Goal: Task Accomplishment & Management: Complete application form

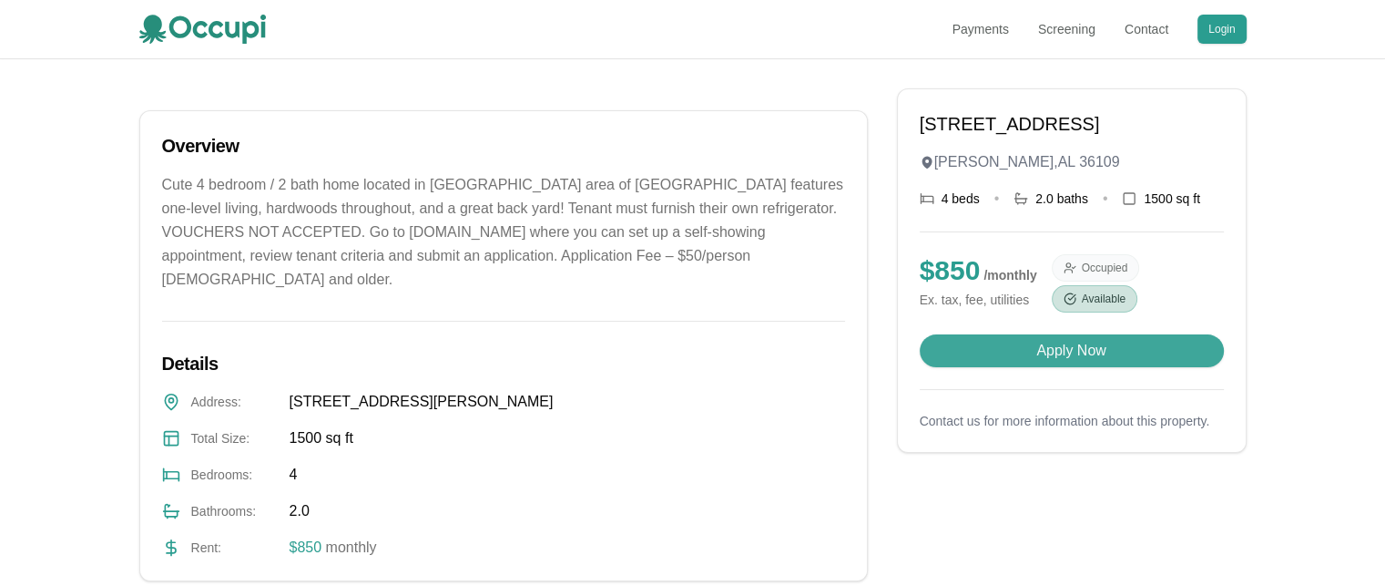
click at [1009, 367] on button "Apply Now" at bounding box center [1072, 350] width 304 height 33
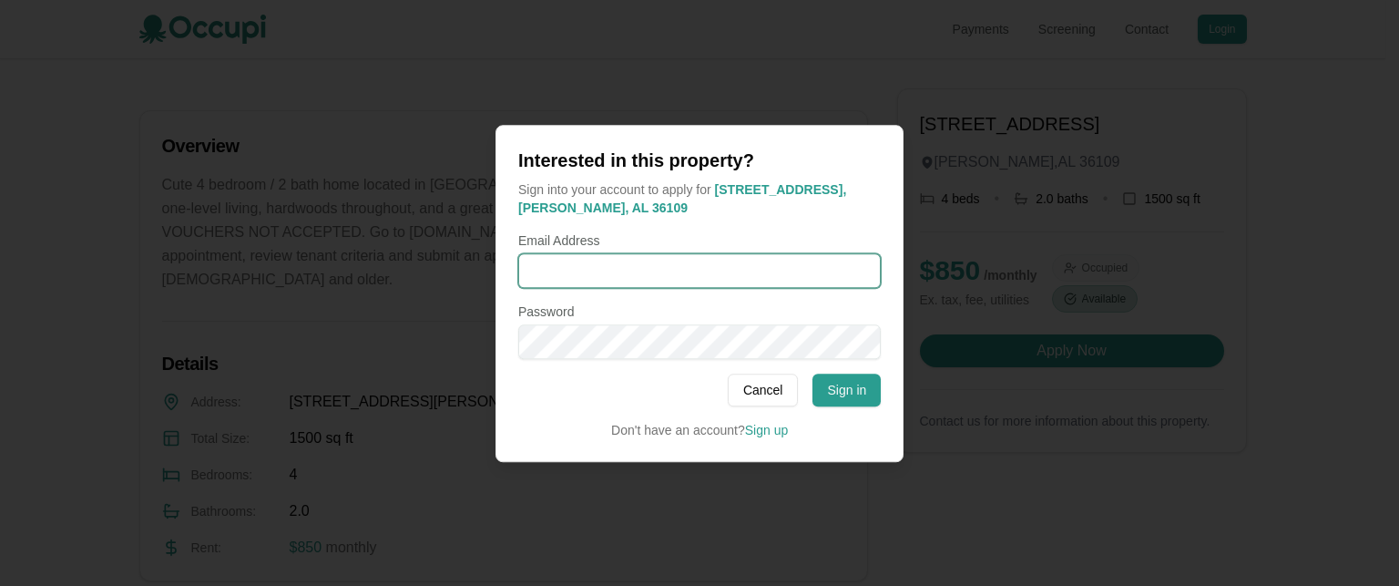
click at [576, 261] on input "Email Address" at bounding box center [699, 270] width 362 height 35
type input "**********"
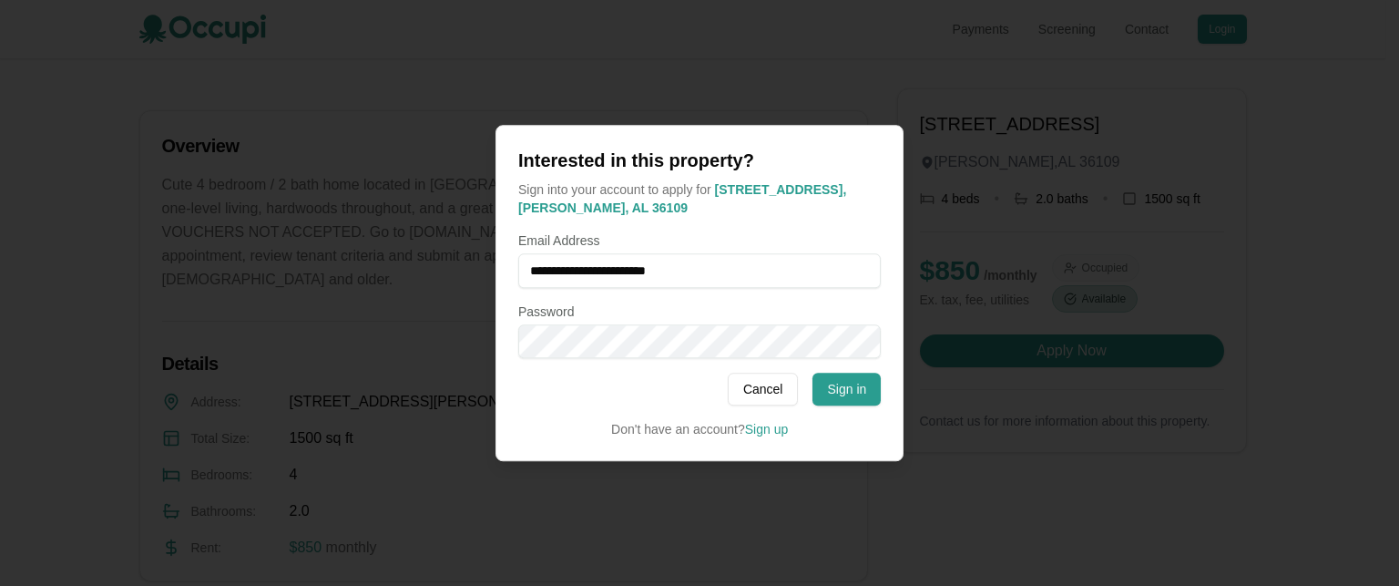
click at [845, 461] on div at bounding box center [699, 293] width 1399 height 586
click at [776, 430] on link "Sign up" at bounding box center [766, 429] width 43 height 15
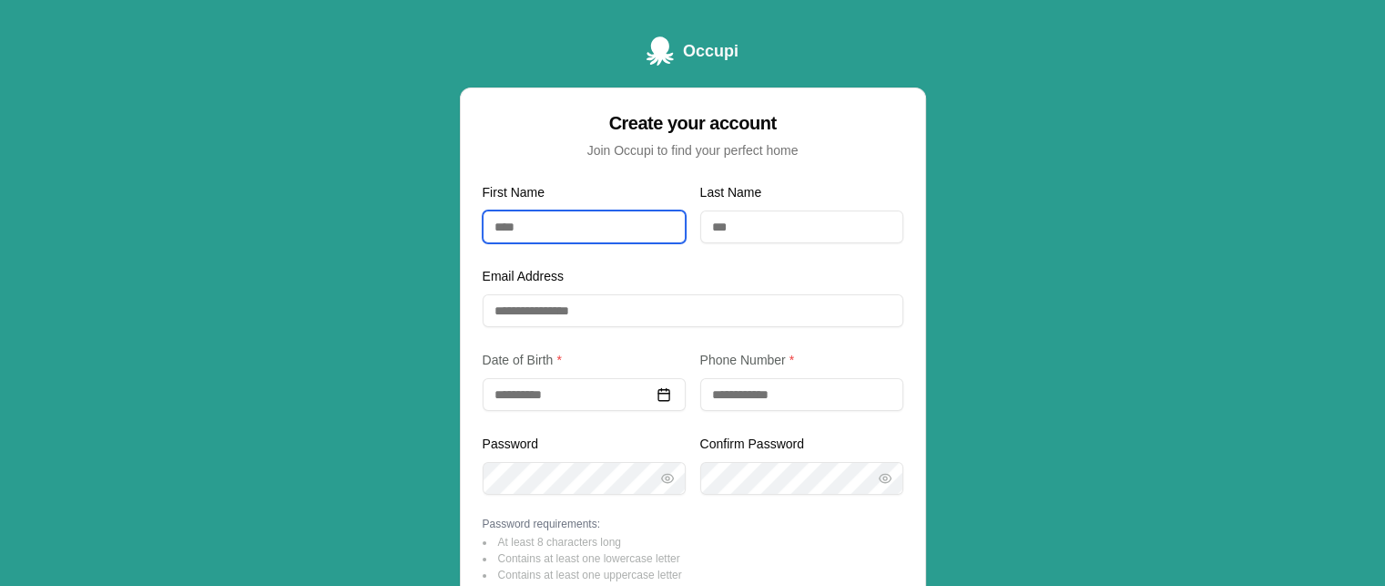
click at [540, 229] on input "First Name" at bounding box center [584, 226] width 203 height 33
type input "******"
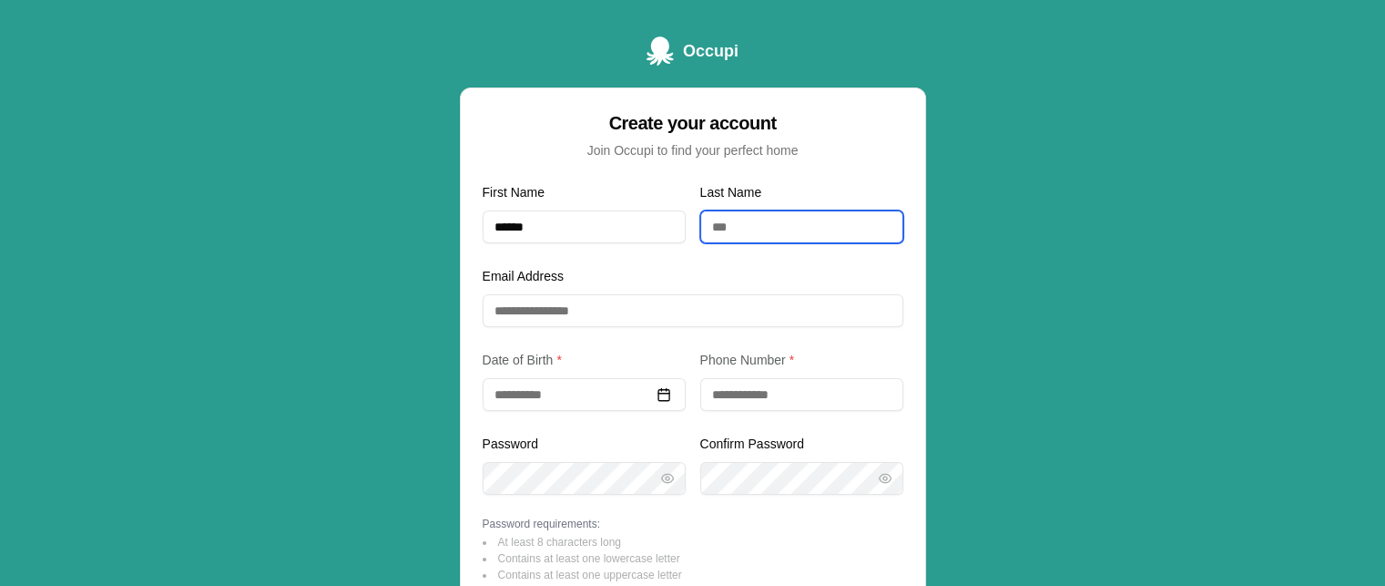
click at [732, 221] on input "Last Name" at bounding box center [801, 226] width 203 height 33
type input "*****"
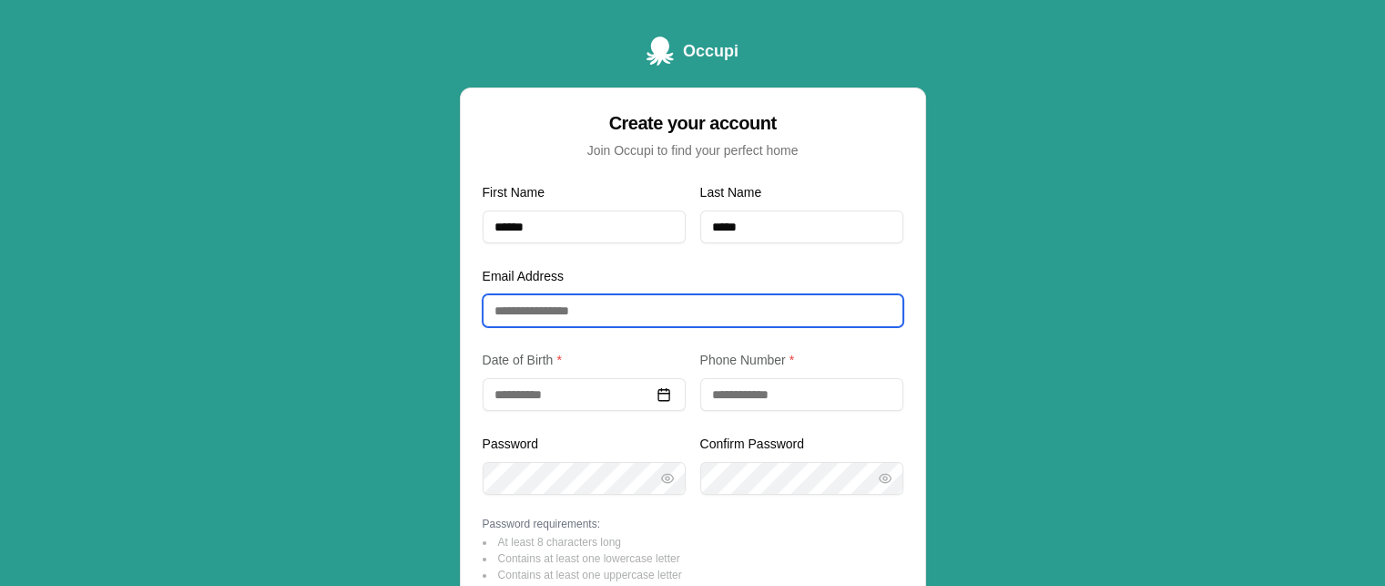
click at [550, 305] on input "Email Address" at bounding box center [693, 310] width 421 height 33
type input "**********"
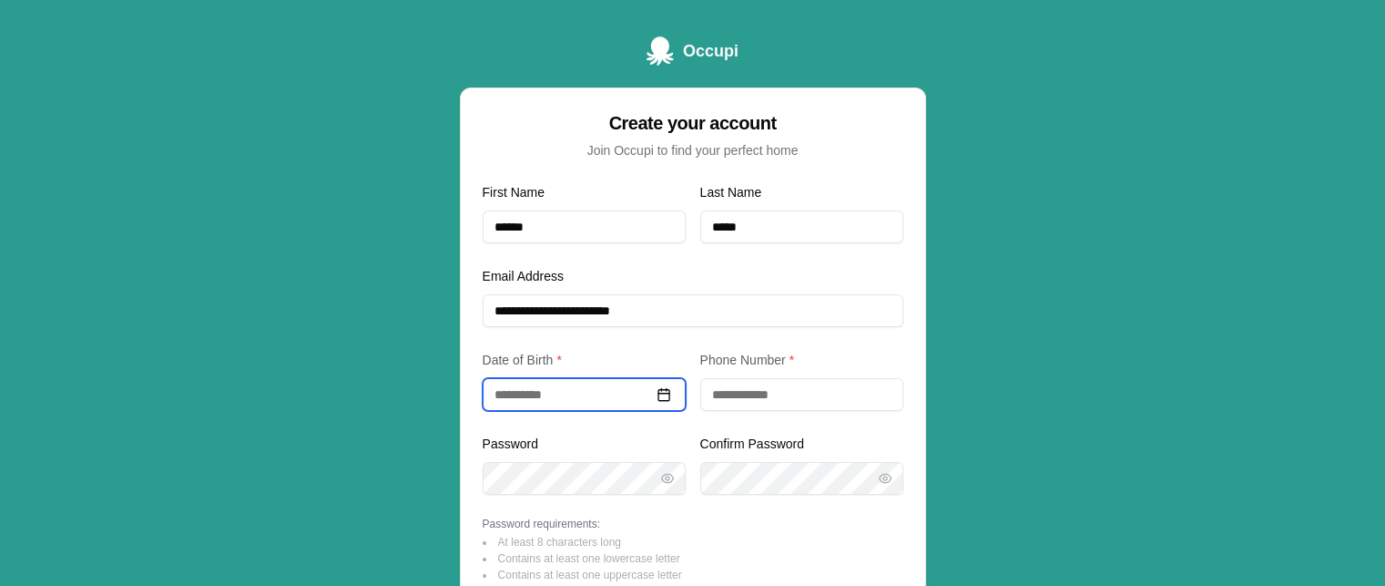
click at [515, 388] on input at bounding box center [584, 394] width 203 height 33
type input "*"
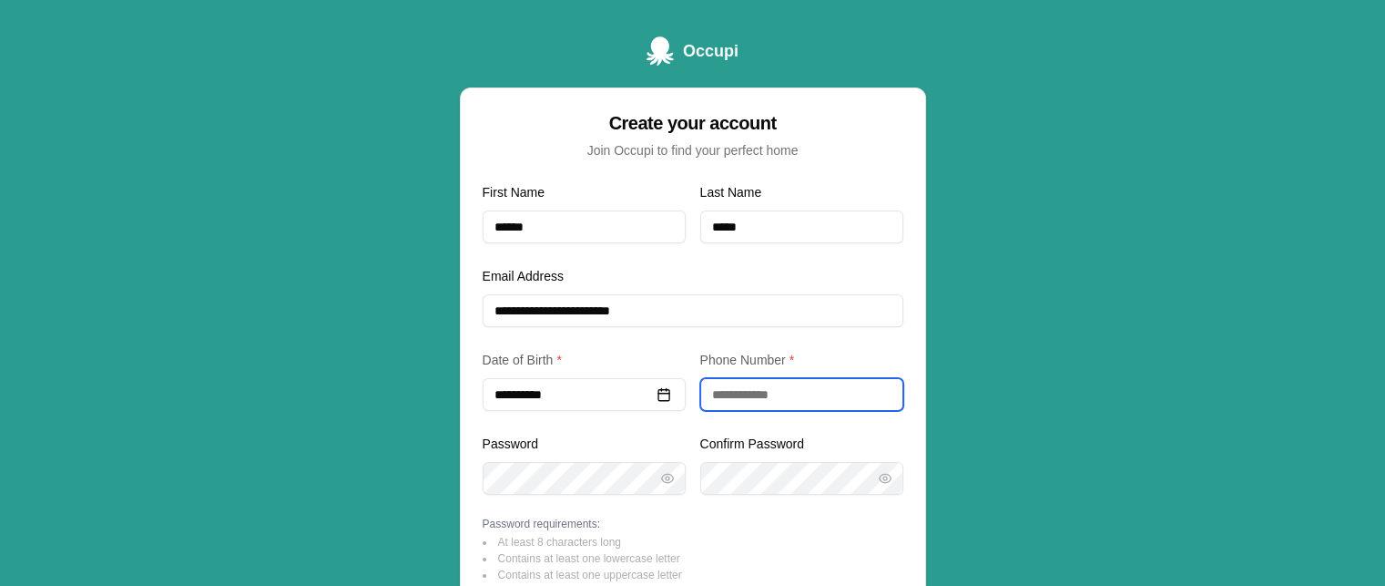
type input "**********"
click at [740, 397] on input "tel" at bounding box center [801, 394] width 203 height 33
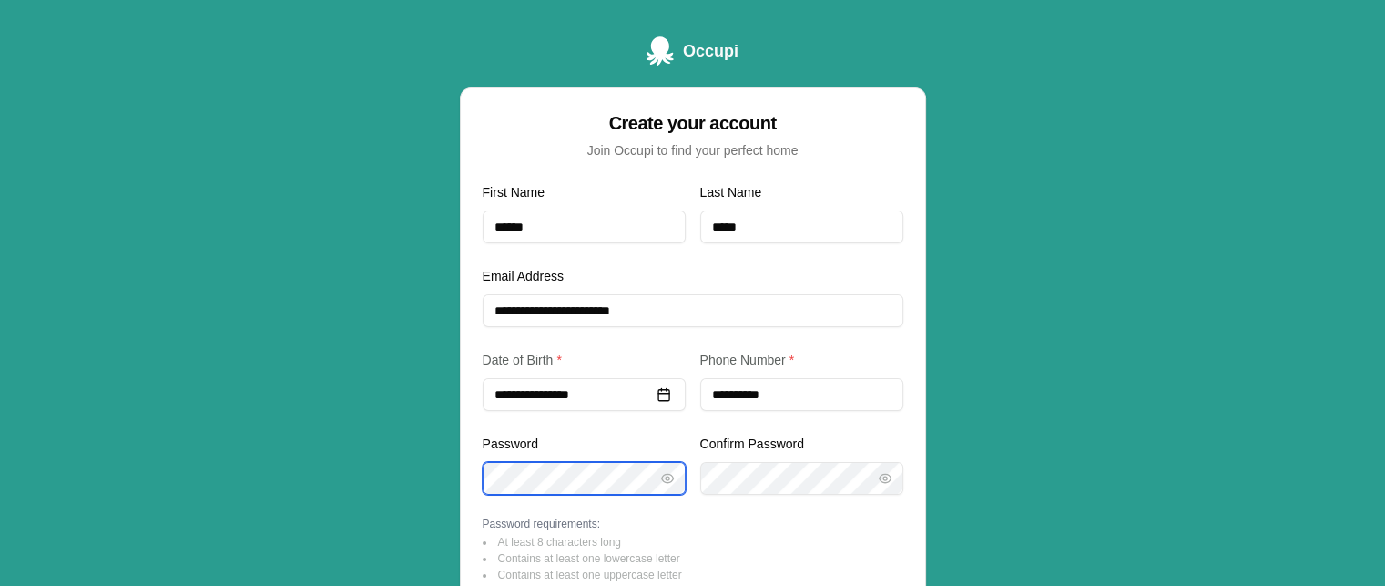
type input "**********"
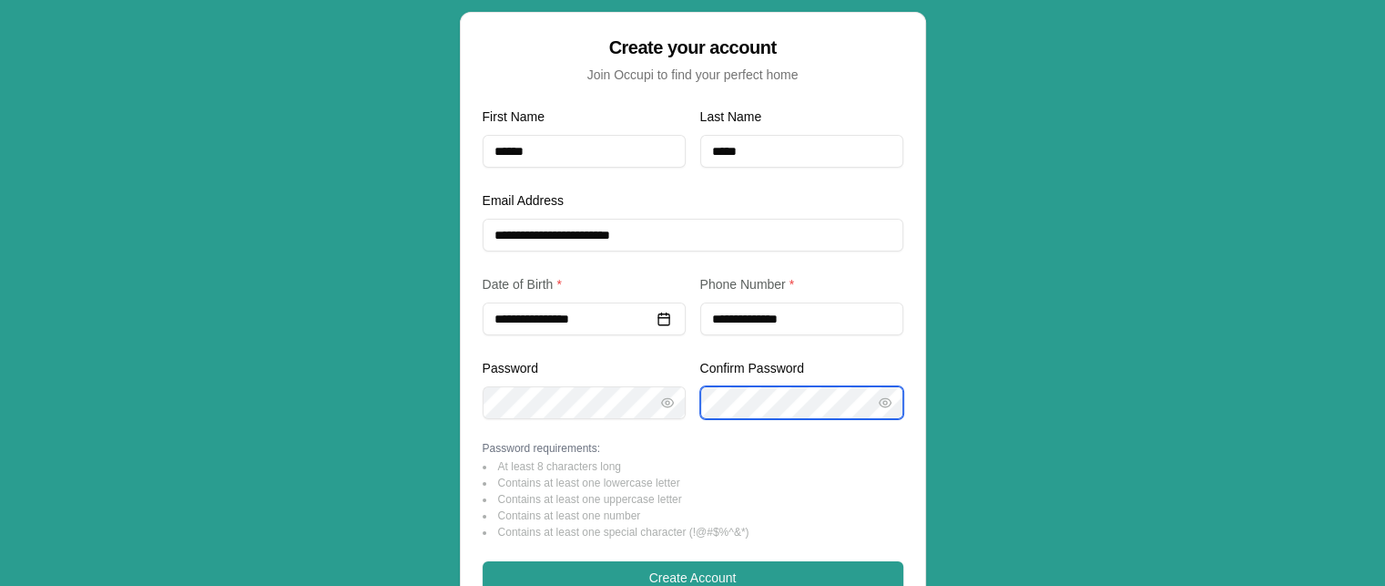
scroll to position [310, 0]
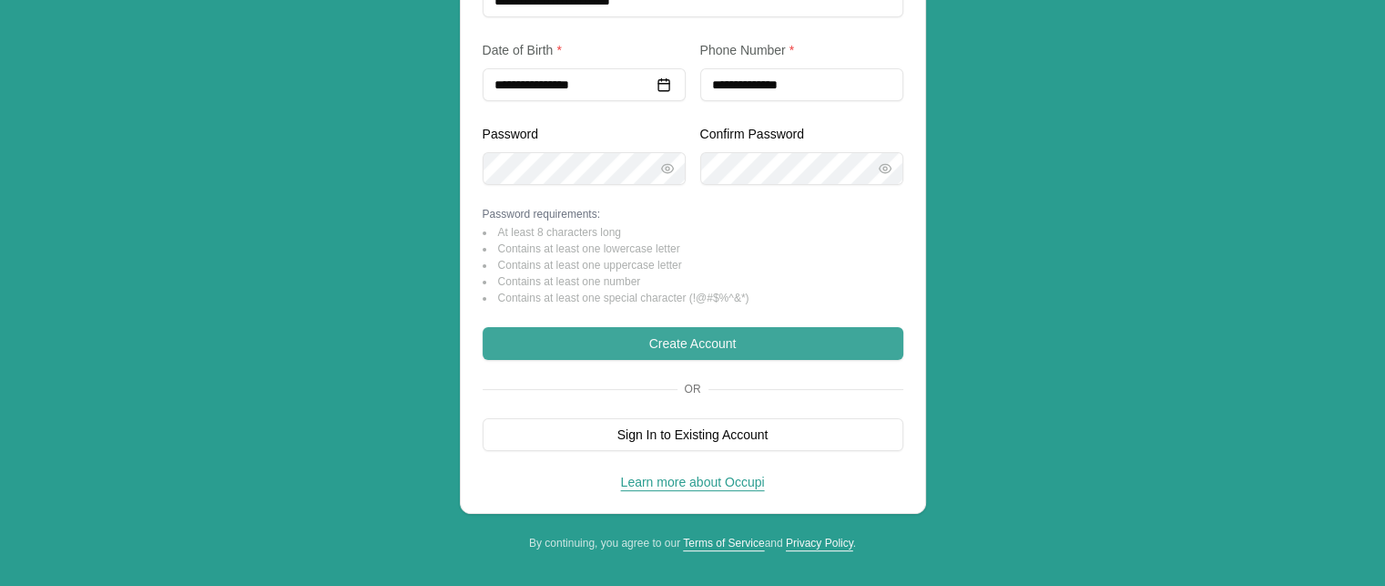
click at [586, 335] on button "Create Account" at bounding box center [693, 343] width 421 height 33
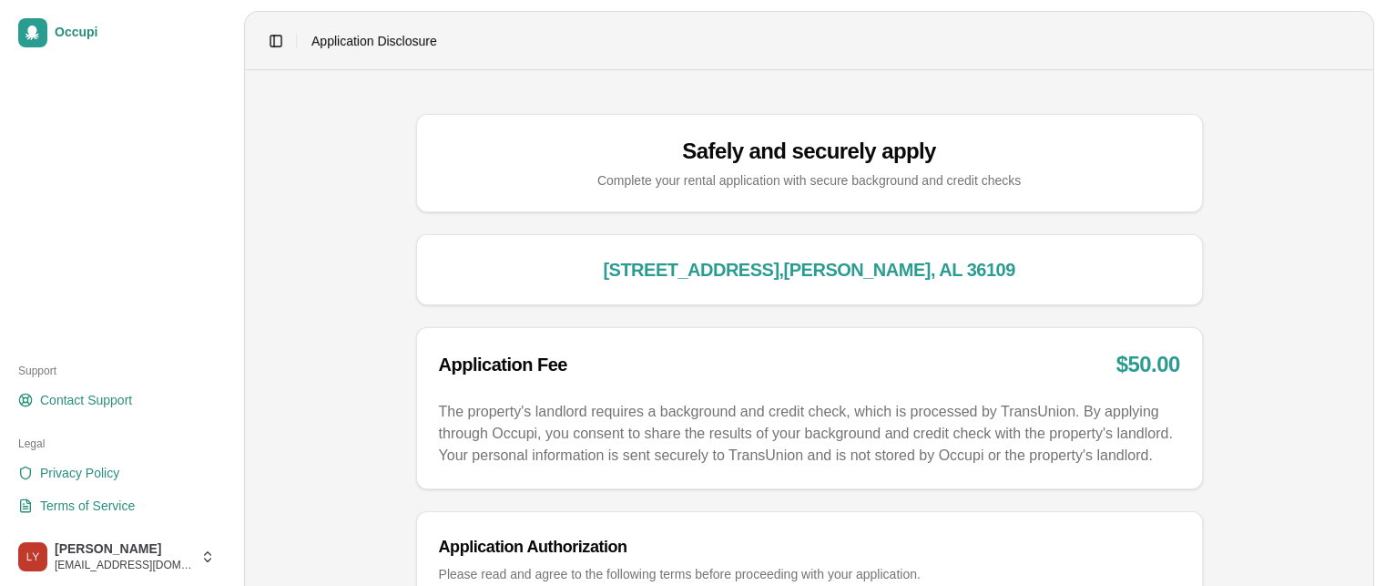
click at [707, 56] on header "Toggle Sidebar Application Disclosure" at bounding box center [809, 41] width 1128 height 58
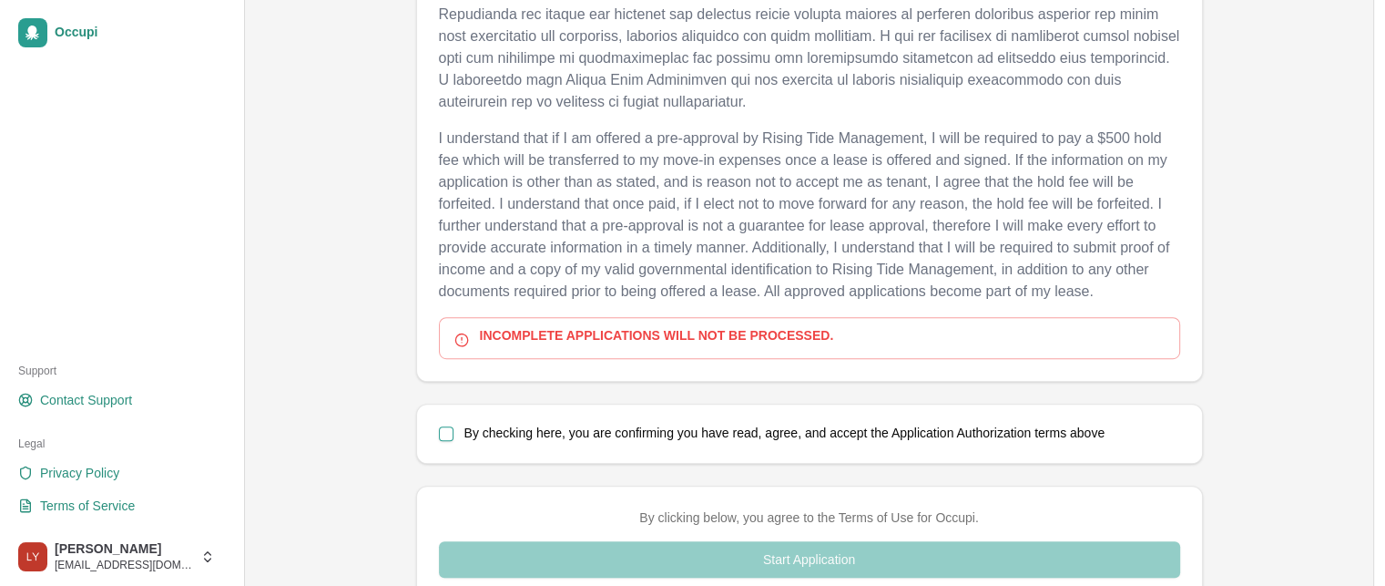
scroll to position [1057, 0]
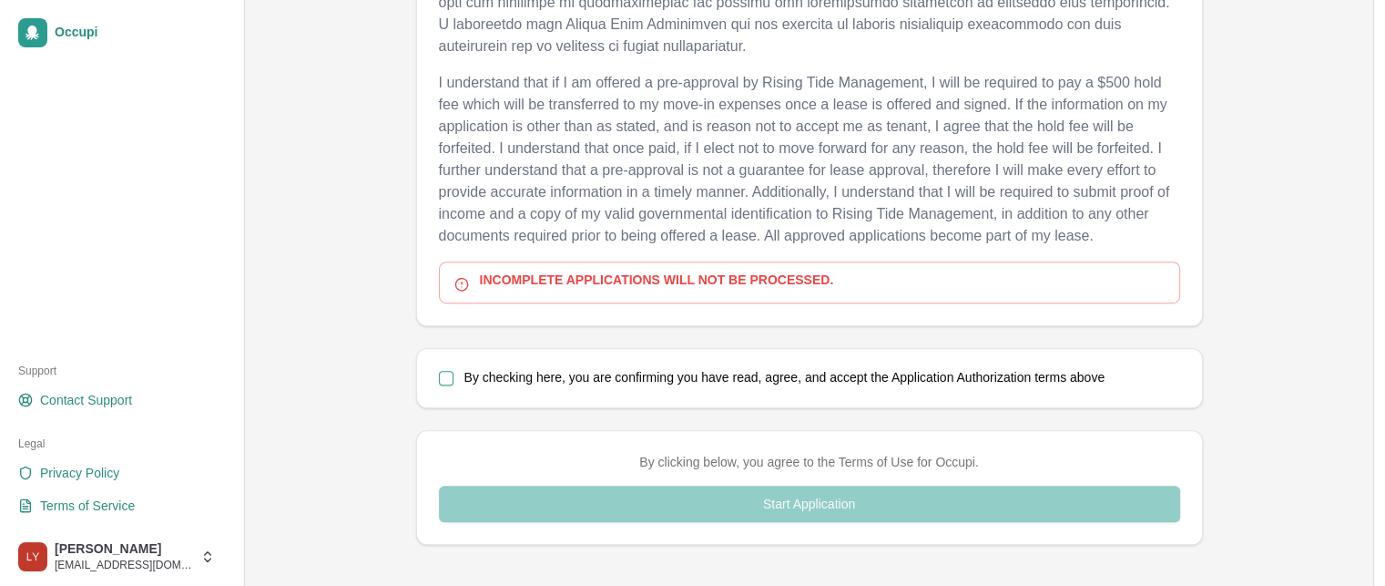
click at [445, 374] on button "By checking here, you are confirming you have read, agree, and accept the Appli…" at bounding box center [446, 378] width 15 height 15
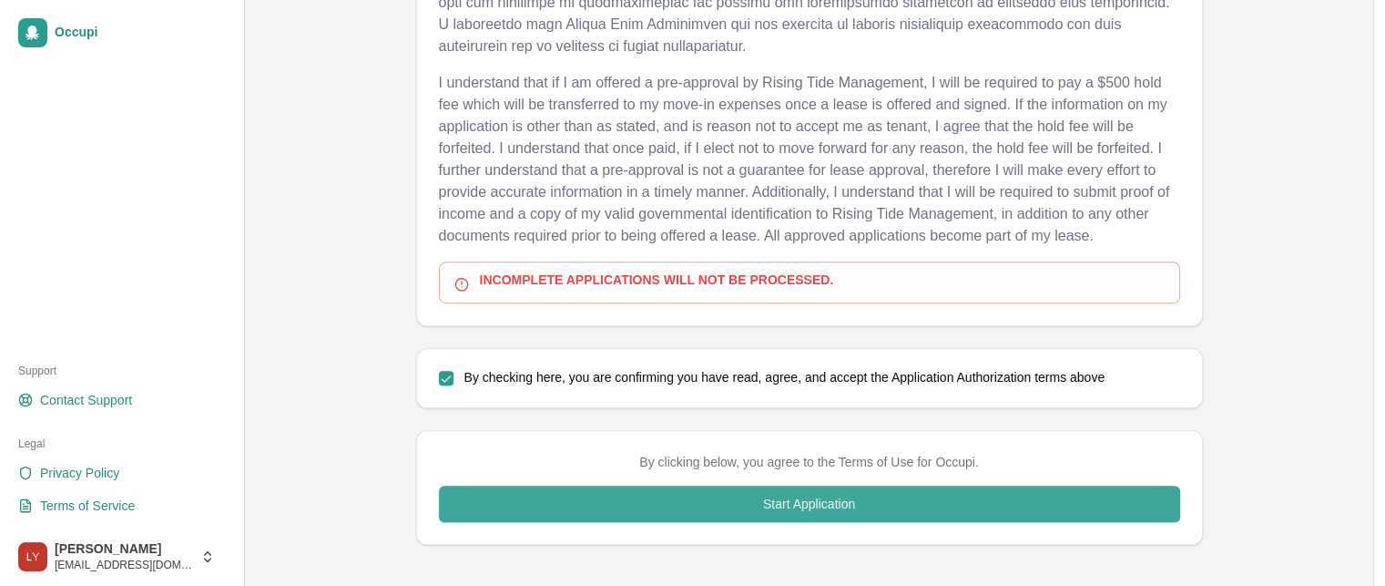
click at [709, 495] on button "Start Application" at bounding box center [809, 503] width 741 height 36
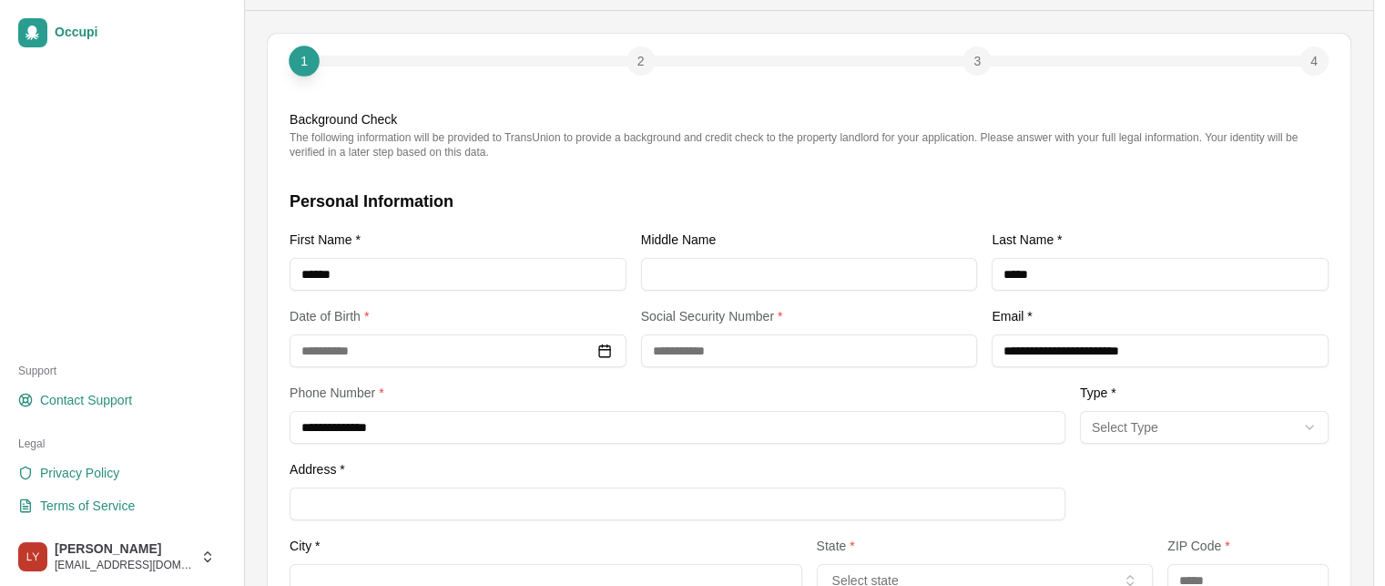
scroll to position [91, 0]
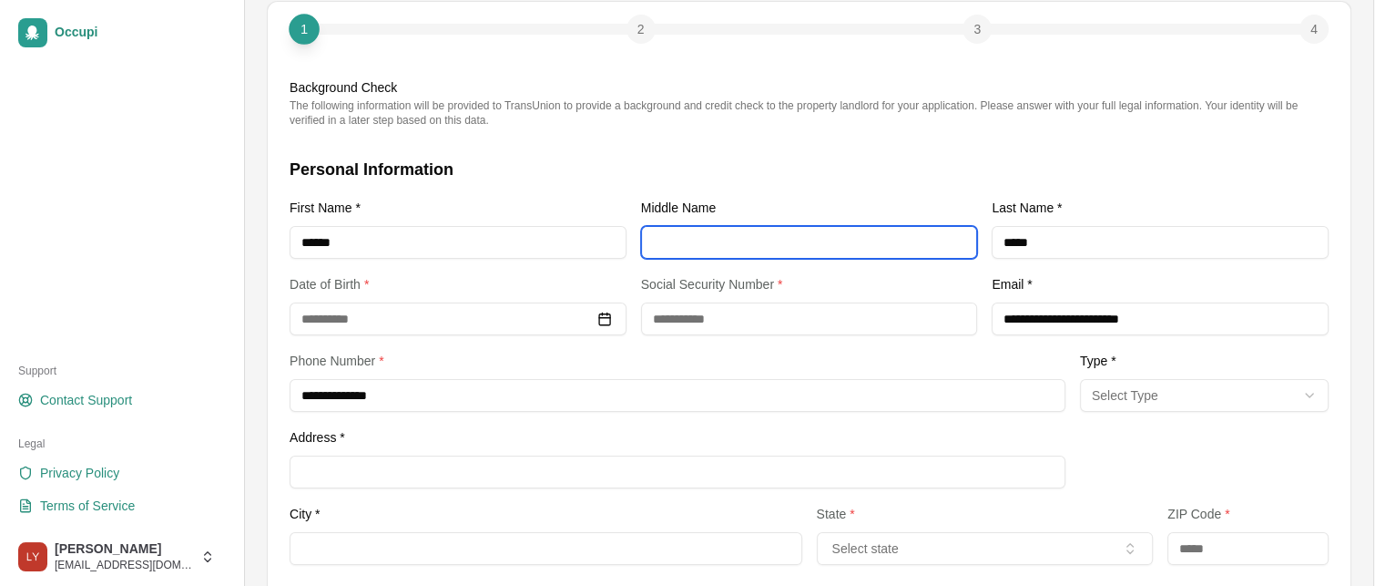
click at [669, 236] on input "Middle Name" at bounding box center [809, 242] width 337 height 33
type input "*******"
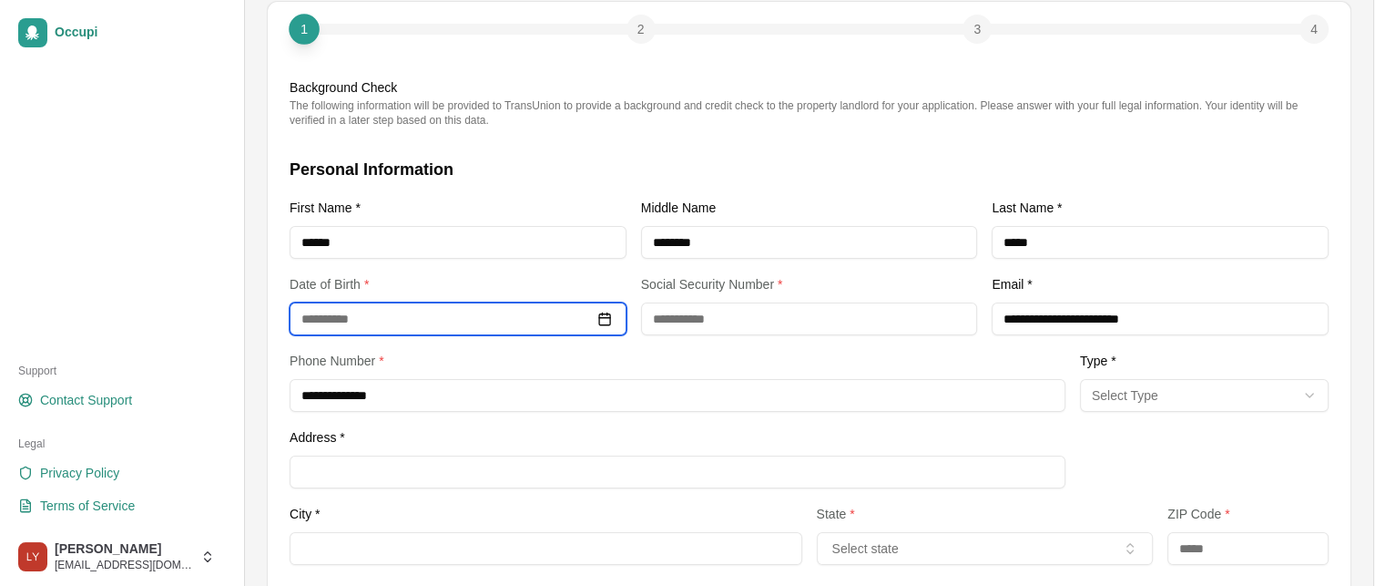
click at [374, 311] on input at bounding box center [458, 318] width 337 height 33
type input "*"
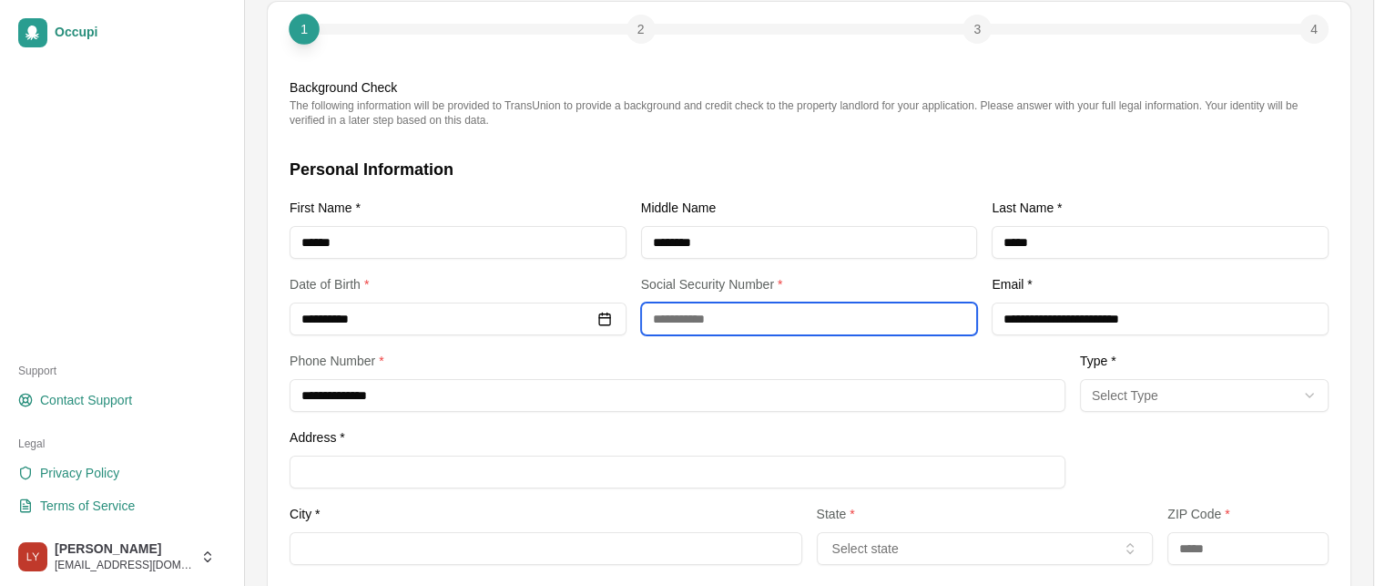
type input "**********"
click at [662, 313] on input "text" at bounding box center [809, 318] width 337 height 33
type input "*"
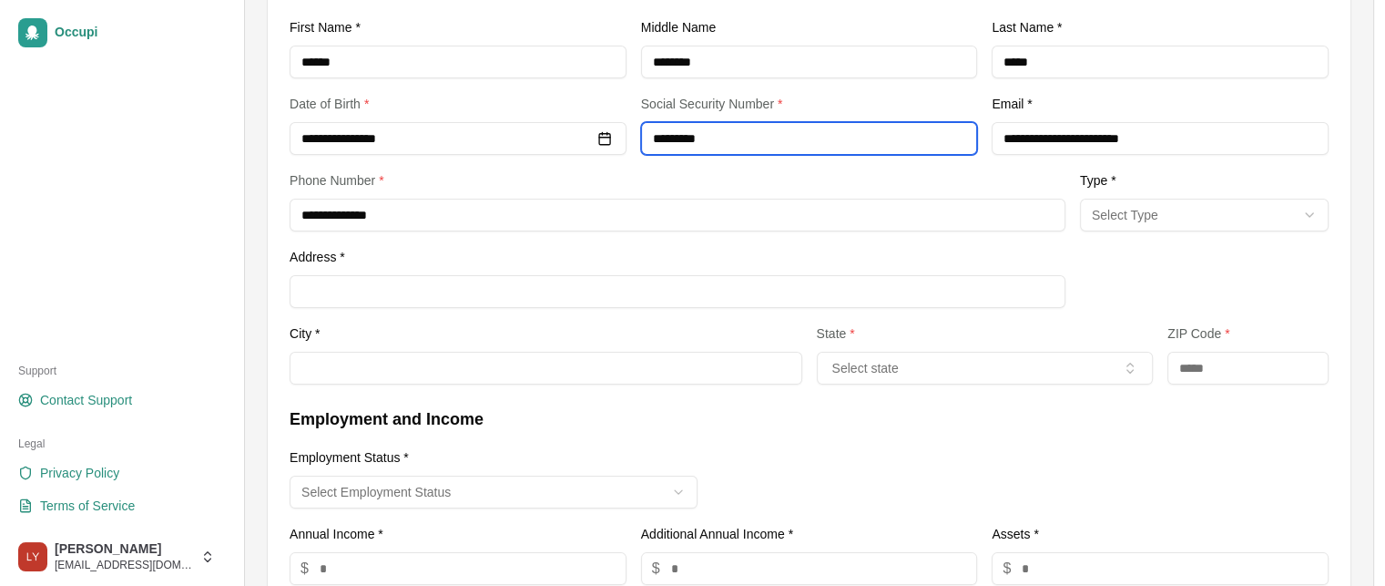
scroll to position [273, 0]
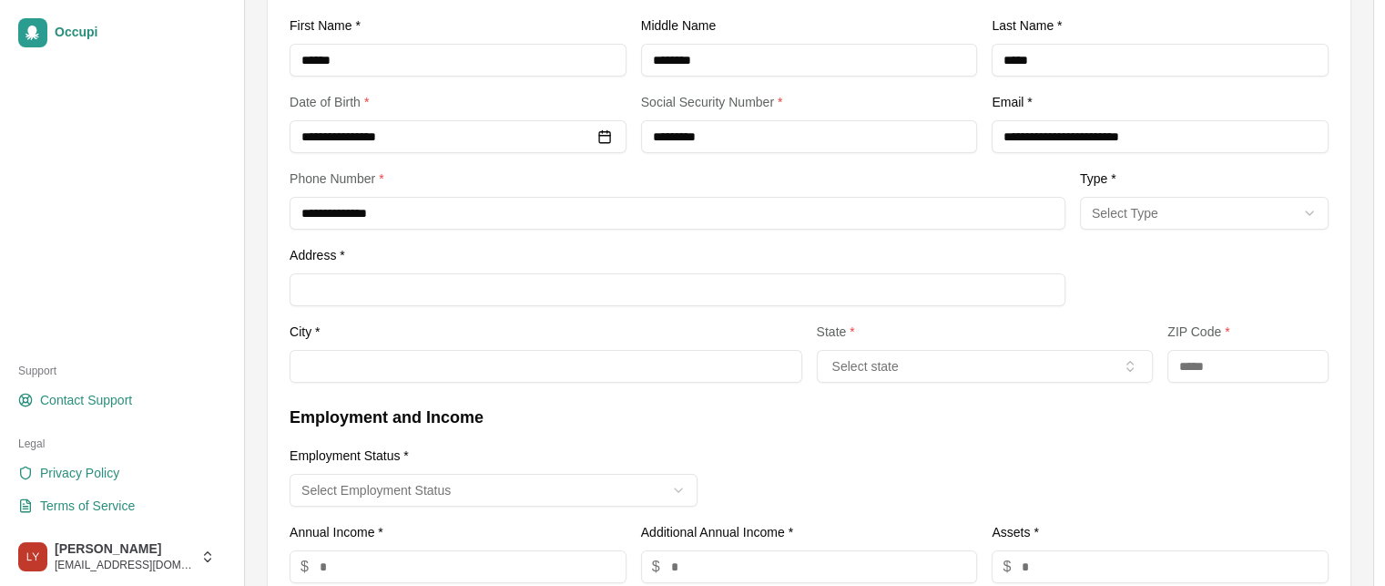
type input "**********"
click at [1145, 218] on html "**********" at bounding box center [692, 20] width 1385 height 586
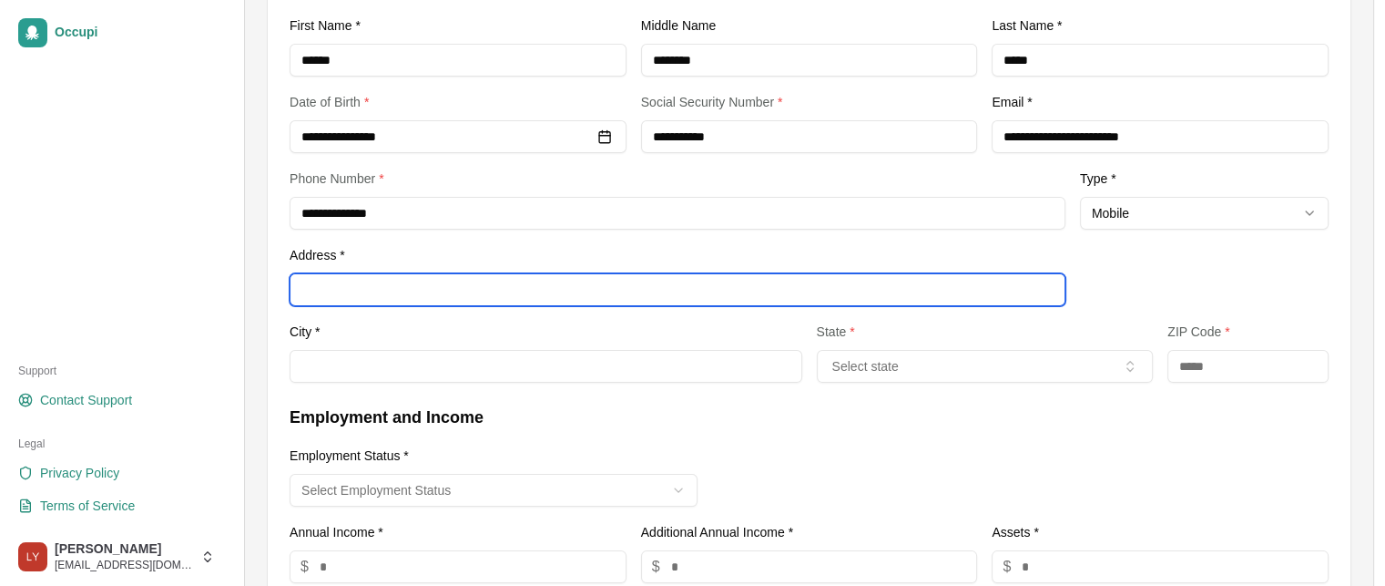
click at [324, 301] on input "Address *" at bounding box center [678, 289] width 776 height 33
type input "**********"
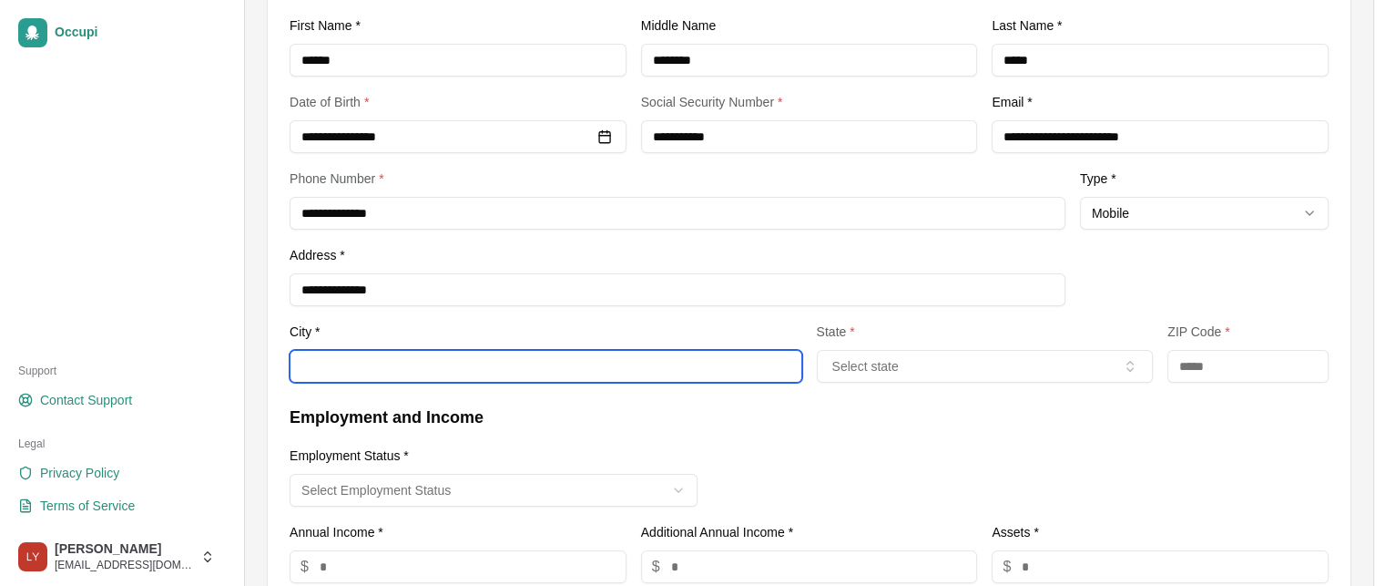
drag, startPoint x: 346, startPoint y: 372, endPoint x: 459, endPoint y: 376, distance: 113.0
click at [347, 372] on input "City *" at bounding box center [546, 366] width 513 height 33
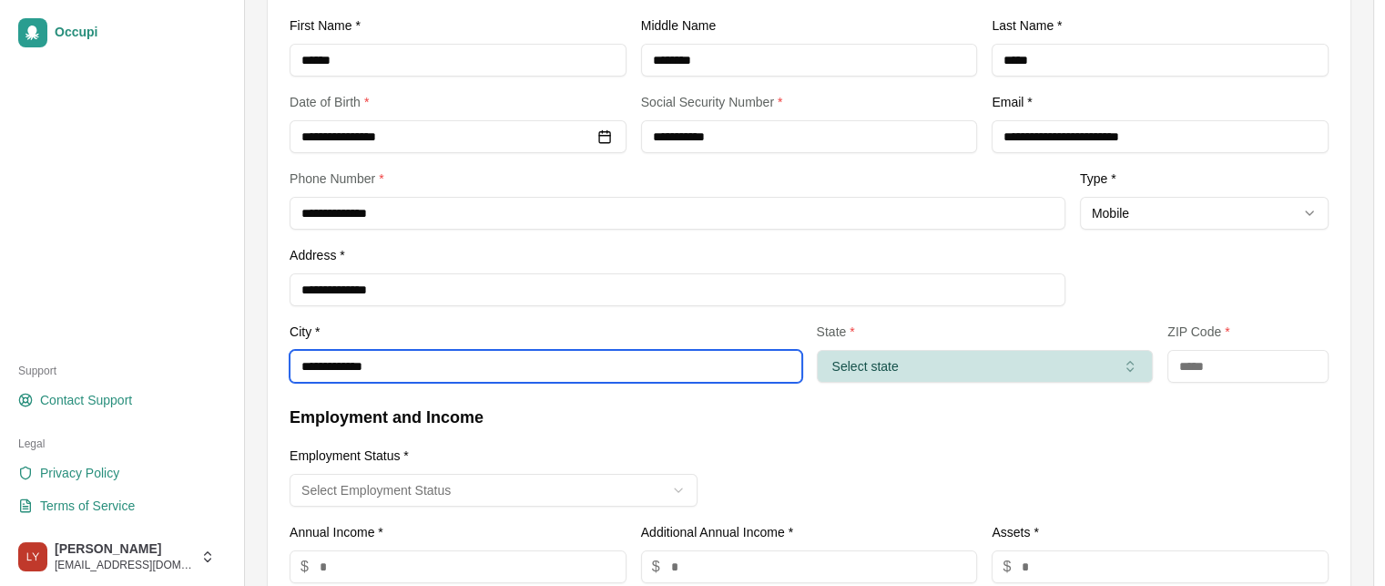
type input "**********"
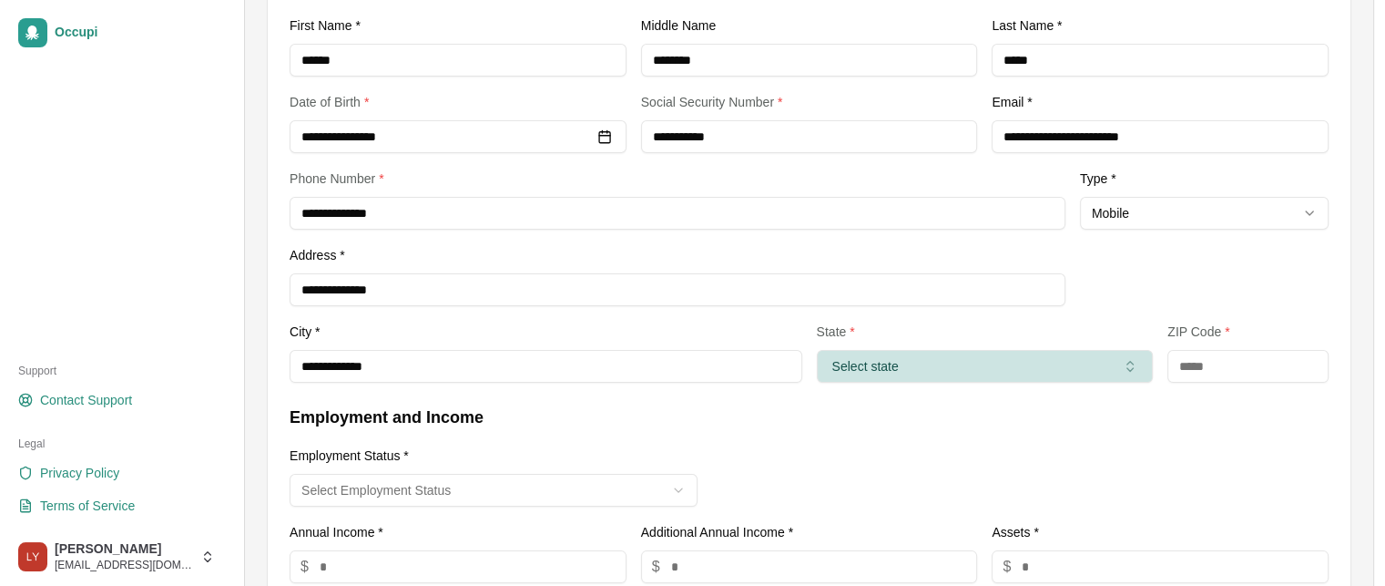
click at [887, 374] on button "Select state" at bounding box center [985, 366] width 337 height 33
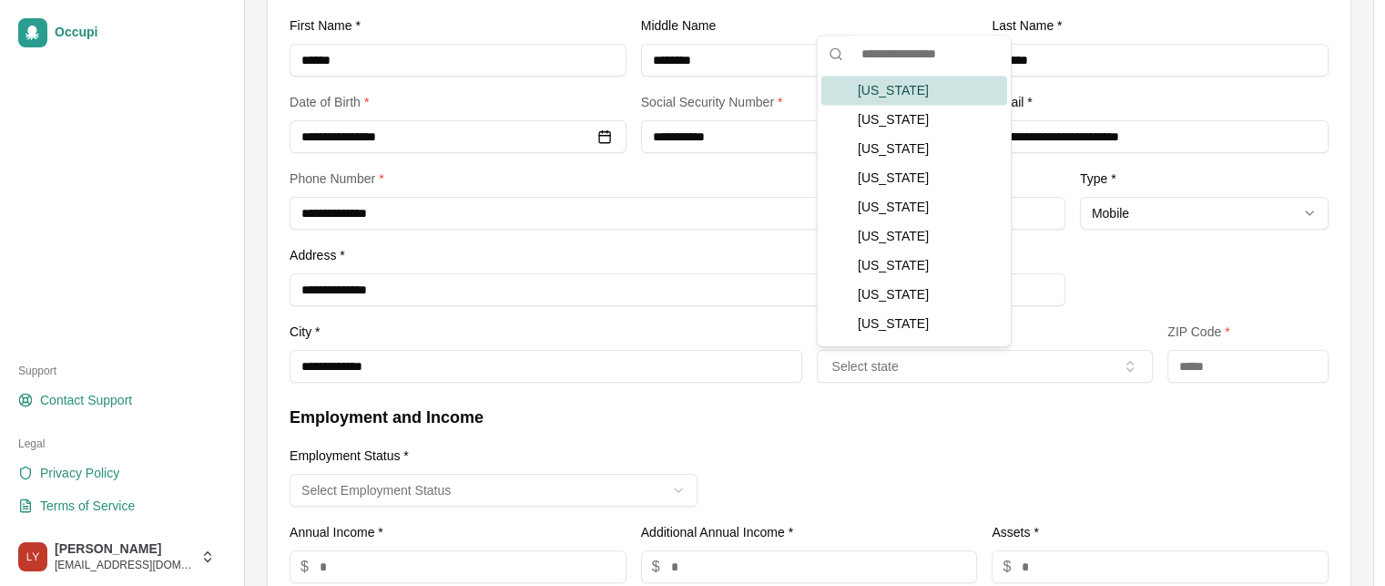
click at [898, 91] on div "Alabama" at bounding box center [914, 90] width 186 height 29
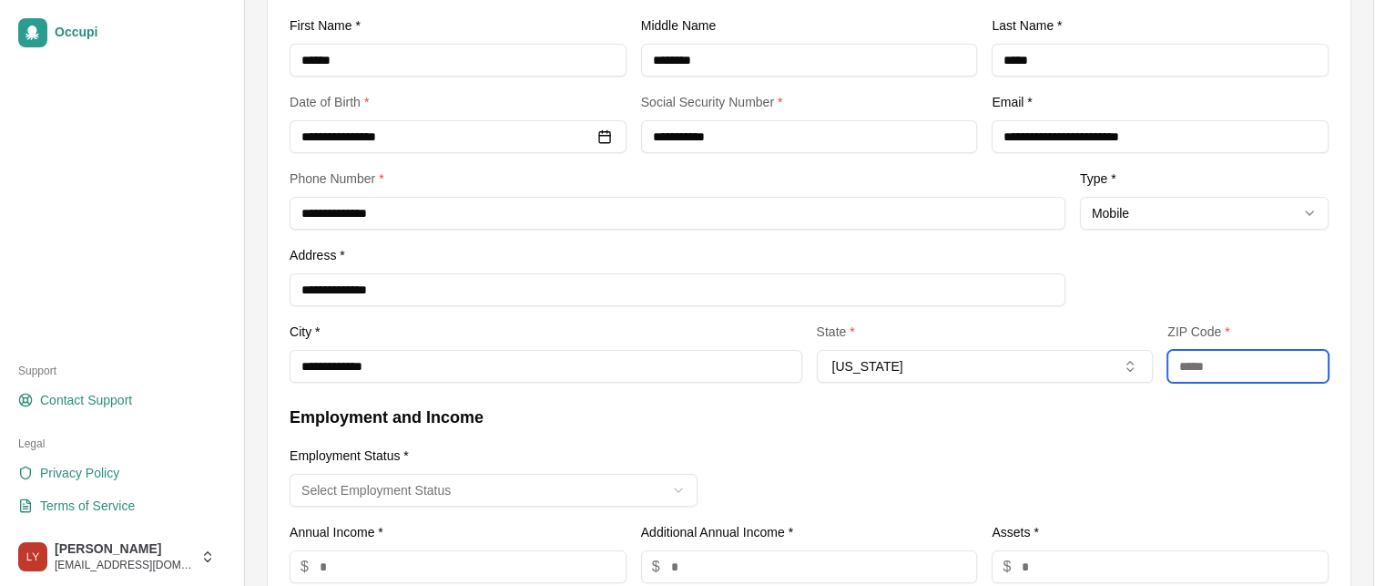
click at [1187, 356] on input "text" at bounding box center [1248, 366] width 161 height 33
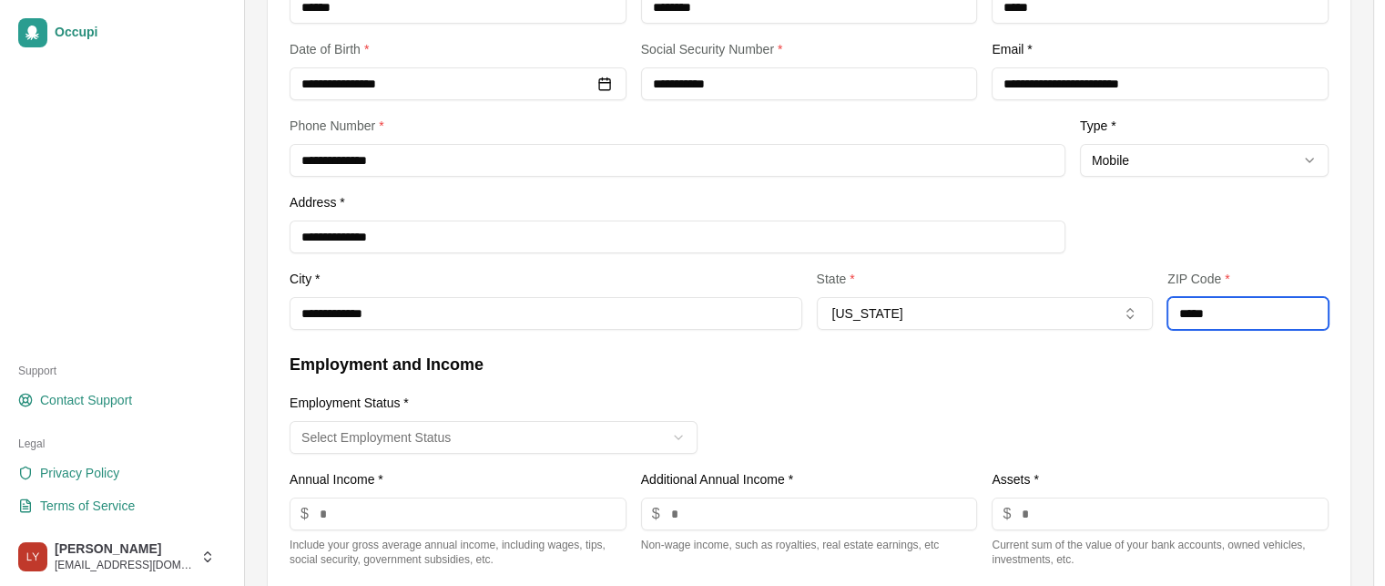
scroll to position [455, 0]
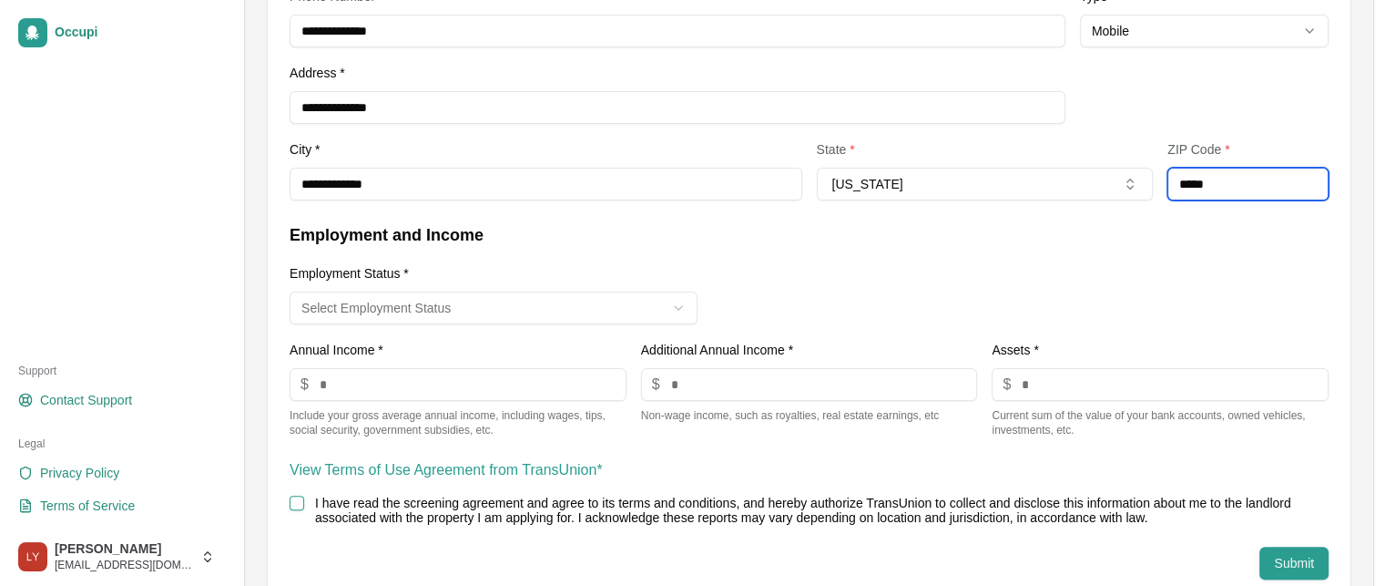
type input "*****"
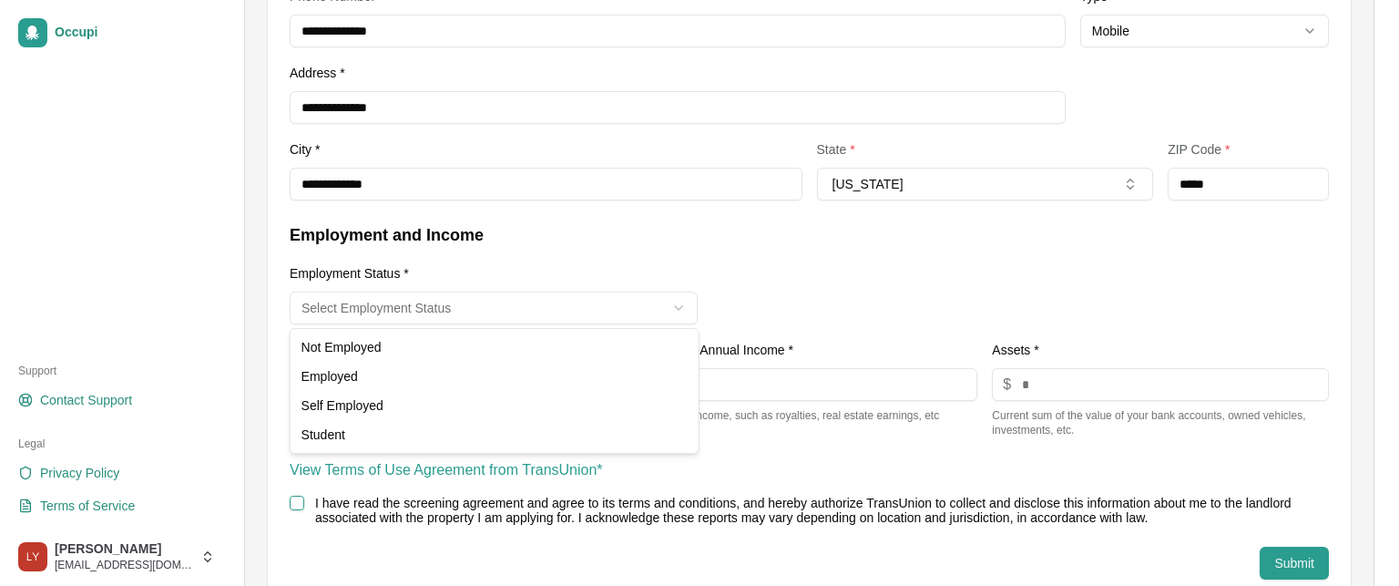
select select "********"
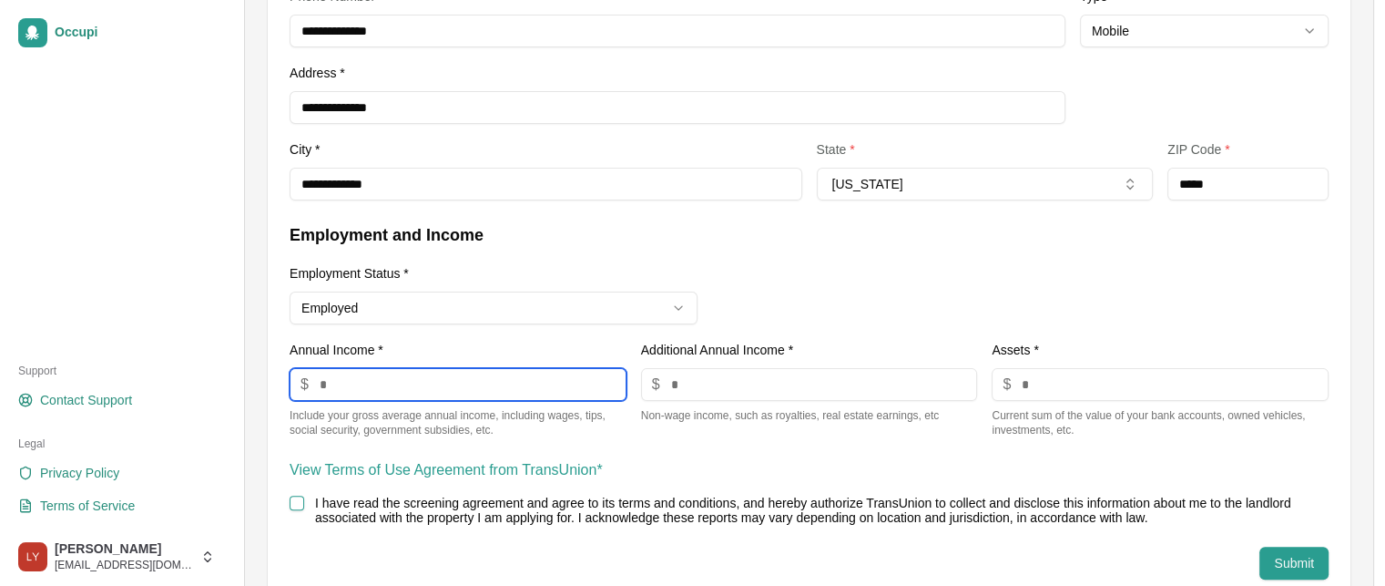
click at [316, 388] on input "number" at bounding box center [458, 384] width 337 height 33
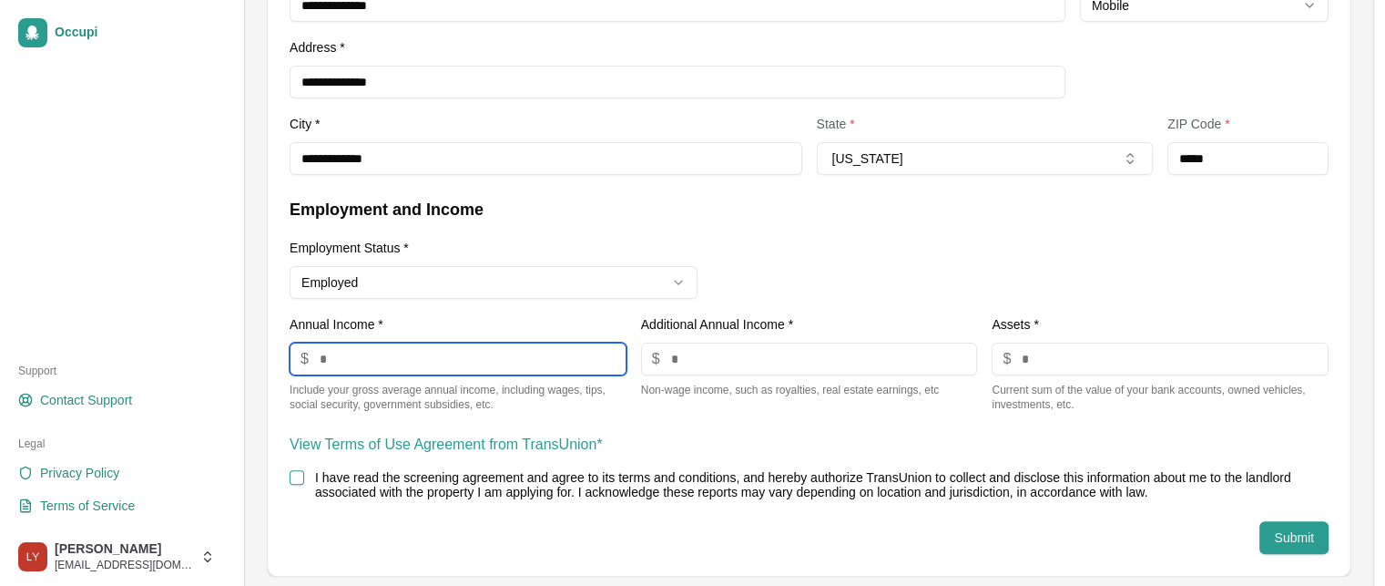
scroll to position [495, 0]
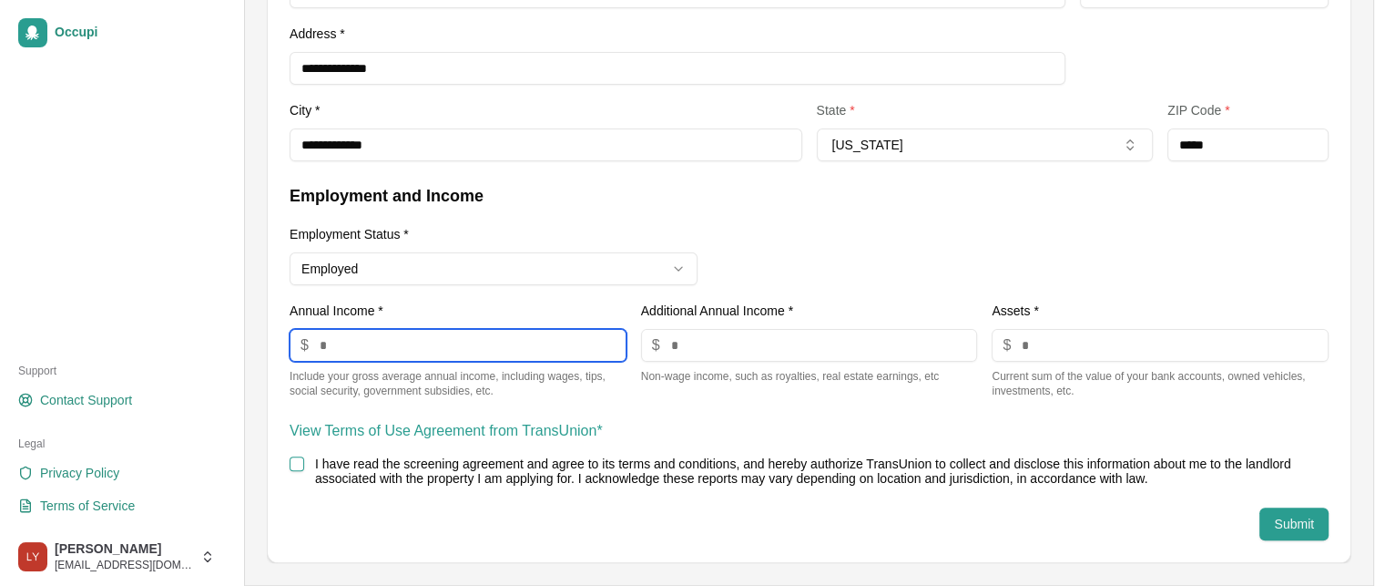
type input "*****"
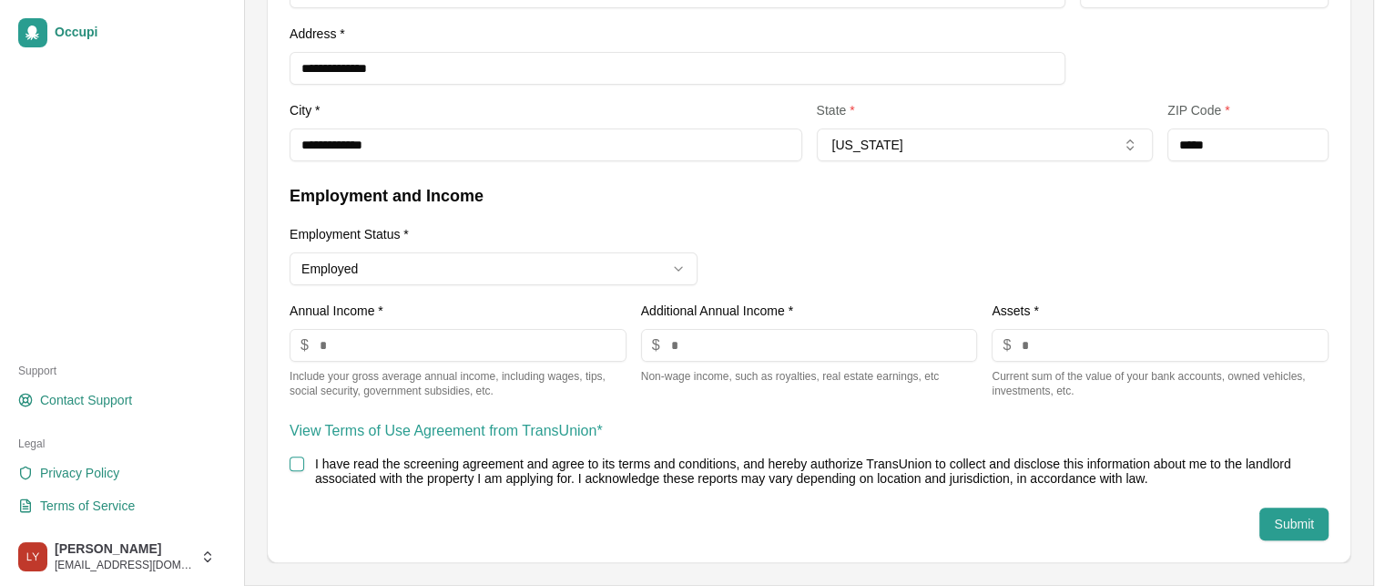
click at [293, 468] on button "I have read the screening agreement and agree to its terms and conditions, and …" at bounding box center [297, 463] width 15 height 15
click at [1282, 524] on button "Submit" at bounding box center [1293, 523] width 69 height 33
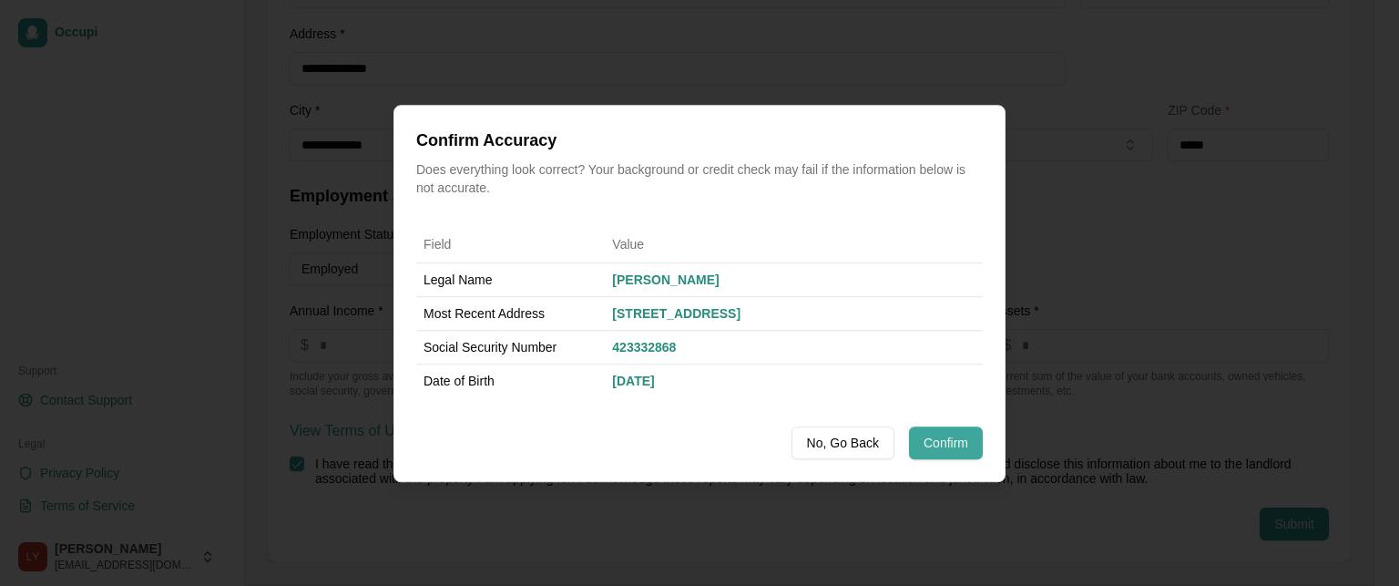
click at [956, 438] on button "Confirm" at bounding box center [946, 441] width 74 height 33
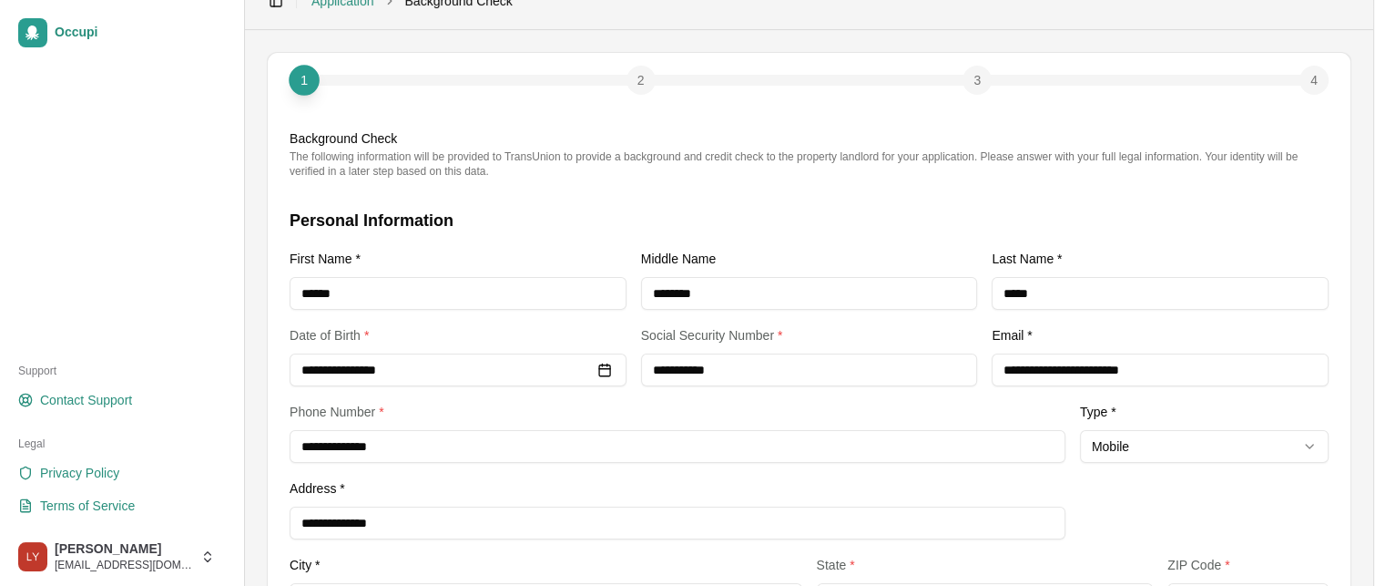
scroll to position [39, 0]
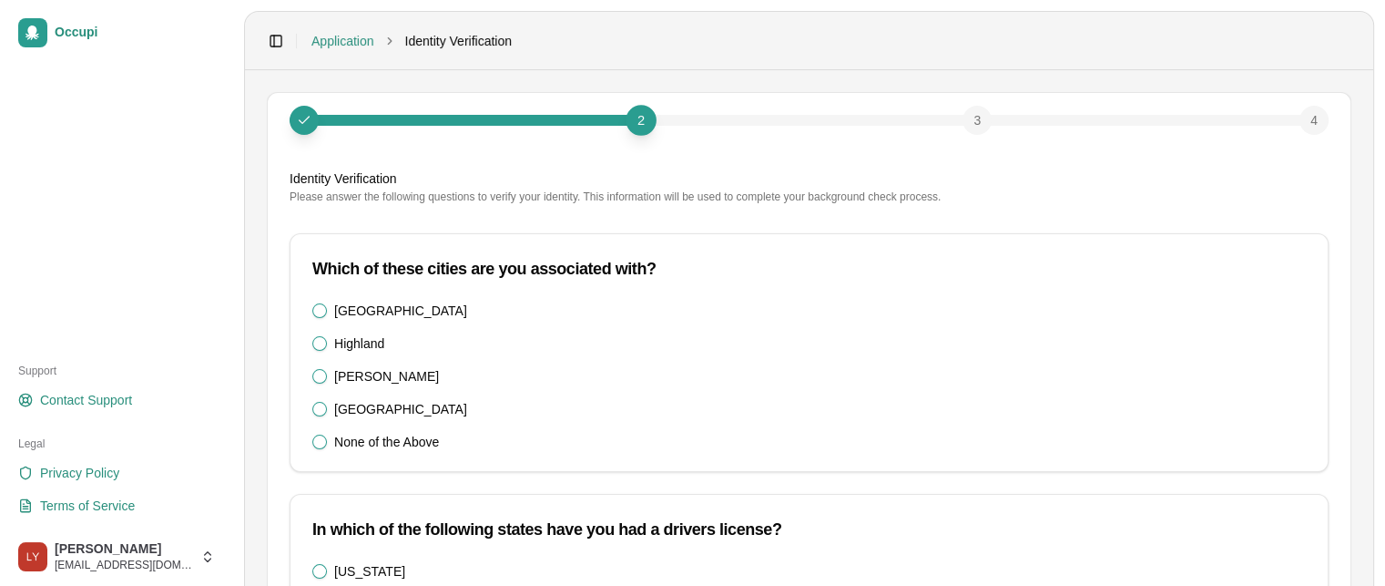
click at [329, 379] on div "Montgomery" at bounding box center [809, 376] width 994 height 15
click at [317, 371] on button "Montgomery" at bounding box center [319, 376] width 15 height 15
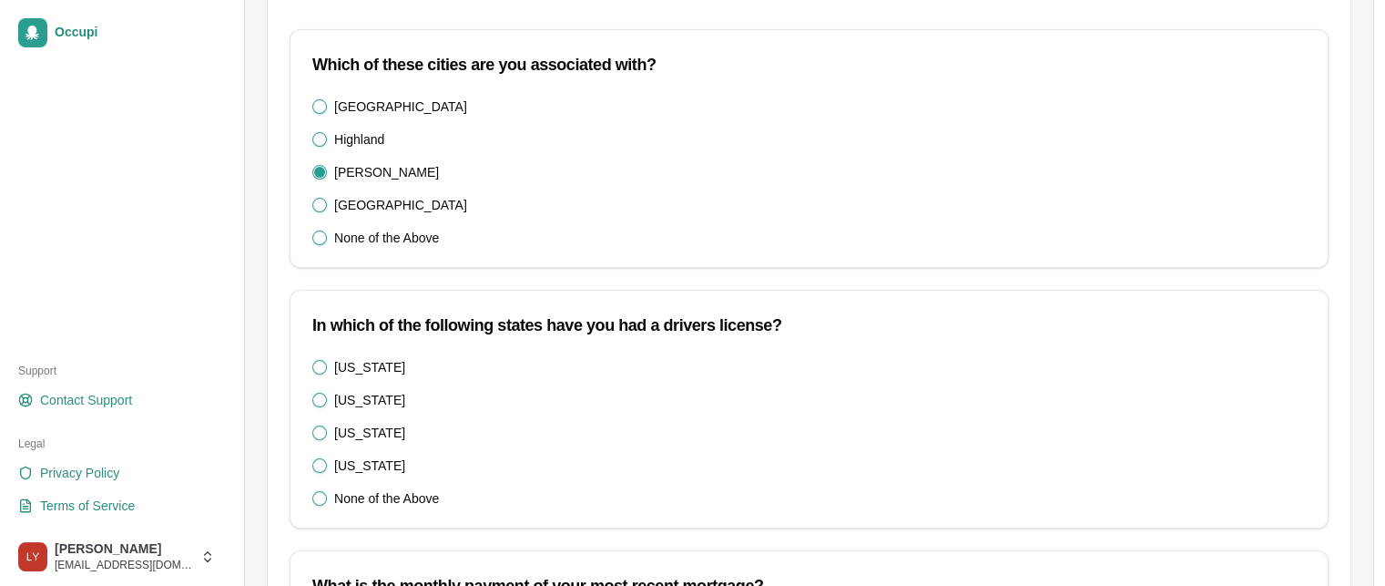
scroll to position [273, 0]
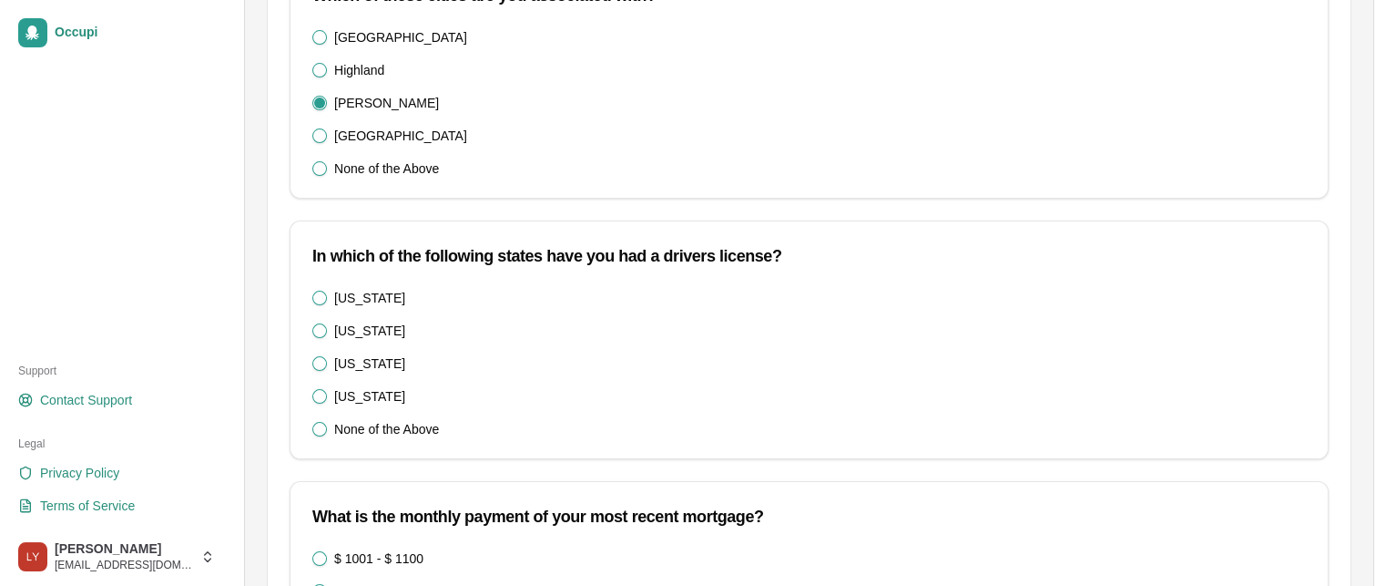
click at [331, 293] on div "Florida" at bounding box center [809, 298] width 994 height 15
click at [322, 298] on button "Florida" at bounding box center [319, 298] width 15 height 15
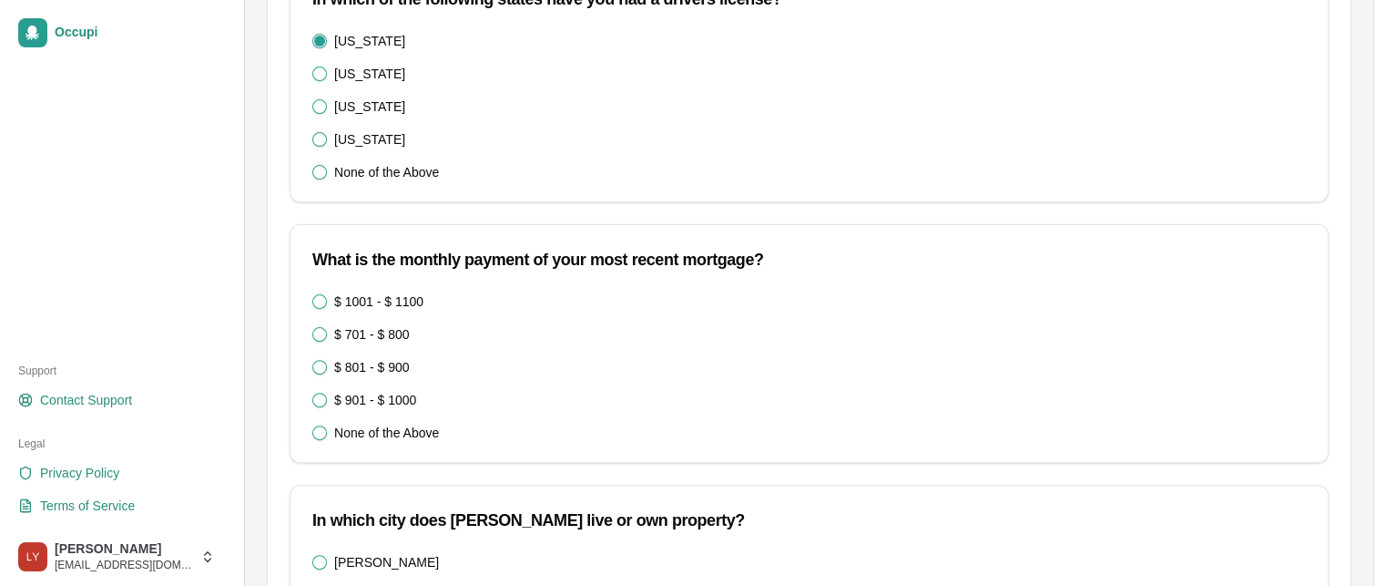
scroll to position [546, 0]
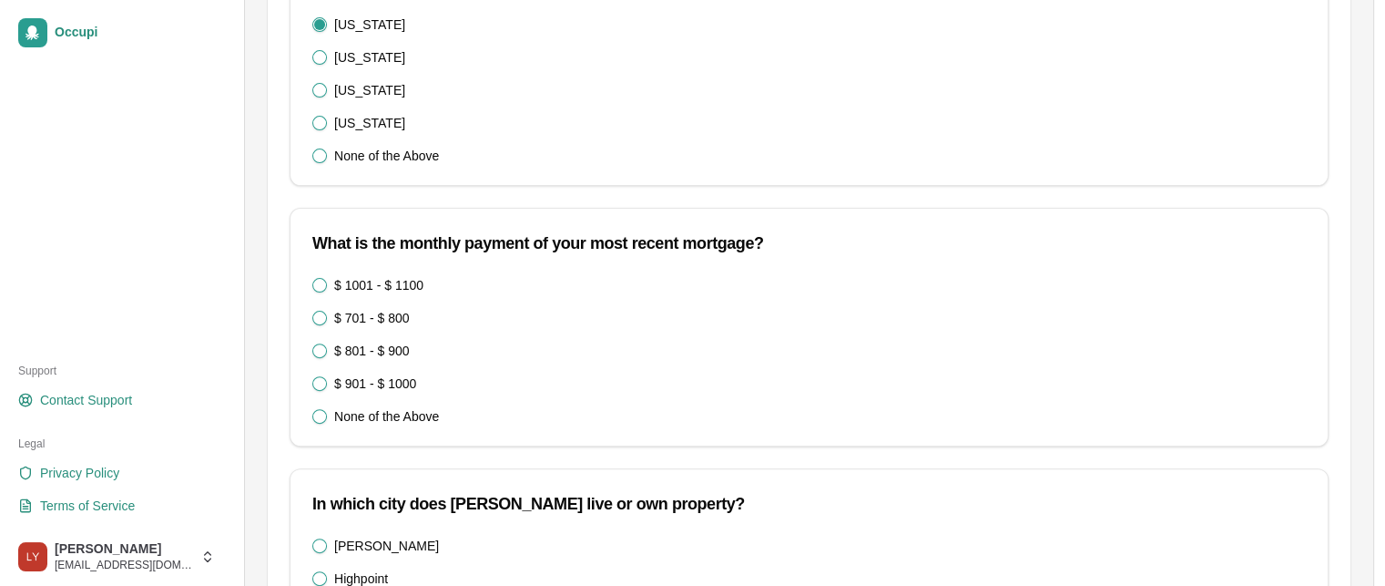
click at [314, 413] on 1000\) "None of the Above" at bounding box center [319, 416] width 15 height 15
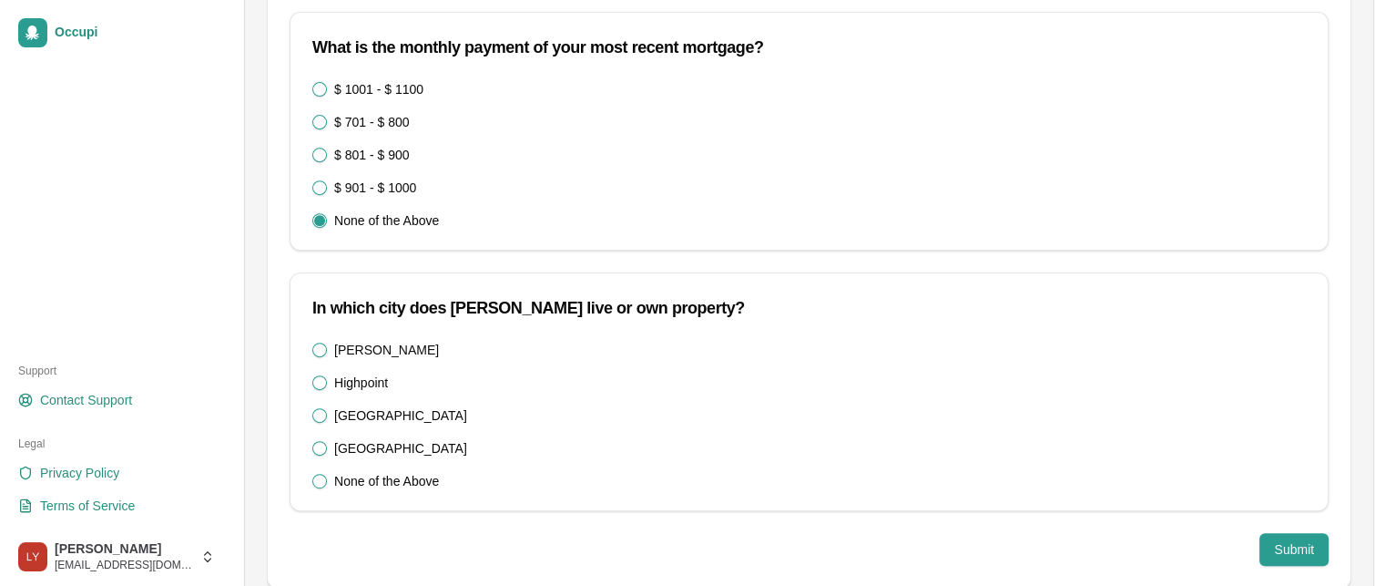
scroll to position [765, 0]
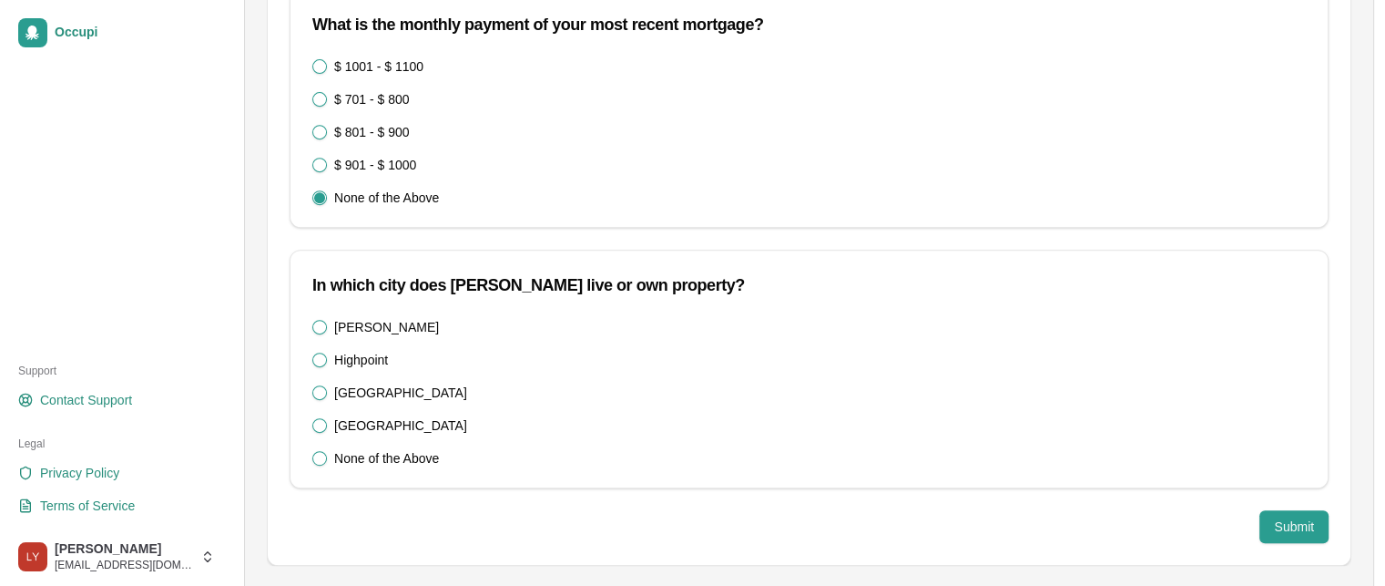
click at [317, 454] on Vegas\^Richmond\) "None of the Above" at bounding box center [319, 458] width 15 height 15
click at [1309, 520] on button "Submit" at bounding box center [1293, 526] width 69 height 33
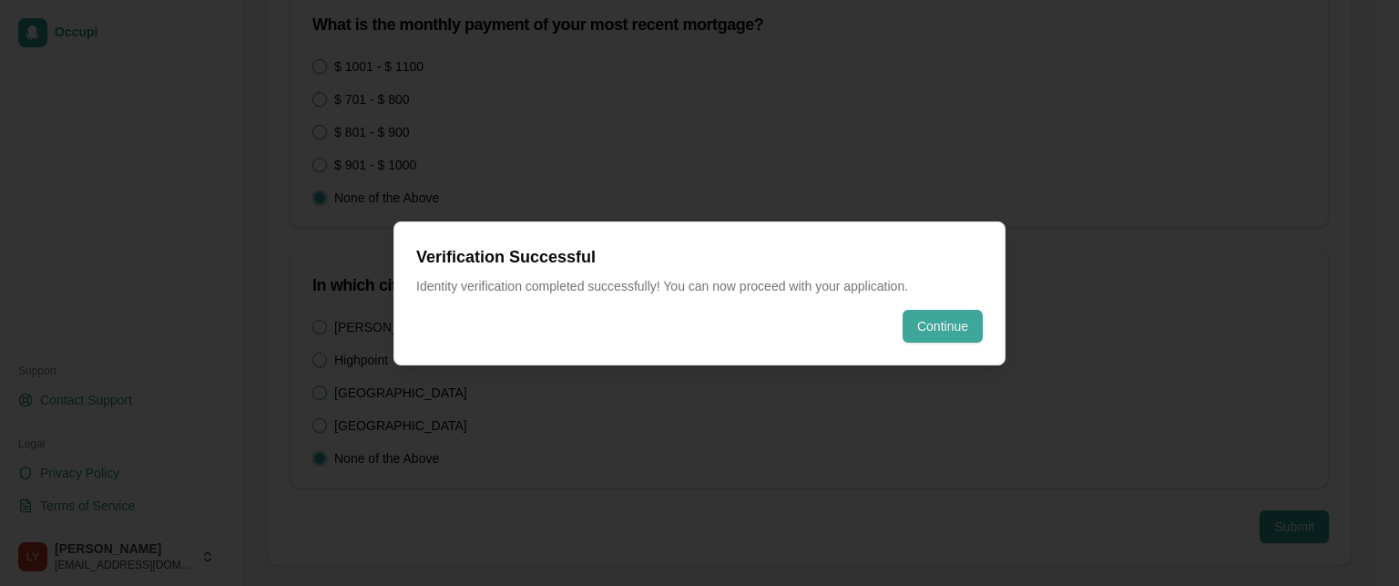
click at [930, 321] on button "Continue" at bounding box center [942, 326] width 80 height 33
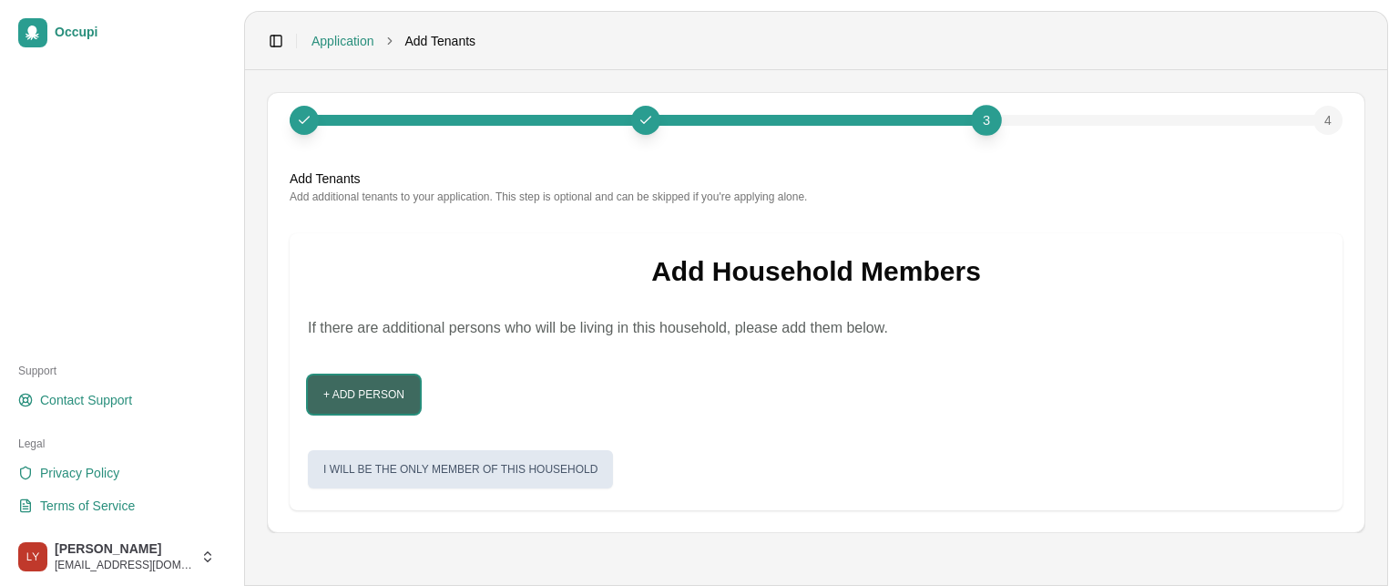
click at [372, 395] on button "+ Add Person" at bounding box center [364, 394] width 112 height 38
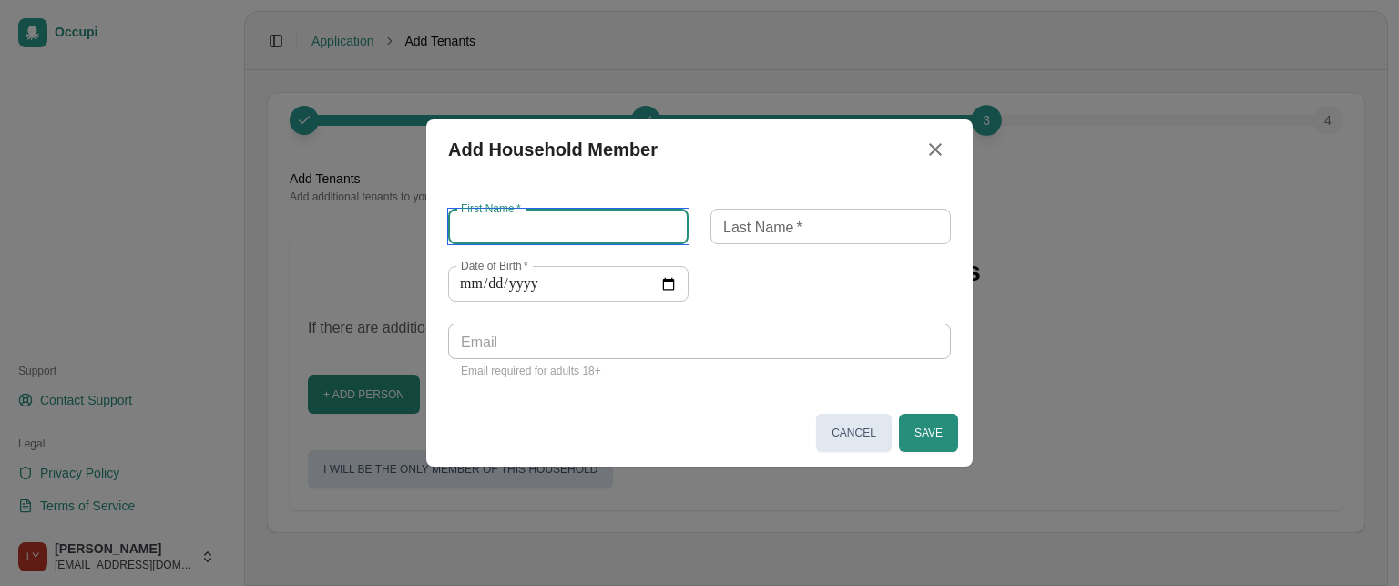
click at [501, 229] on input "First Name   *" at bounding box center [568, 227] width 240 height 36
type input "********"
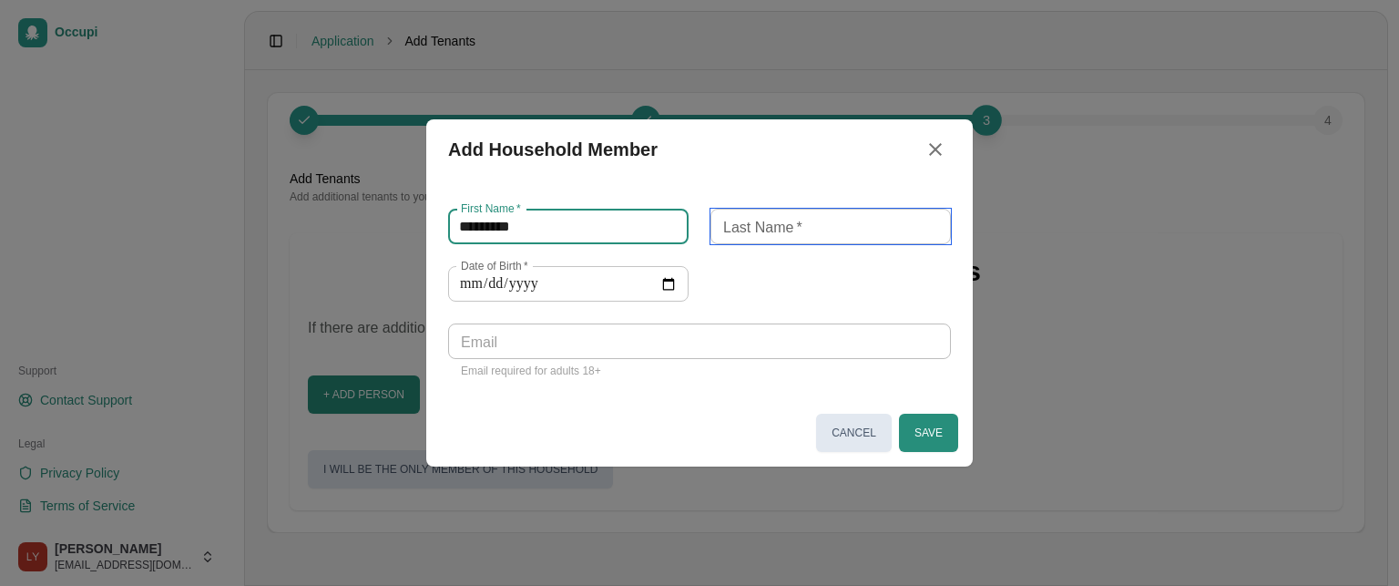
click at [740, 225] on input "Last Name   *" at bounding box center [830, 227] width 240 height 36
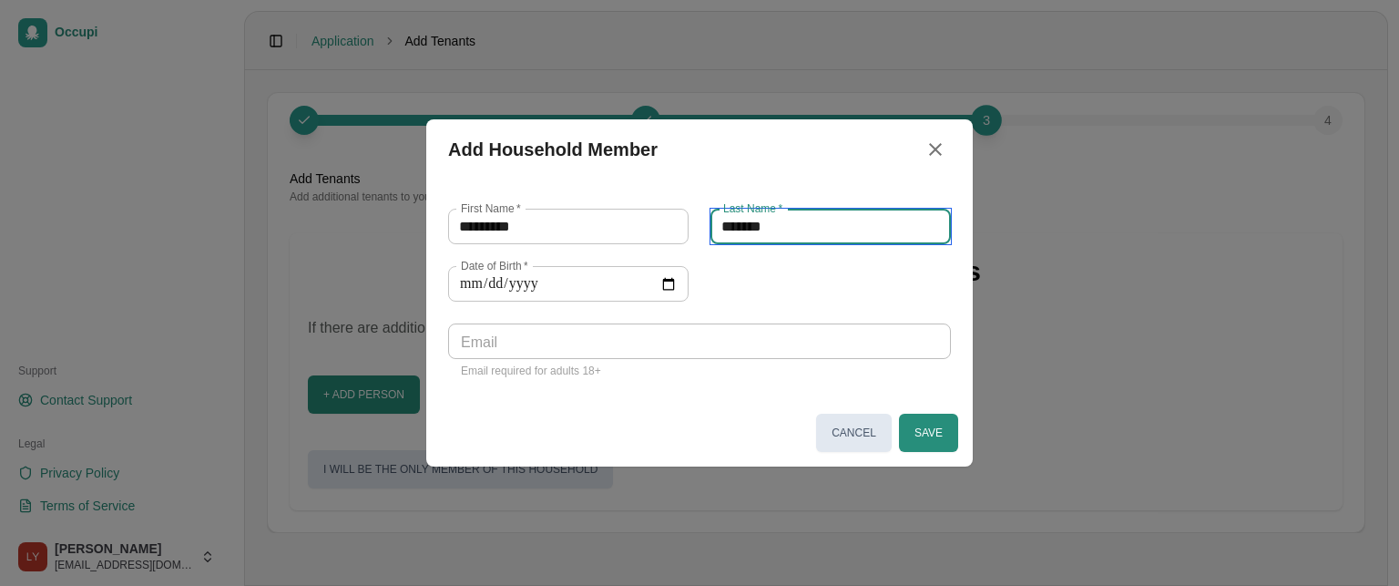
type input "*******"
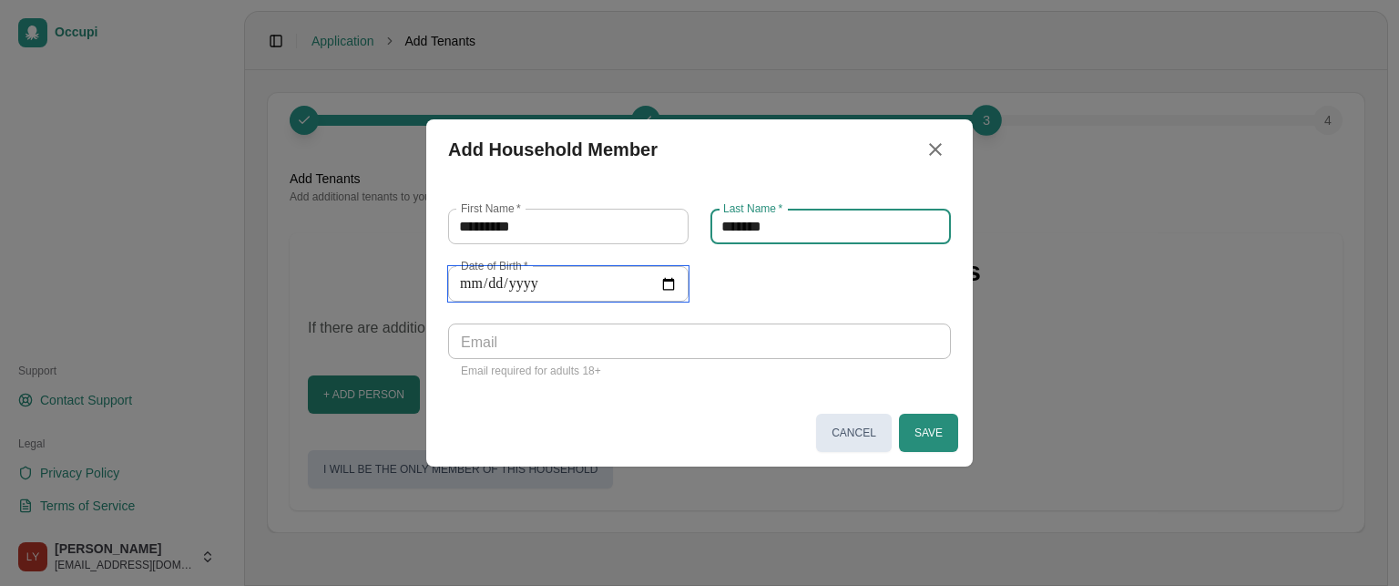
click at [466, 282] on input "Date of Birth   *" at bounding box center [568, 284] width 240 height 36
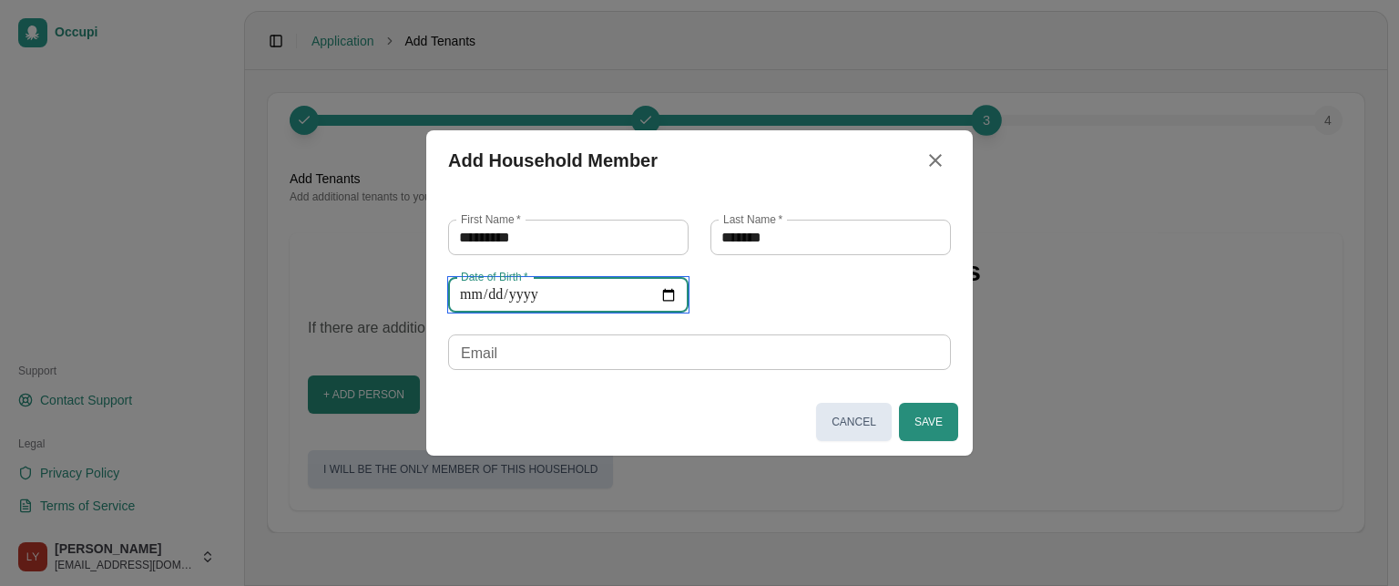
type input "**********"
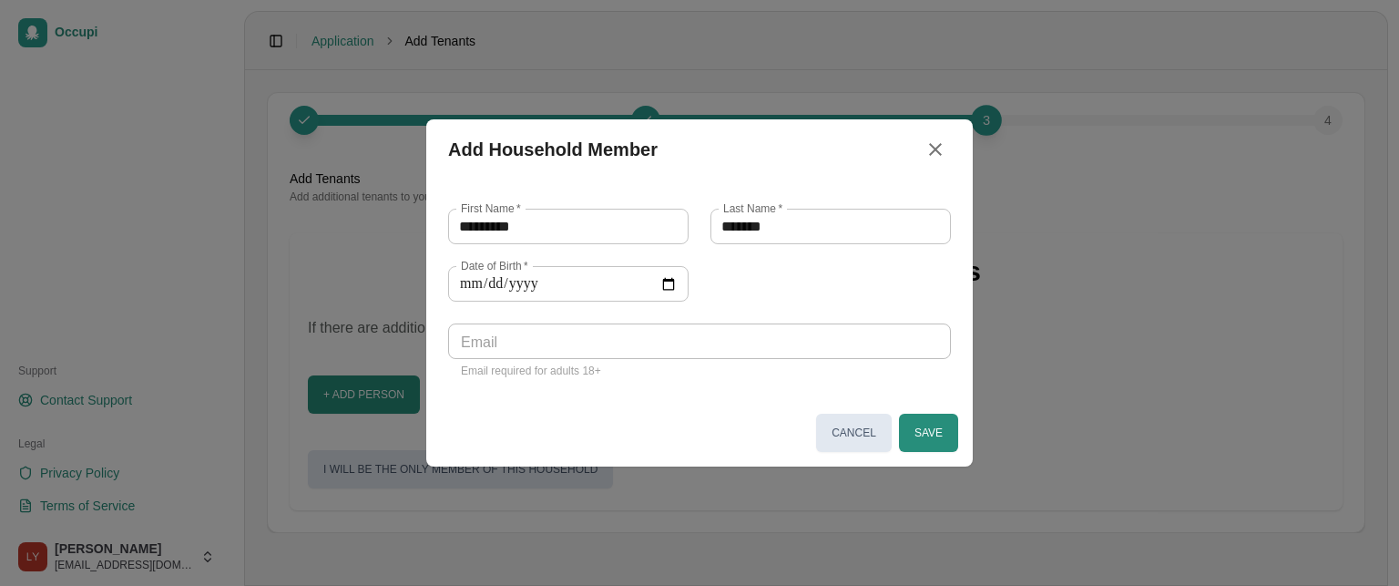
click at [790, 287] on div "**********" at bounding box center [688, 284] width 525 height 194
click at [943, 437] on button "Save" at bounding box center [928, 432] width 59 height 38
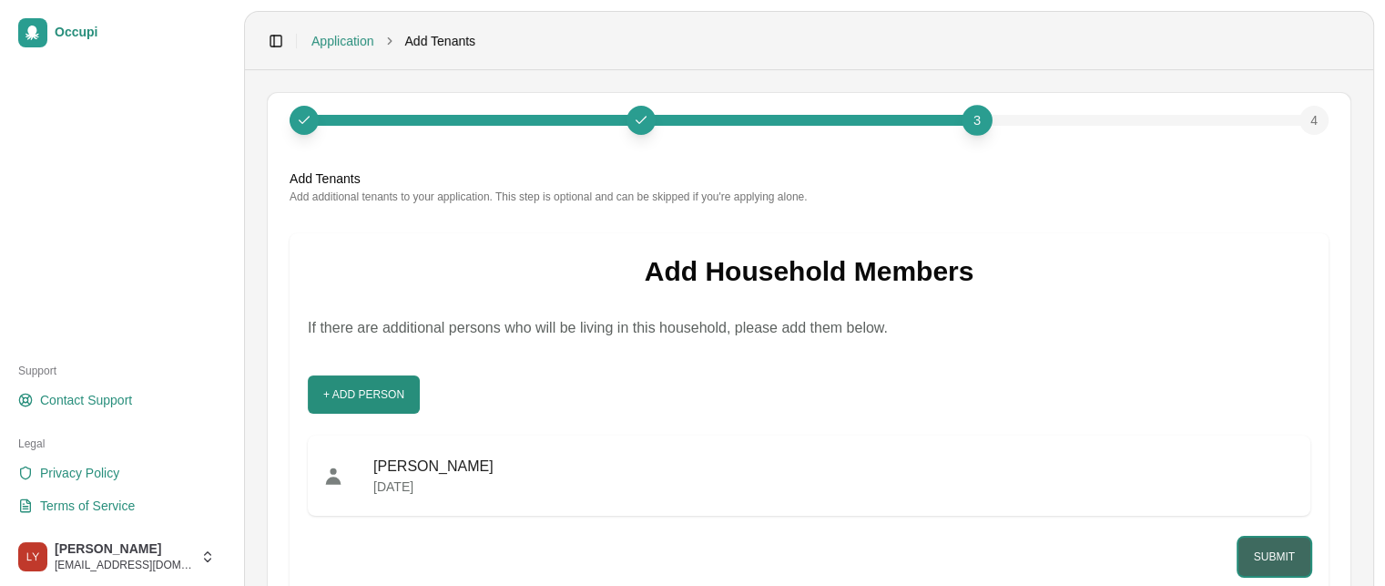
click at [1274, 555] on button "Submit" at bounding box center [1275, 556] width 72 height 38
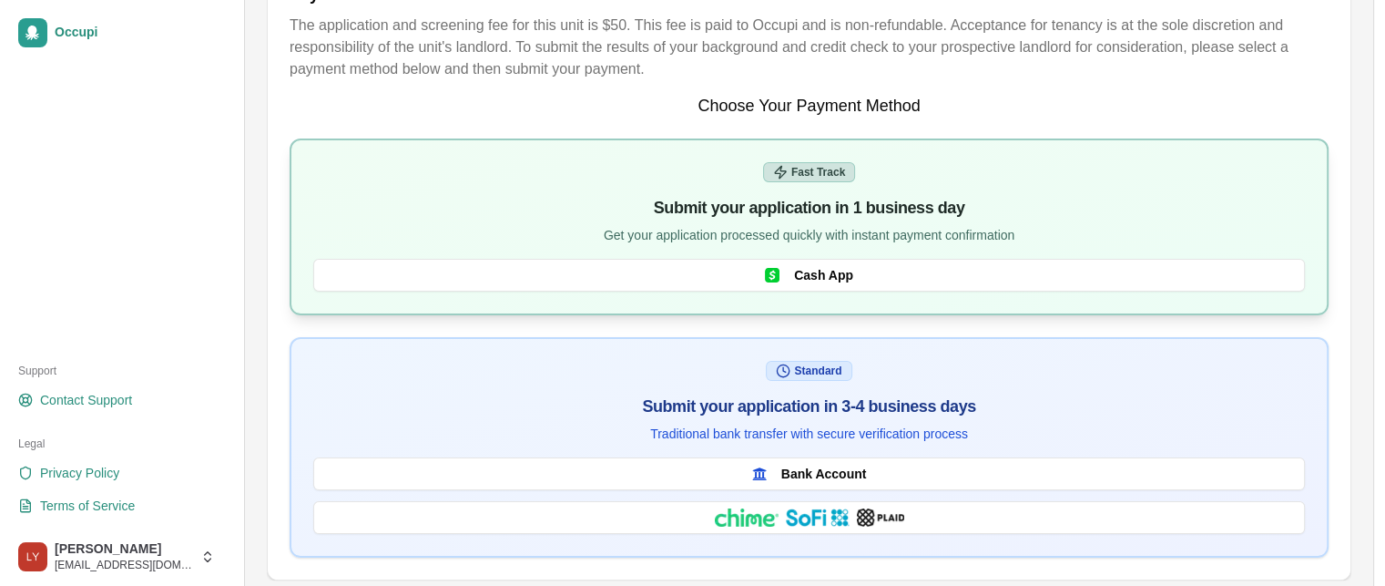
scroll to position [317, 0]
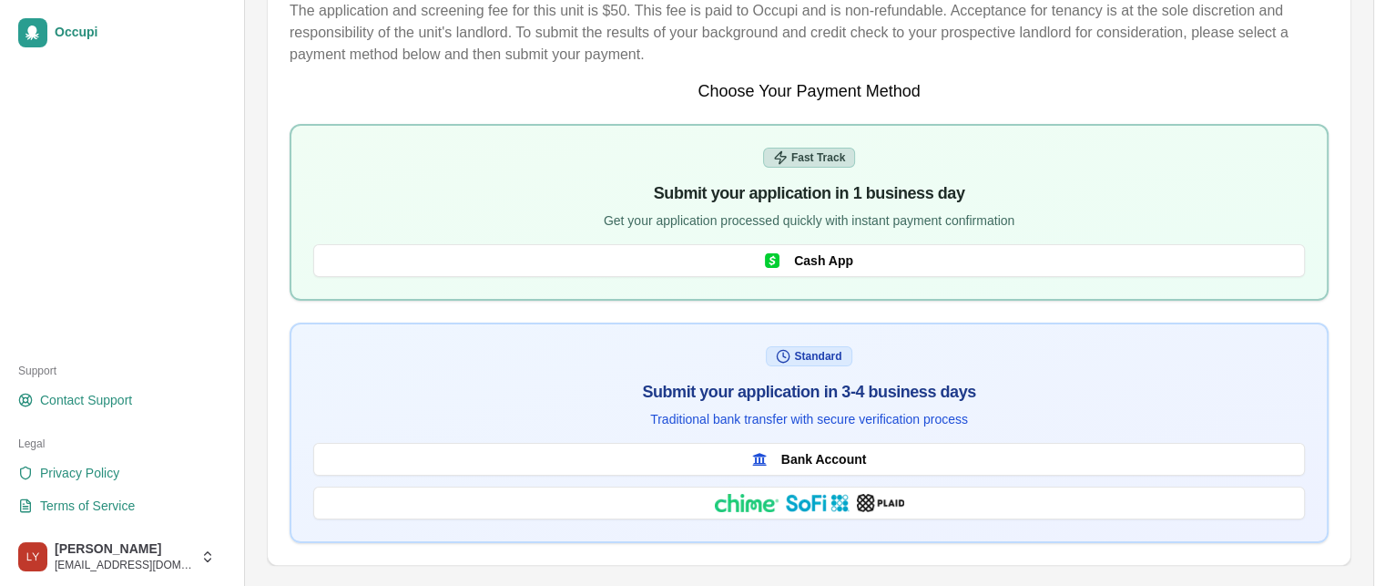
click at [750, 85] on h2 "Choose Your Payment Method" at bounding box center [809, 91] width 1039 height 22
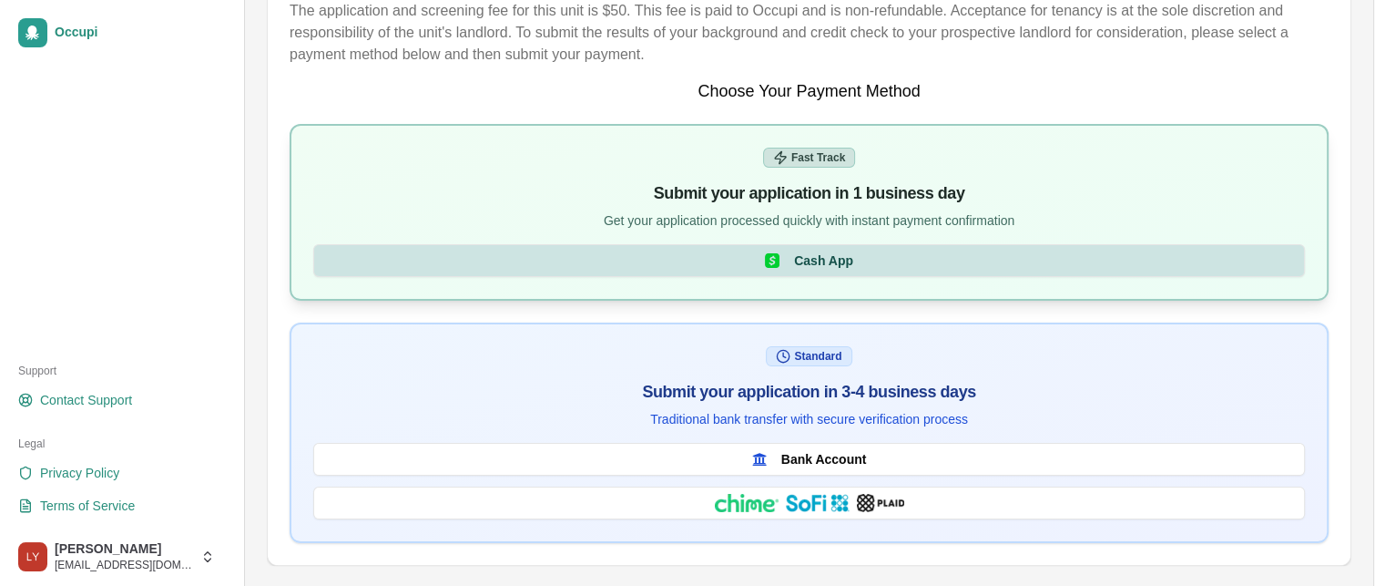
click at [795, 258] on span "Cash App" at bounding box center [823, 260] width 59 height 18
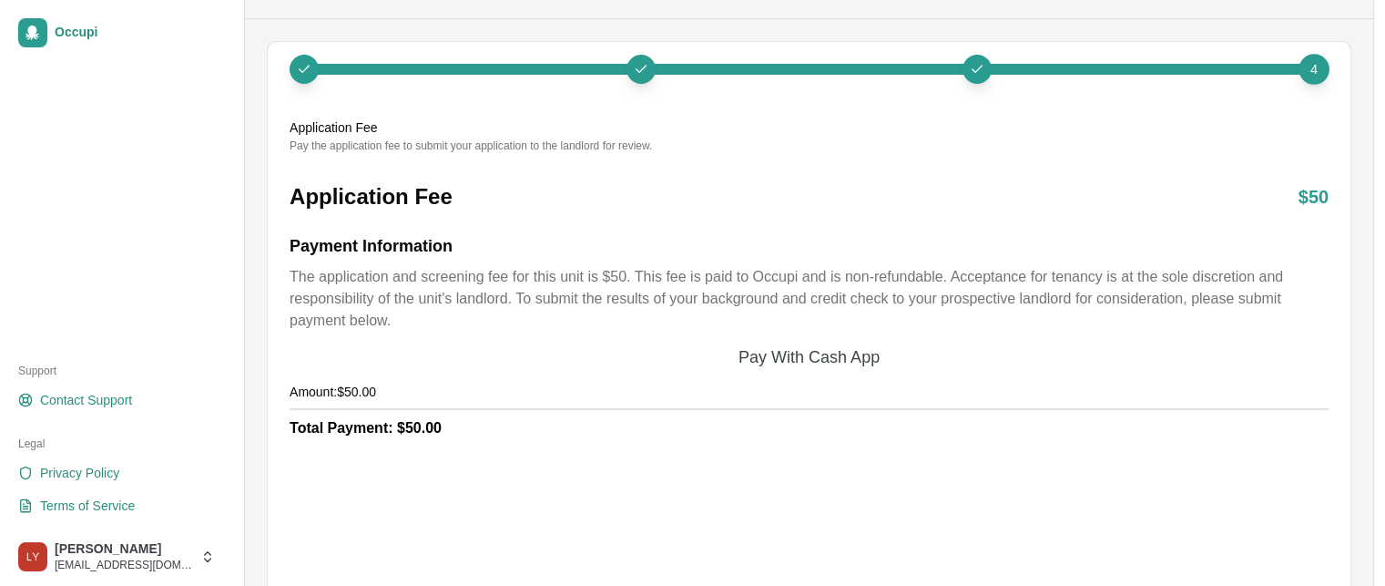
scroll to position [275, 0]
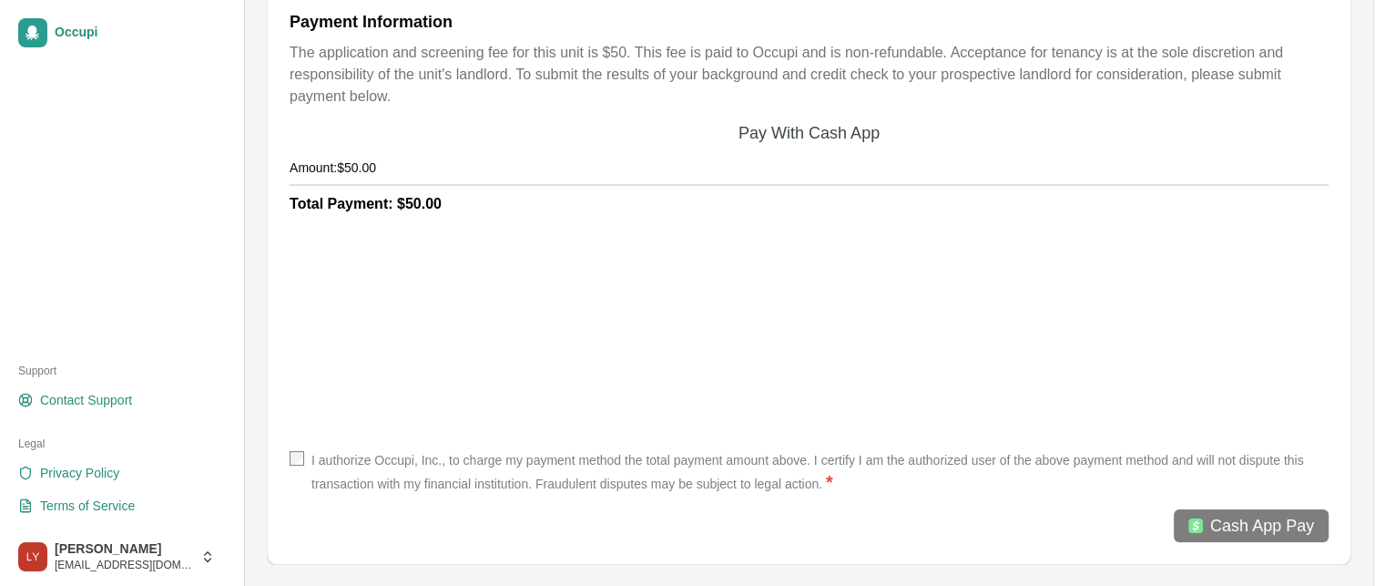
click at [288, 460] on div "4 Application Fee Pay the application fee to submit your application to the lan…" at bounding box center [809, 191] width 1083 height 746
click at [1240, 516] on span "Cash App Pay" at bounding box center [1262, 525] width 104 height 25
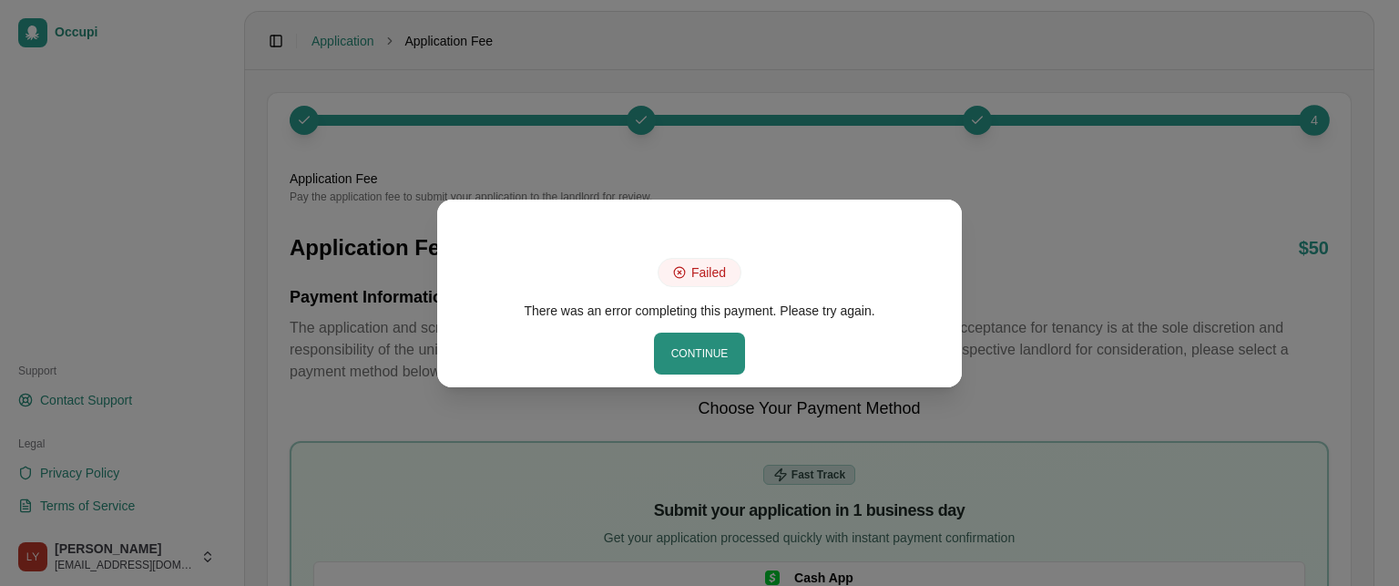
click at [699, 359] on button "Continue" at bounding box center [700, 353] width 88 height 38
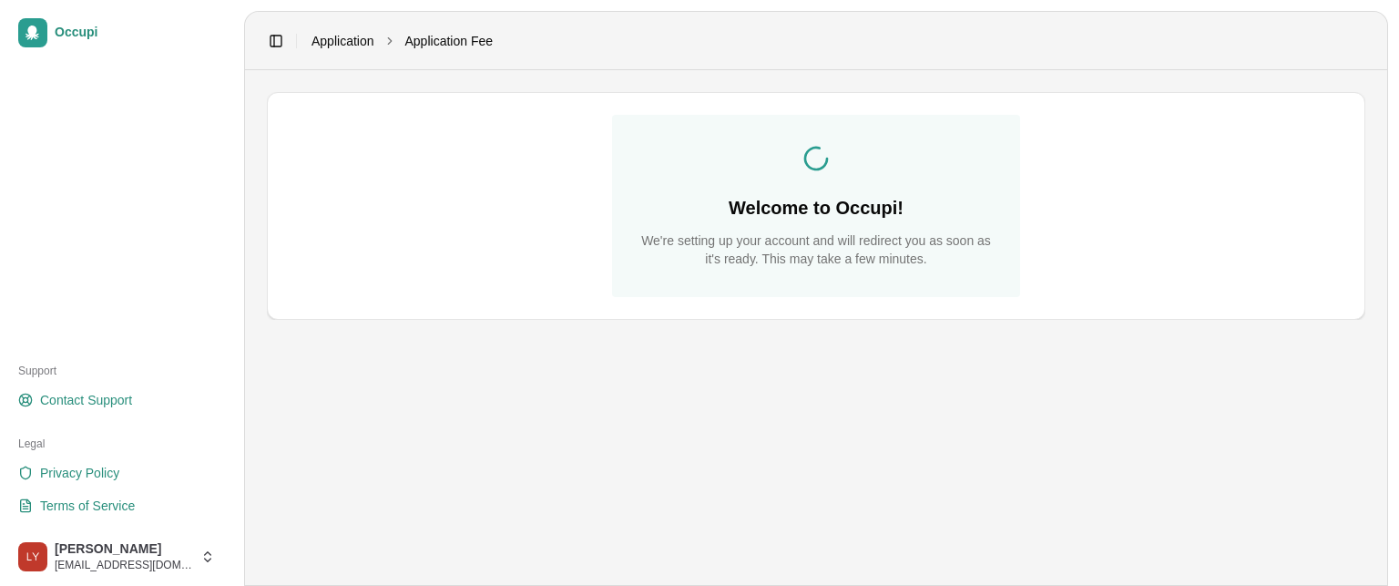
click at [333, 43] on link "Application" at bounding box center [342, 41] width 63 height 18
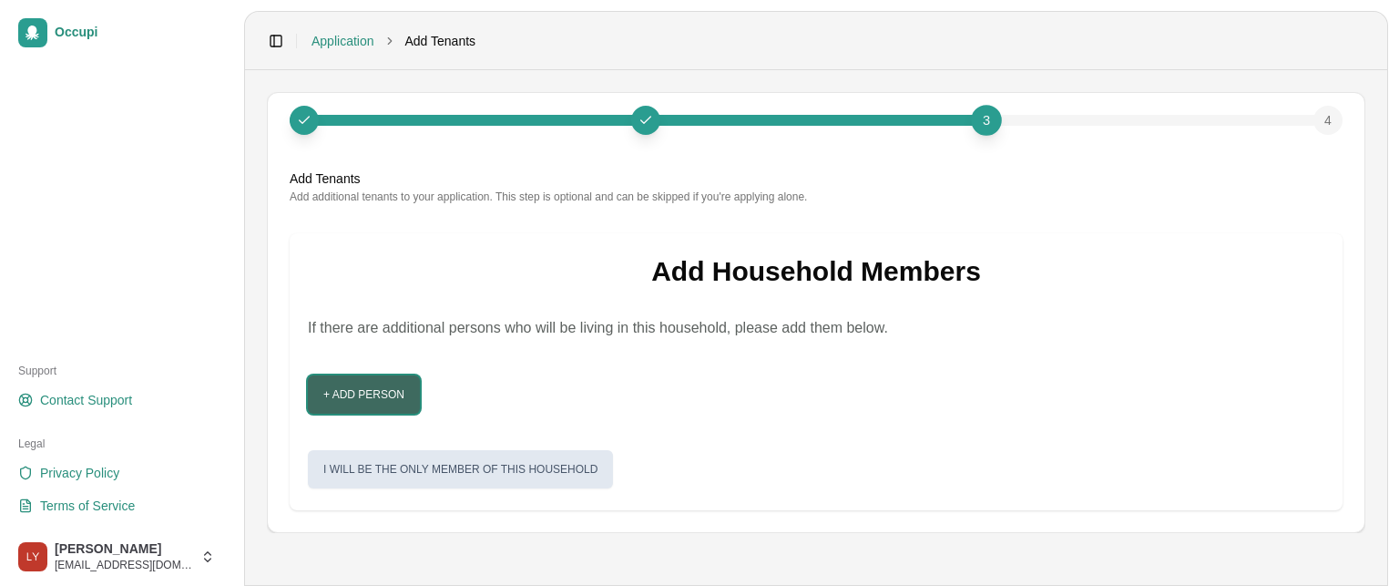
click at [373, 401] on button "+ Add Person" at bounding box center [364, 394] width 112 height 38
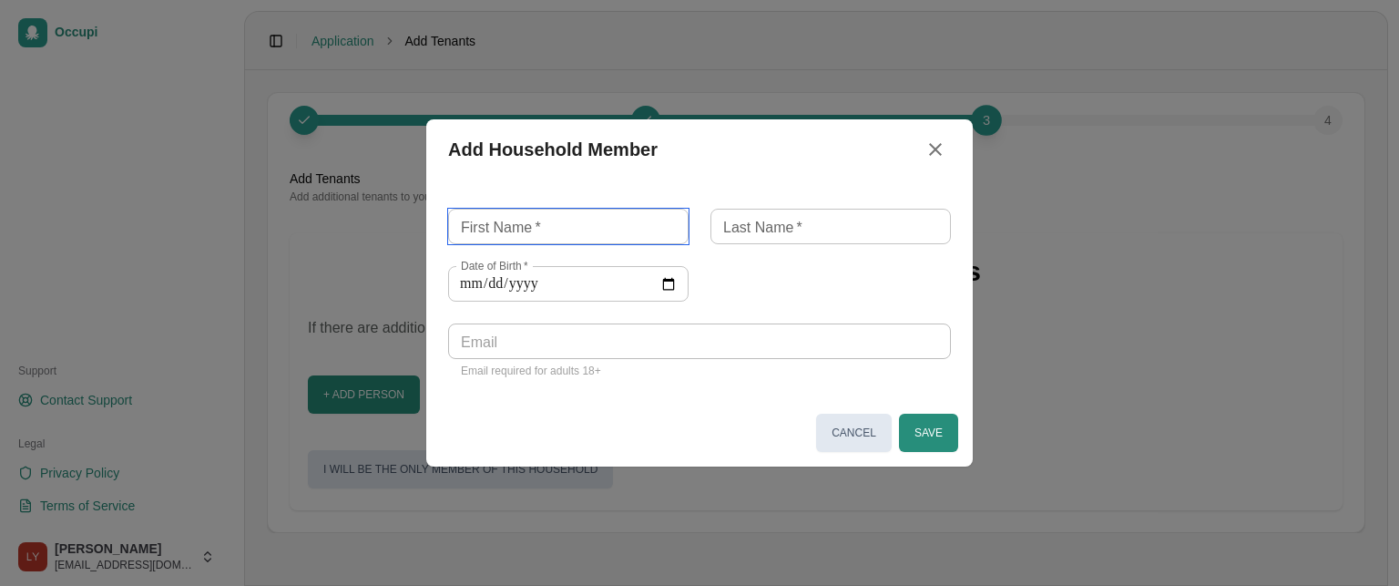
click at [481, 219] on div "First Name   * First Name   *" at bounding box center [568, 227] width 240 height 36
type input "********"
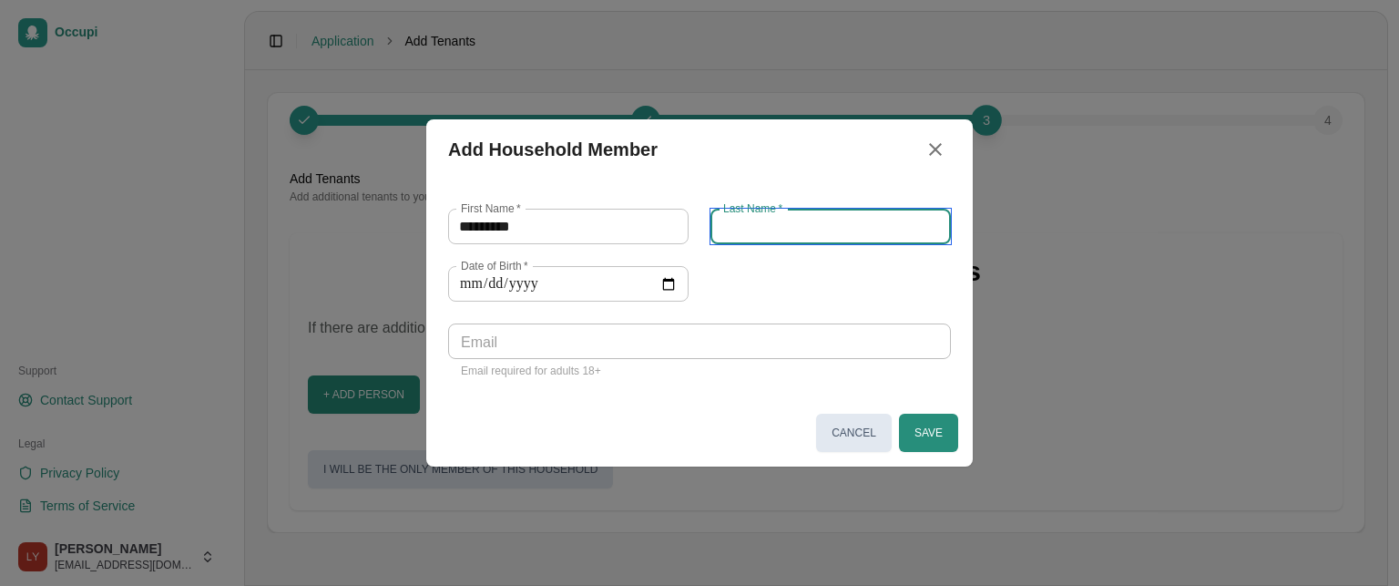
click at [772, 229] on input "Last Name   *" at bounding box center [830, 227] width 240 height 36
type input "*******"
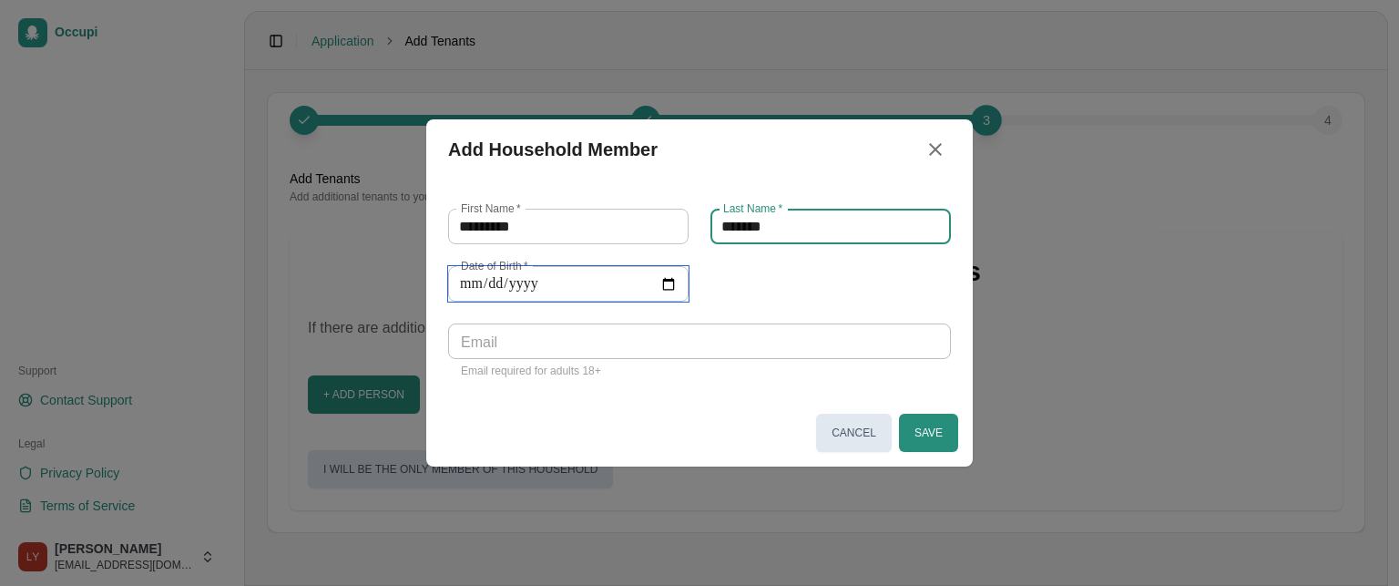
click at [462, 274] on input "Date of Birth   *" at bounding box center [568, 284] width 240 height 36
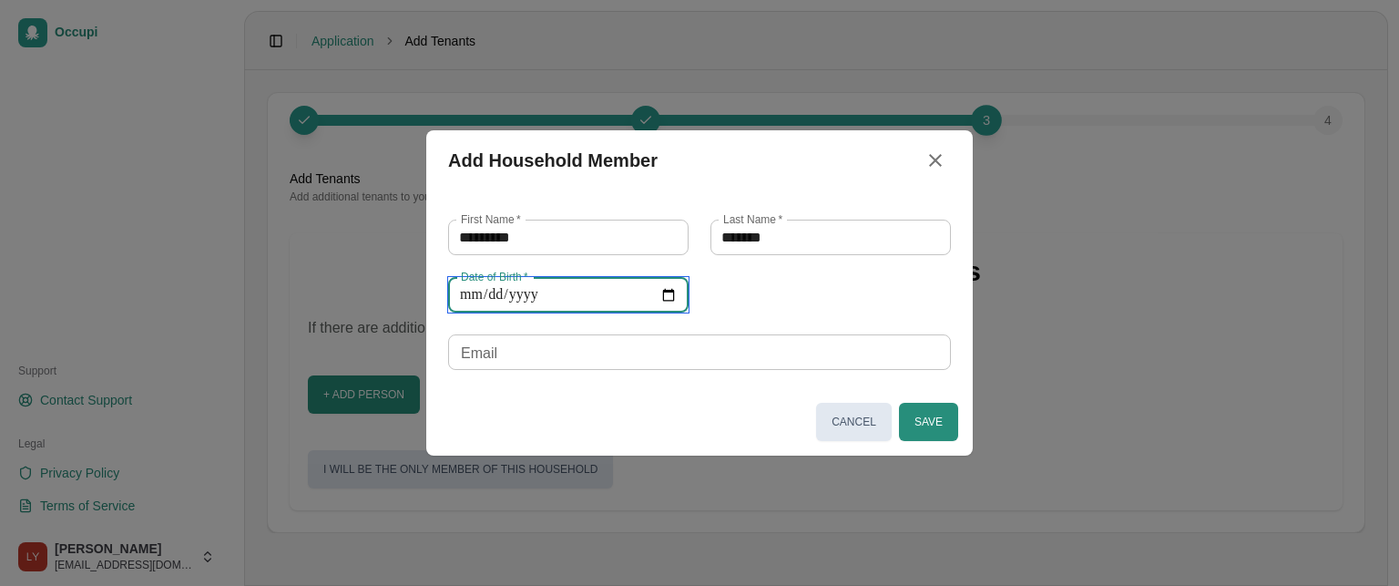
type input "**********"
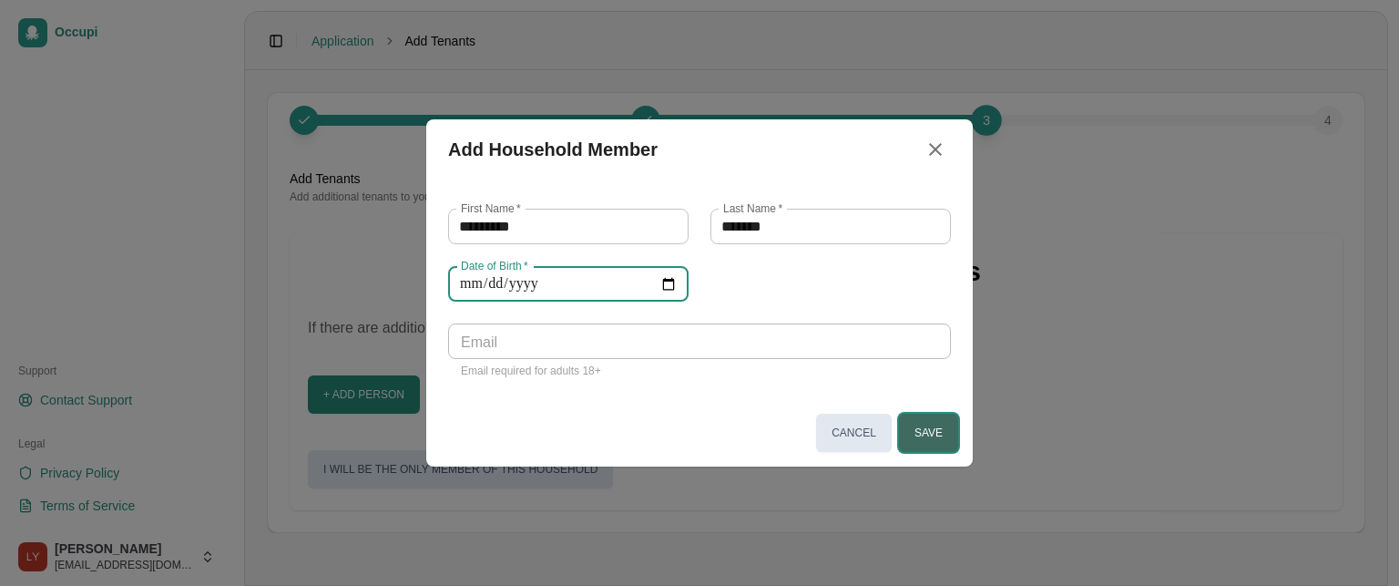
click at [932, 433] on button "Save" at bounding box center [928, 432] width 59 height 38
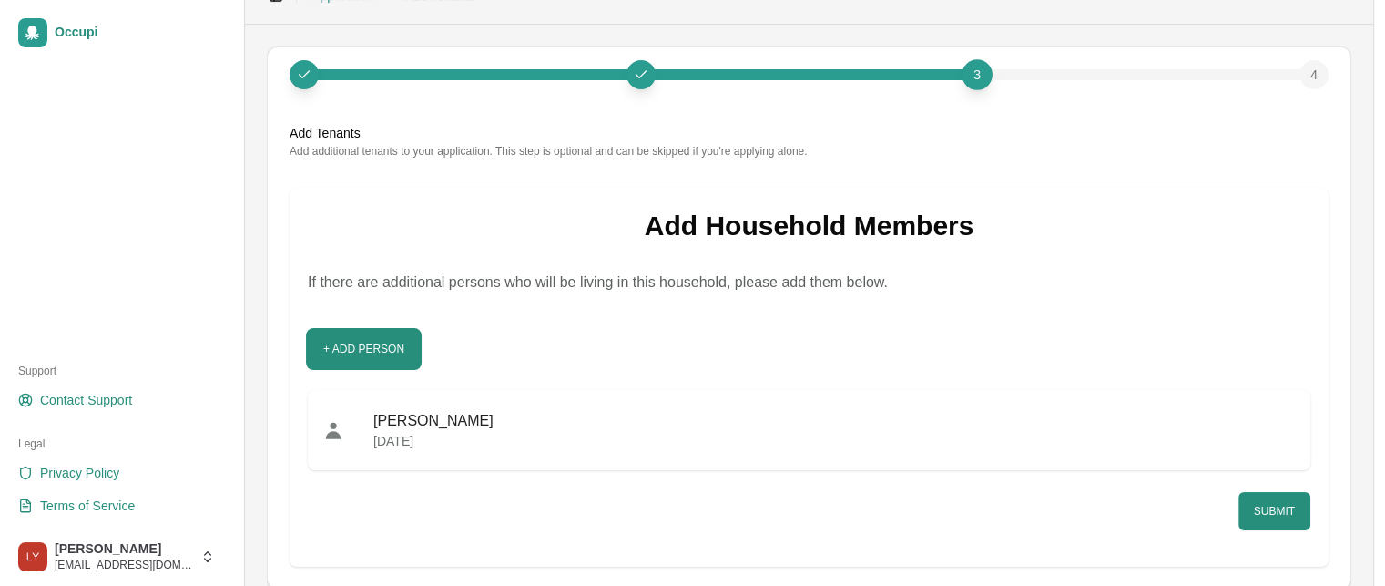
scroll to position [70, 0]
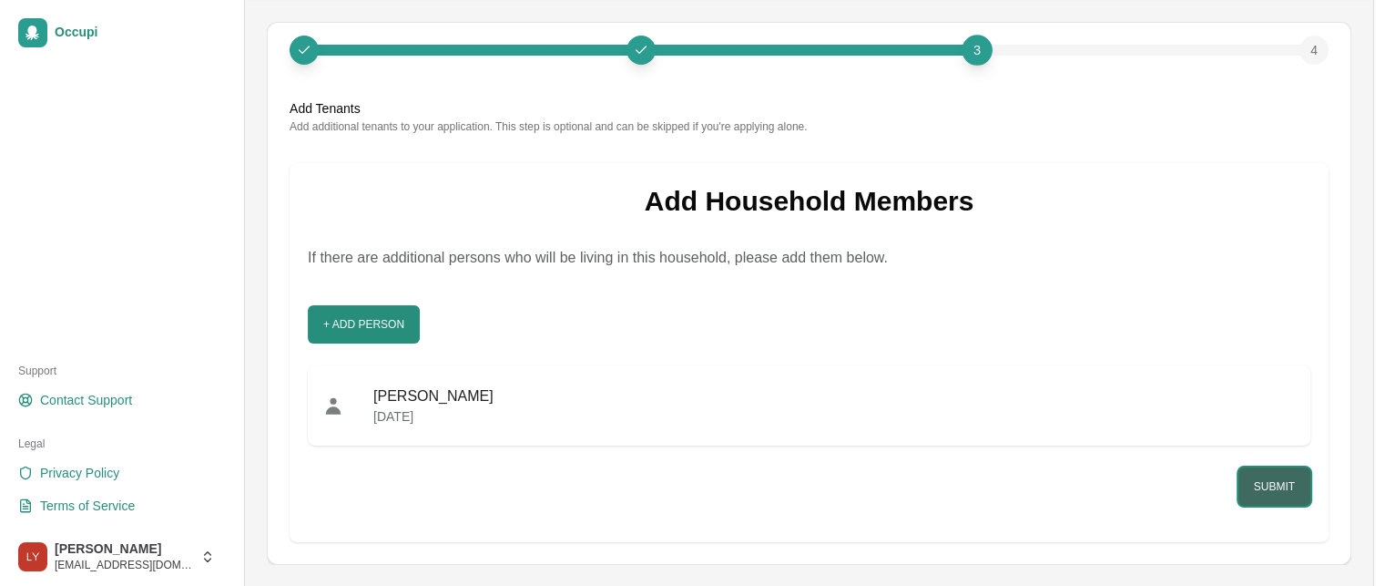
click at [1266, 474] on button "Submit" at bounding box center [1275, 486] width 72 height 38
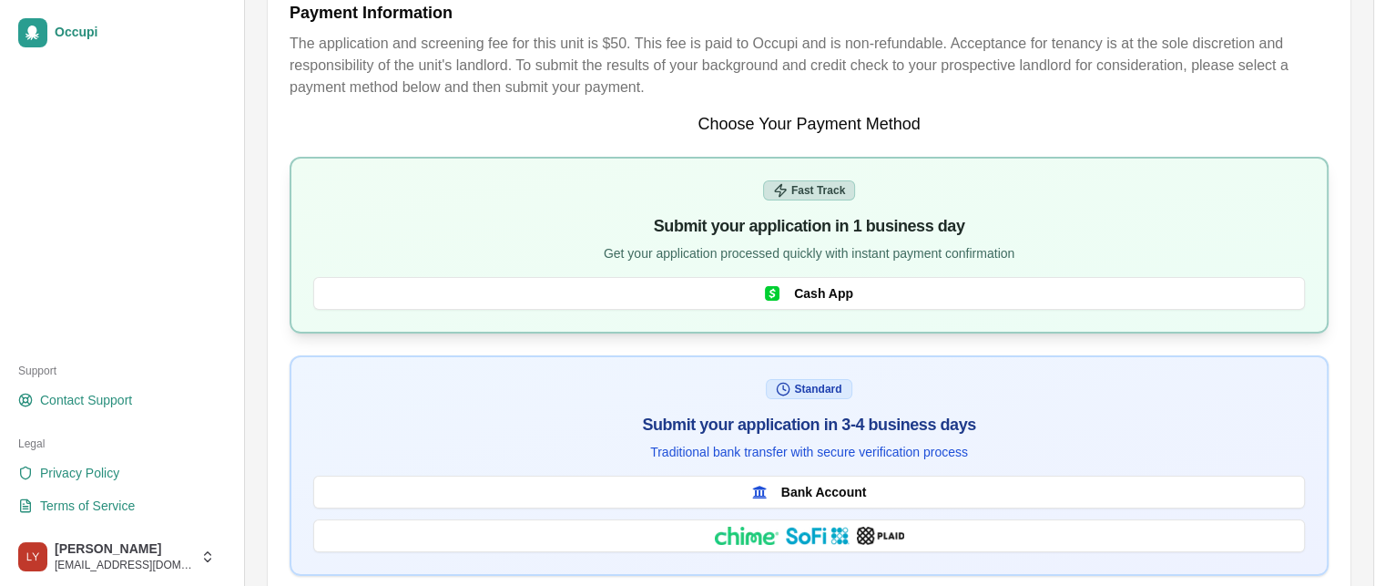
scroll to position [317, 0]
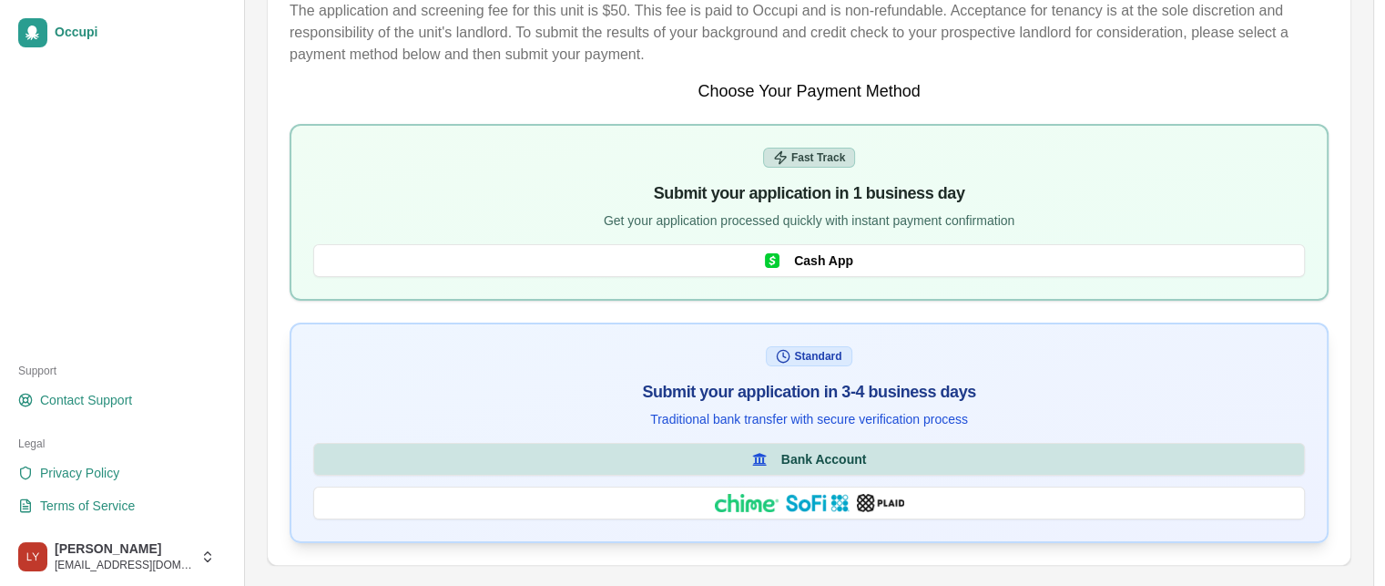
click at [821, 457] on span "Bank Account" at bounding box center [824, 459] width 86 height 18
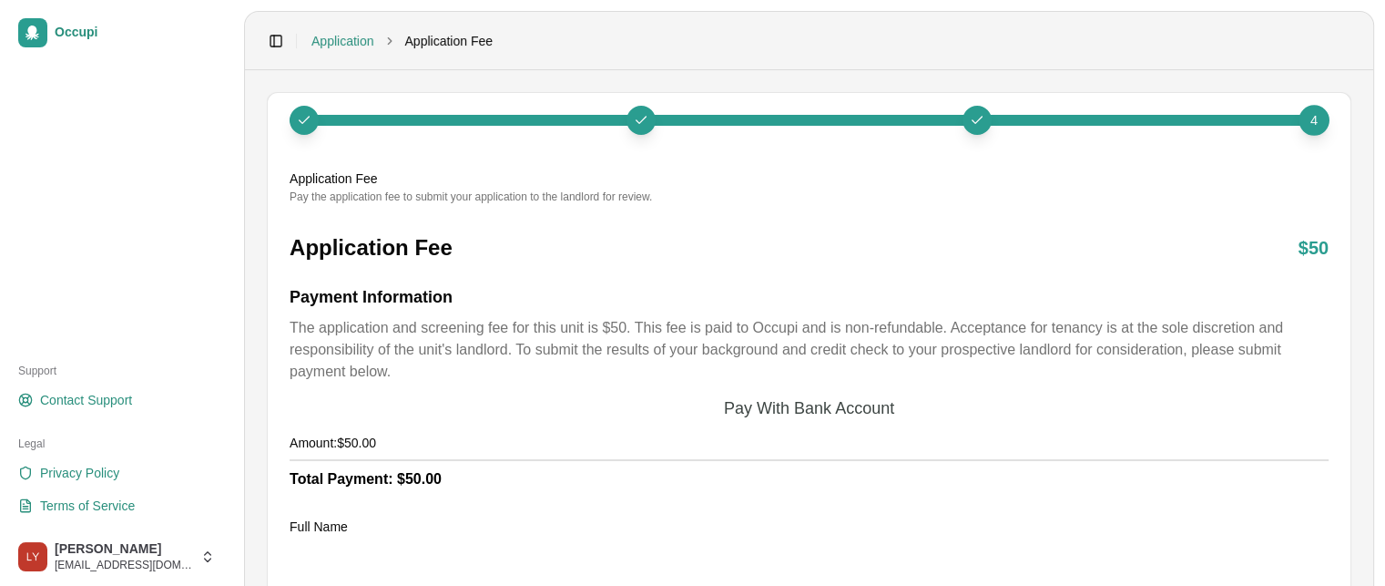
scroll to position [0, 0]
click at [342, 39] on link "Application" at bounding box center [342, 41] width 63 height 18
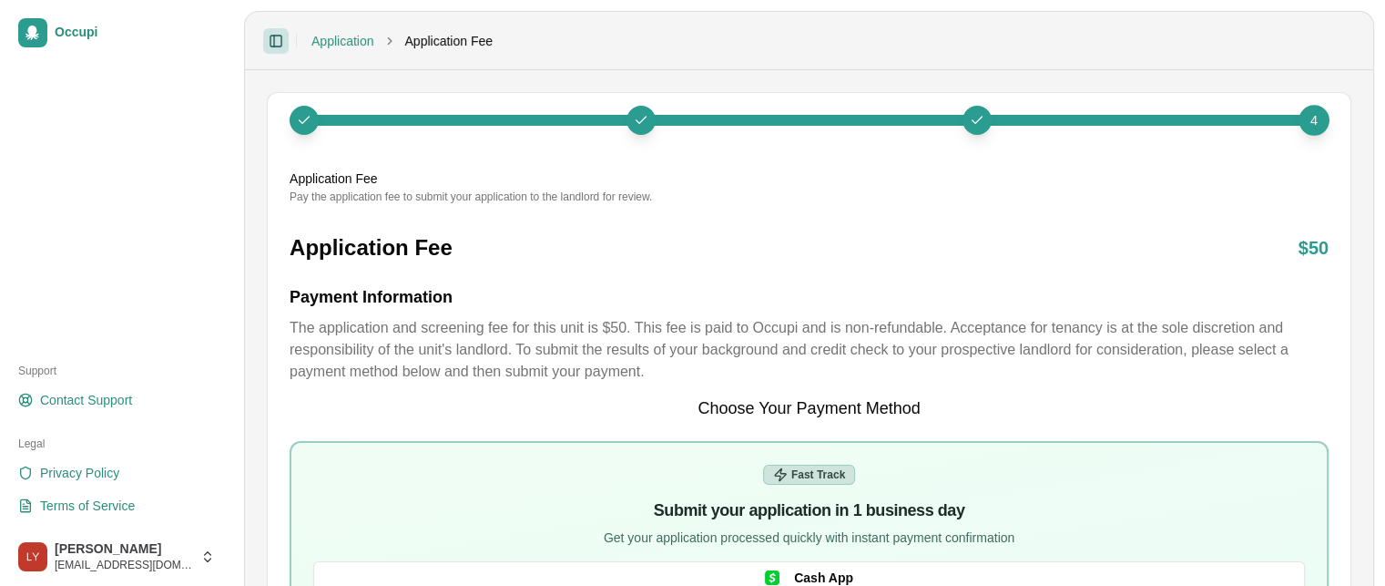
click at [275, 36] on button "Toggle Sidebar" at bounding box center [275, 40] width 25 height 25
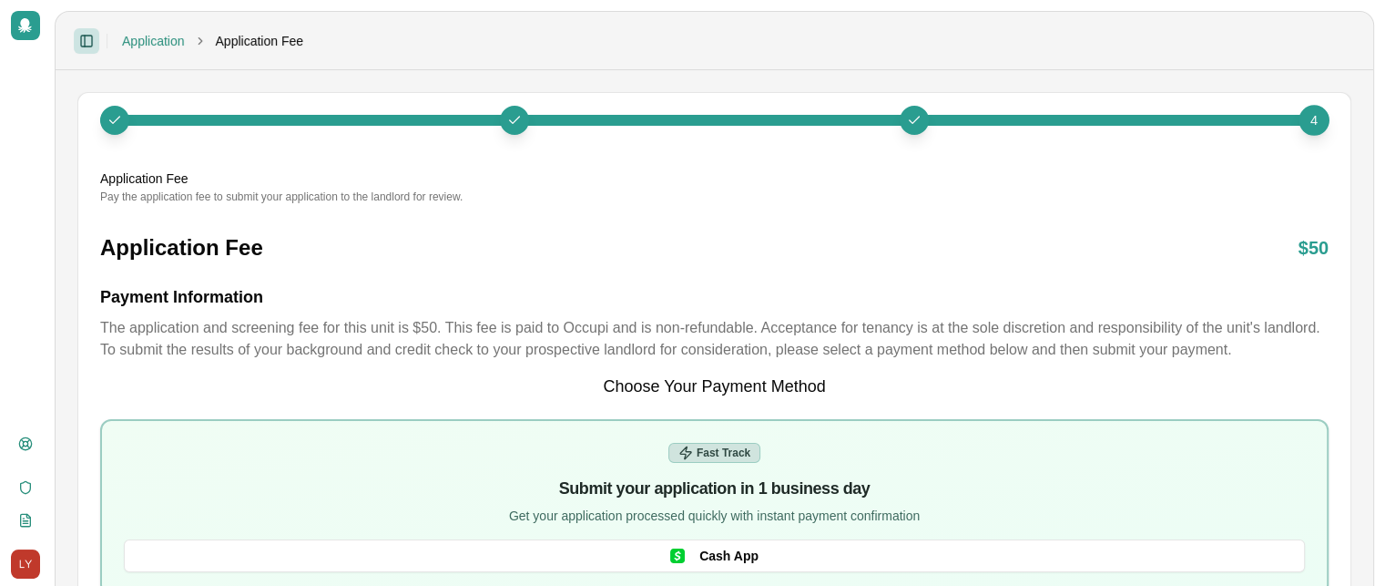
click at [78, 40] on button "Toggle Sidebar" at bounding box center [86, 40] width 25 height 25
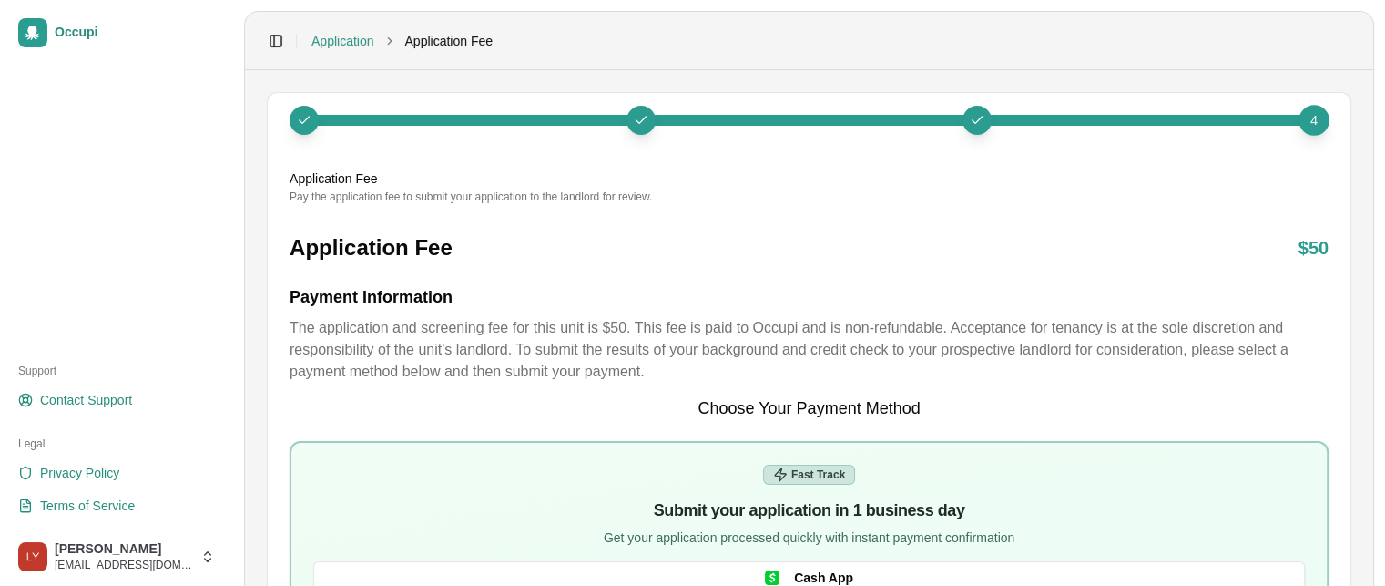
click at [448, 42] on span "Application Fee" at bounding box center [449, 41] width 88 height 18
drag, startPoint x: 423, startPoint y: 32, endPoint x: 409, endPoint y: 36, distance: 14.1
click at [423, 32] on span "Application Fee" at bounding box center [449, 41] width 88 height 18
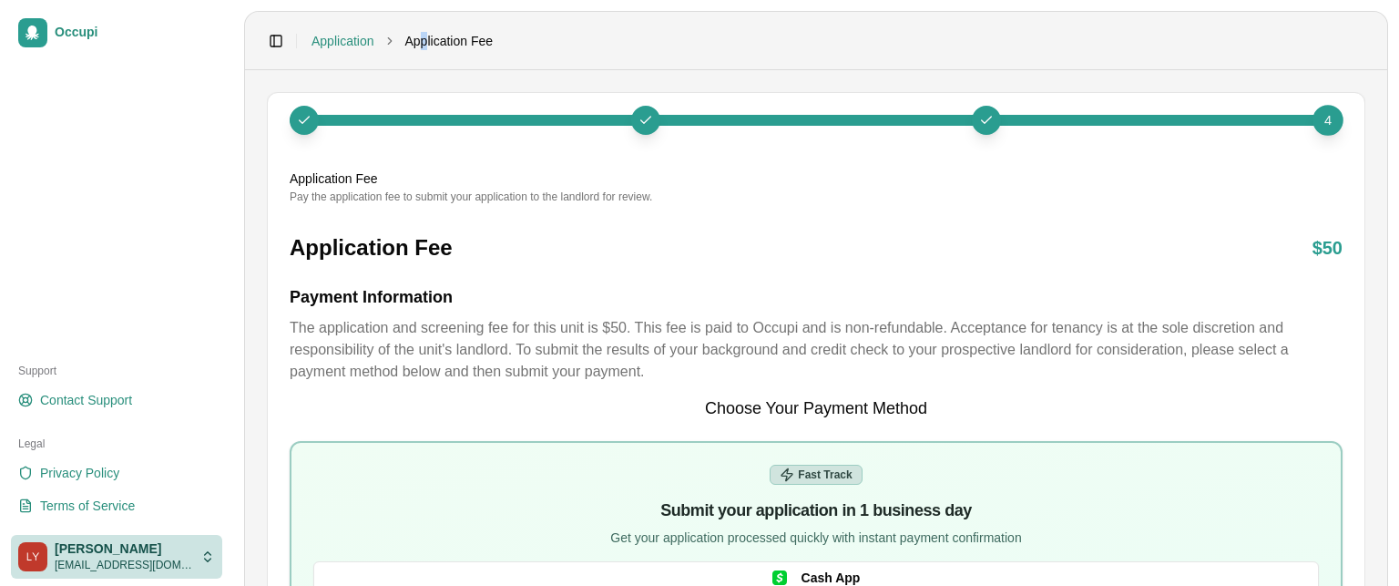
click at [165, 558] on html "Occupi Support Contact Support Legal Privacy Policy Terms of Service Latoya You…" at bounding box center [699, 293] width 1399 height 586
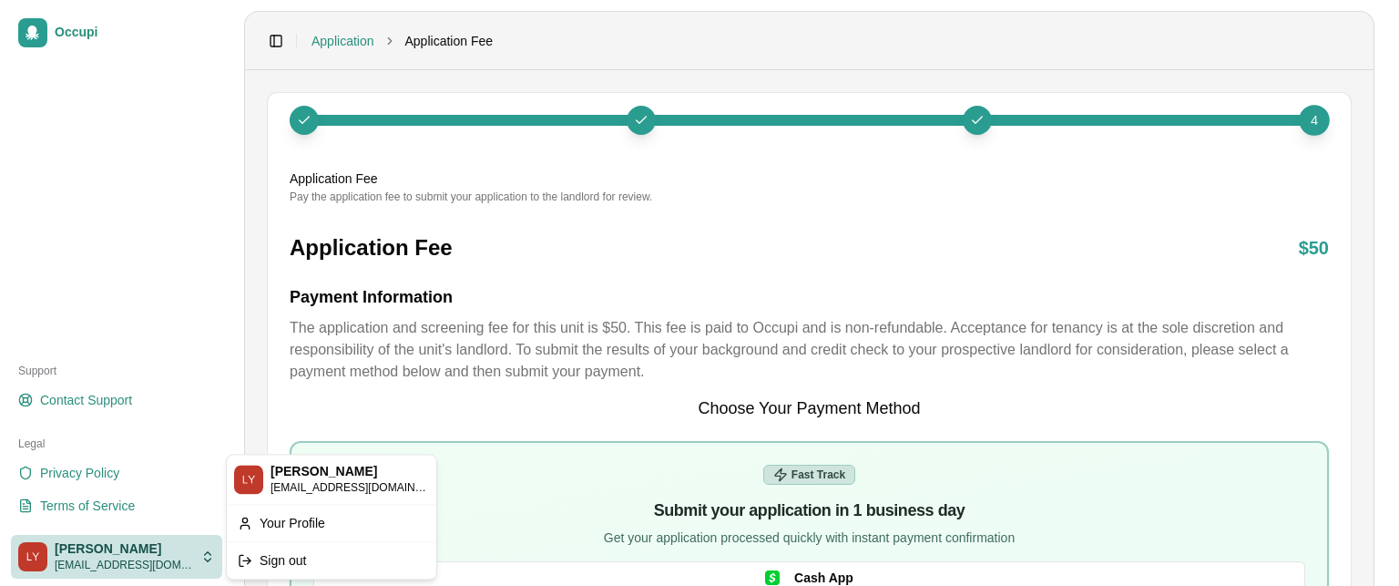
click at [765, 261] on html "Occupi Support Contact Support Legal Privacy Policy Terms of Service Latoya You…" at bounding box center [699, 293] width 1399 height 586
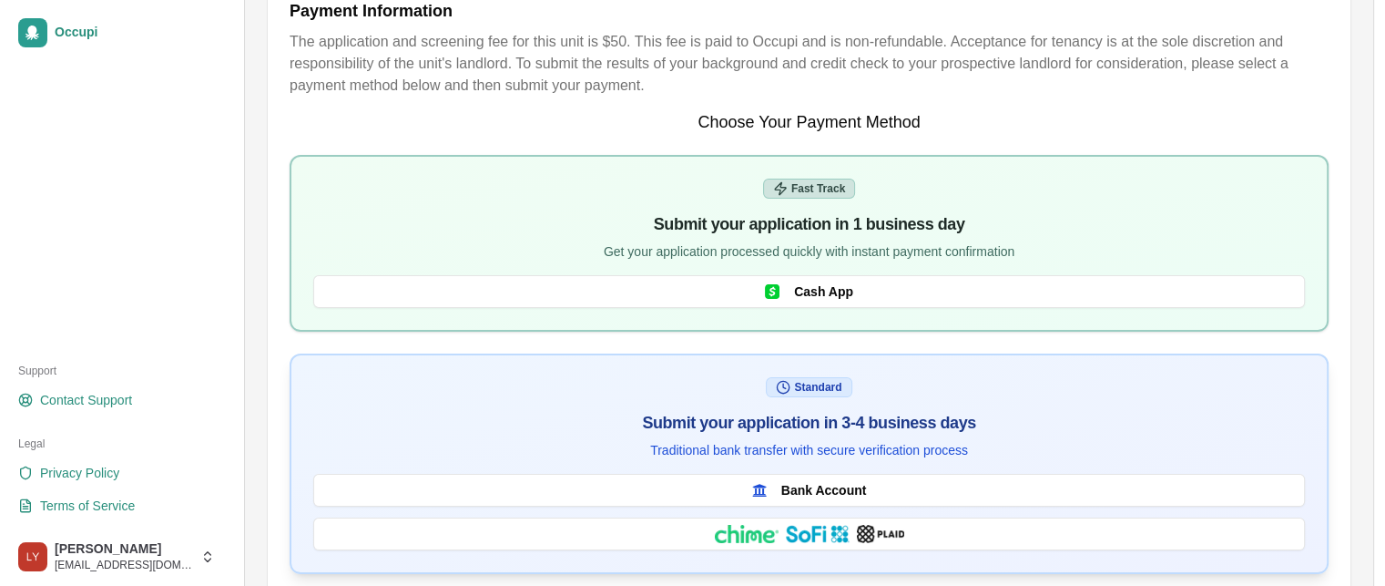
scroll to position [317, 0]
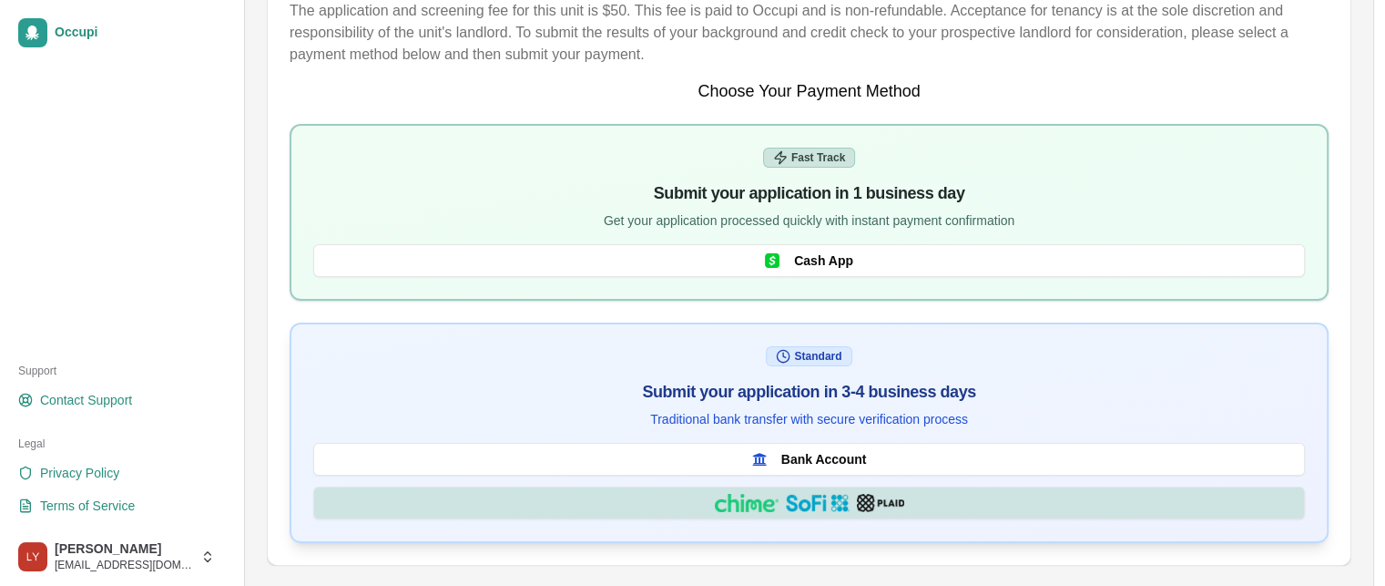
click at [774, 495] on img "Bank via Plaid" at bounding box center [747, 503] width 64 height 18
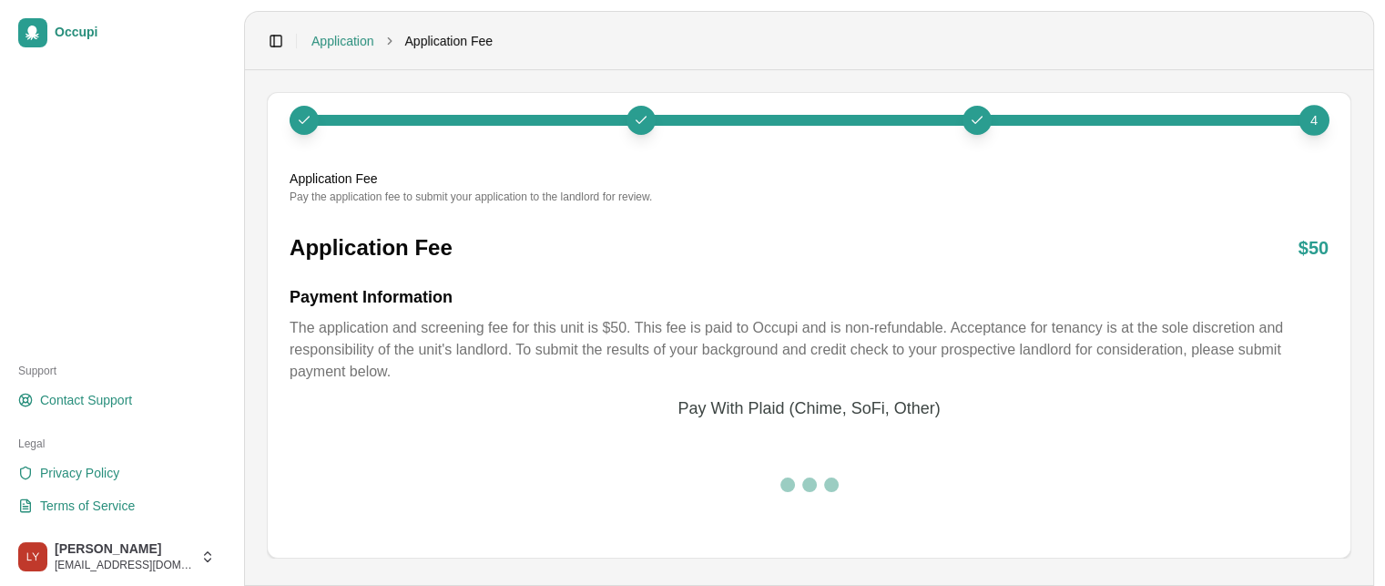
scroll to position [0, 0]
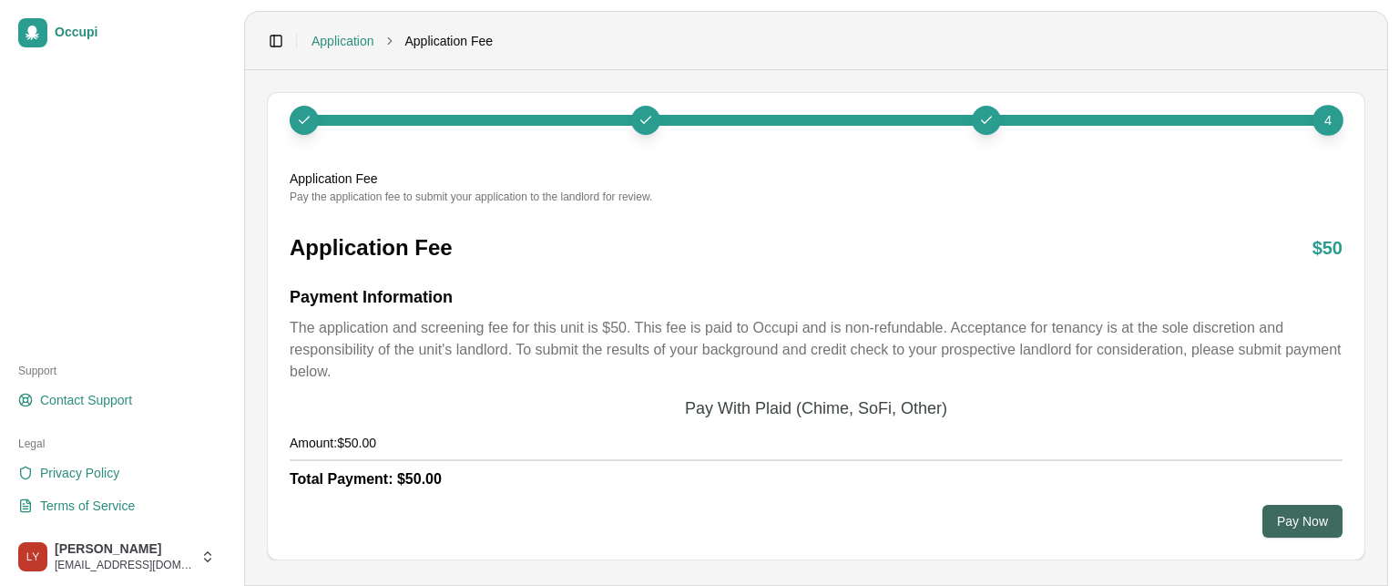
click at [1292, 520] on button "Pay Now" at bounding box center [1302, 521] width 80 height 33
click at [1304, 525] on button "Pay Now" at bounding box center [1302, 521] width 80 height 33
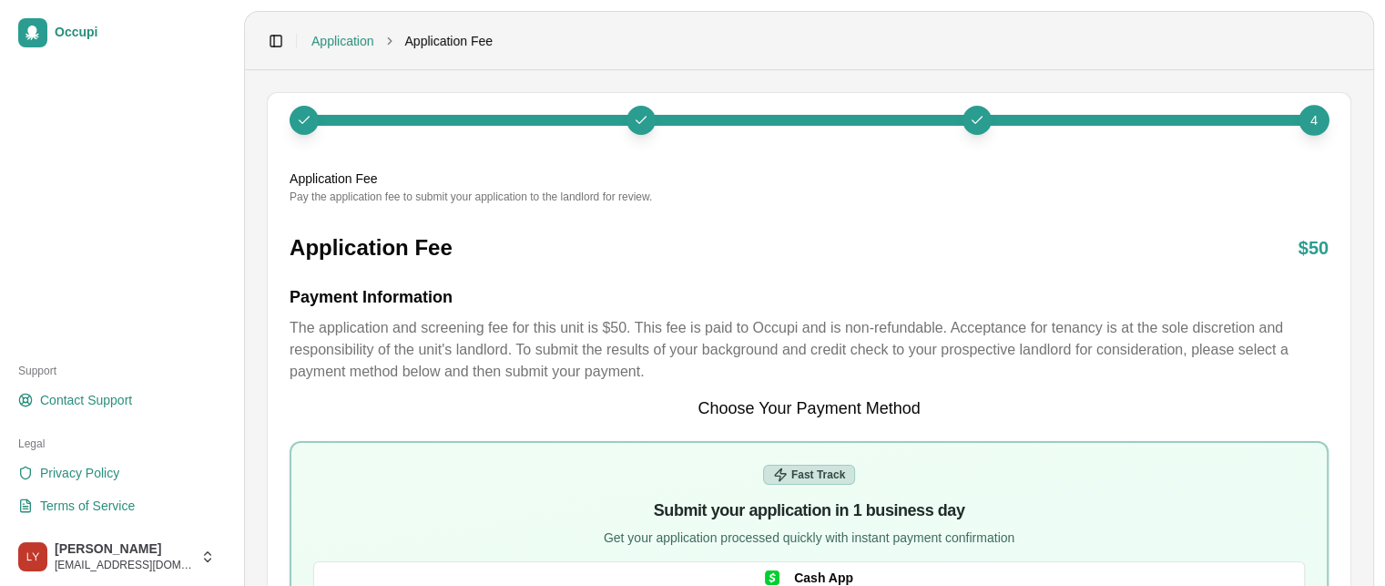
click at [637, 150] on div "4" at bounding box center [809, 131] width 1039 height 76
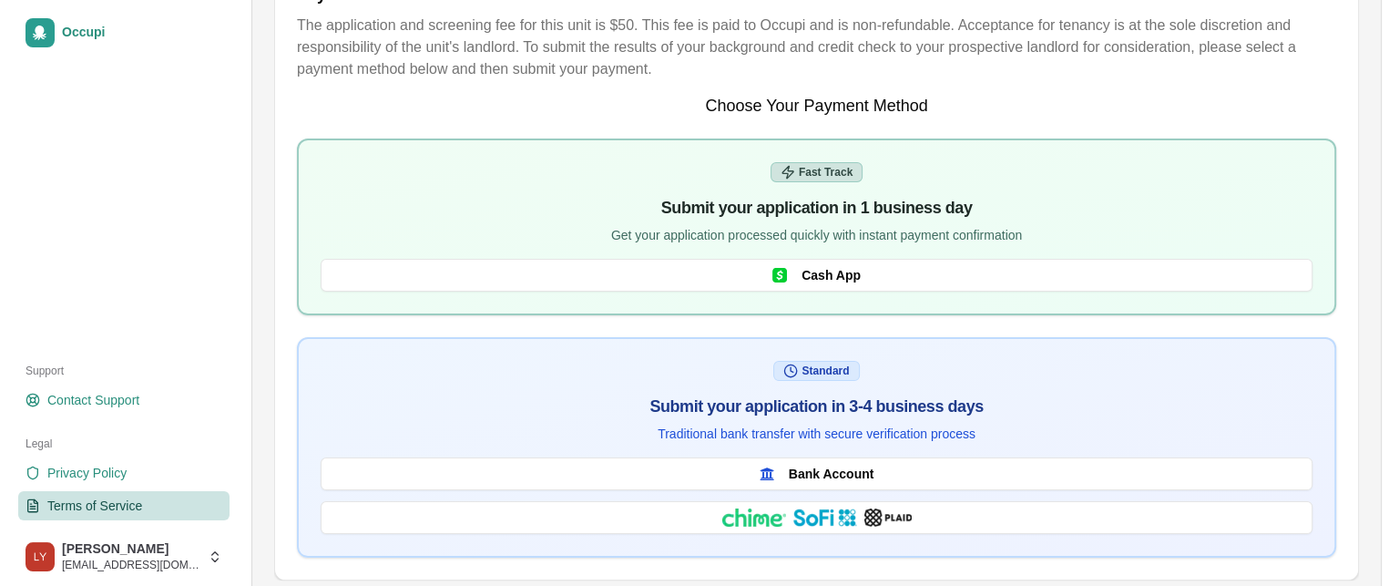
scroll to position [317, 0]
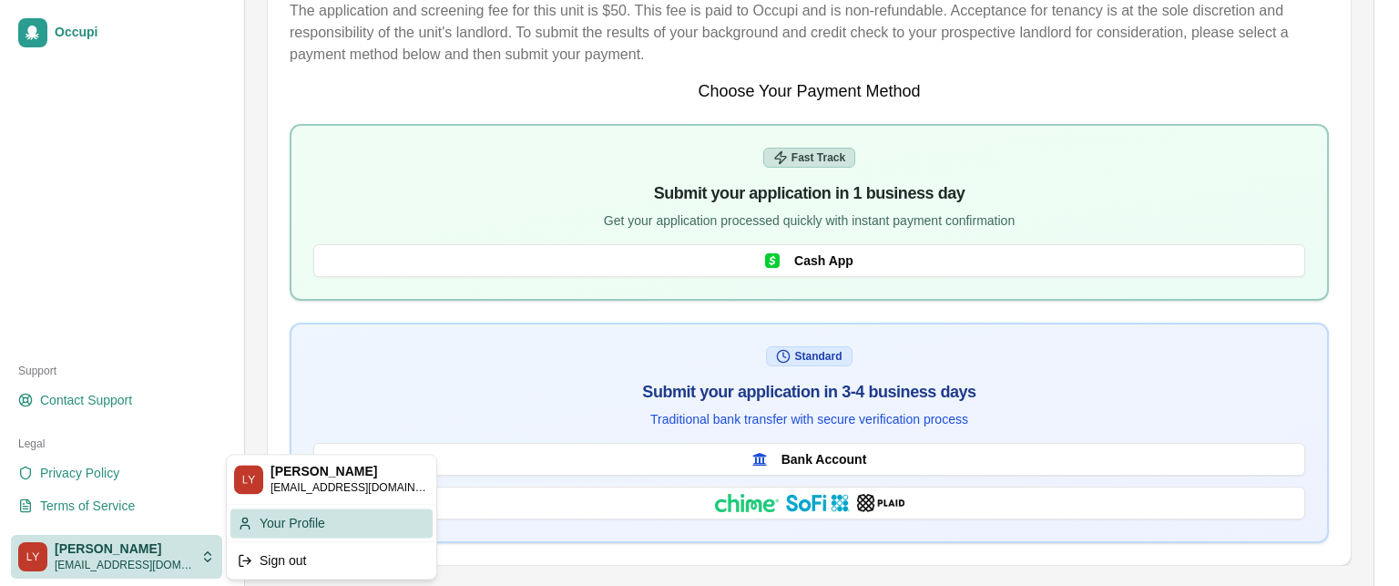
click at [277, 525] on div "Your Profile" at bounding box center [331, 522] width 202 height 29
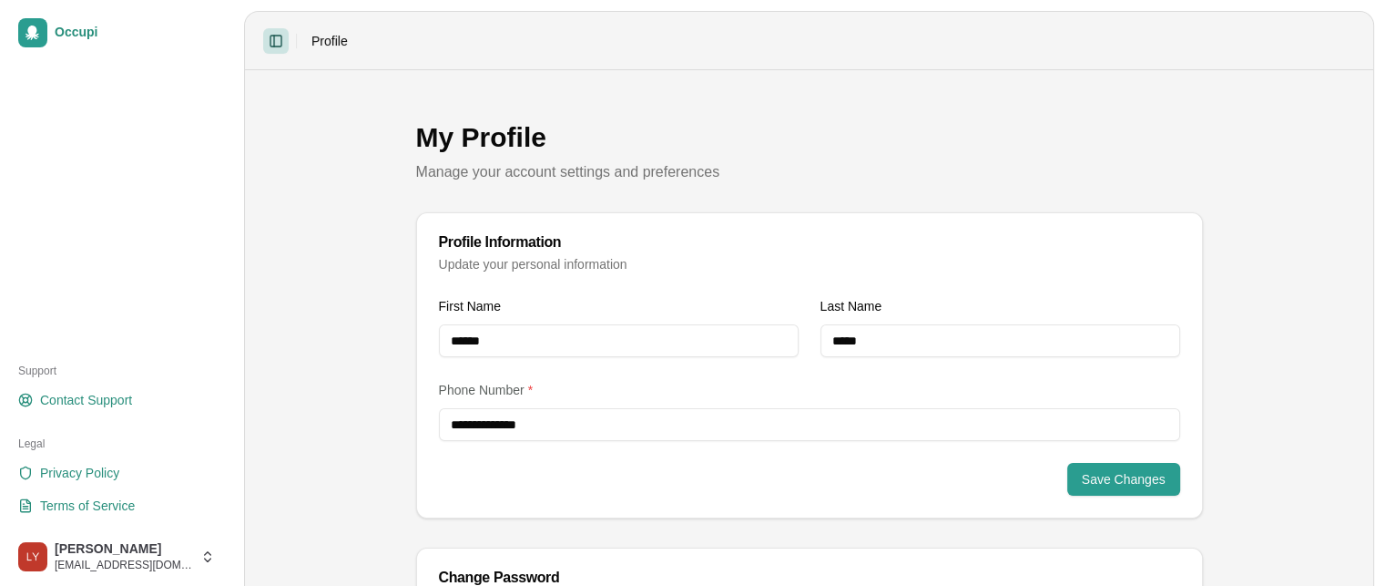
click at [280, 37] on button "Toggle Sidebar" at bounding box center [275, 40] width 25 height 25
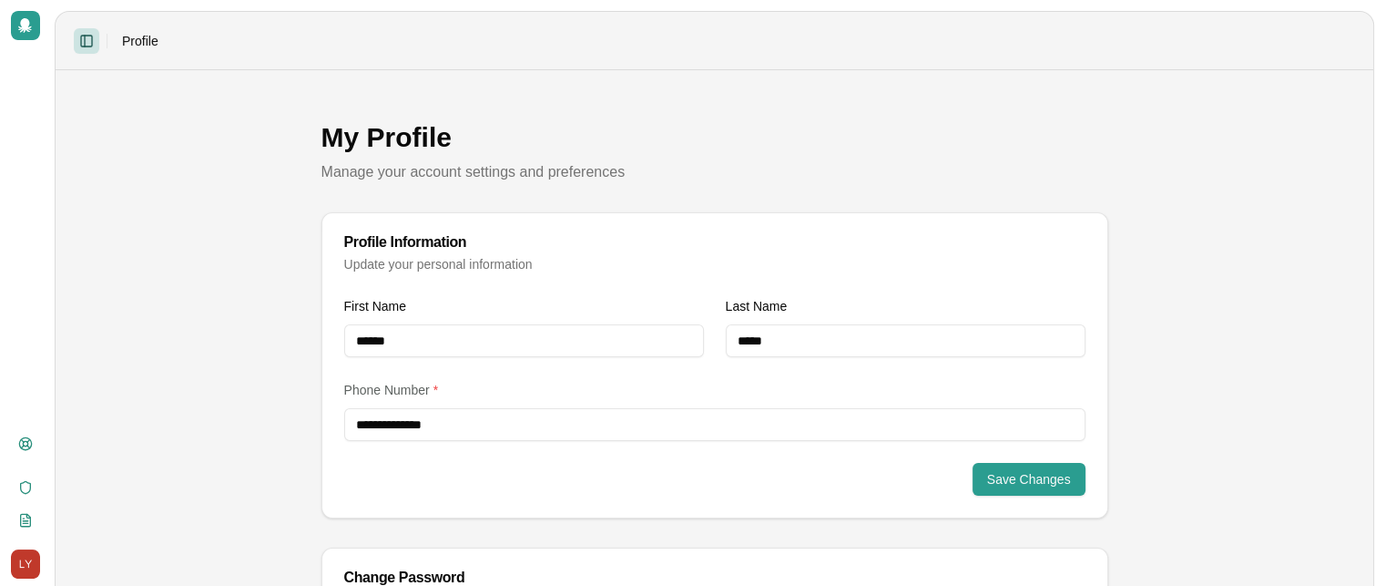
click at [96, 42] on button "Toggle Sidebar" at bounding box center [86, 40] width 25 height 25
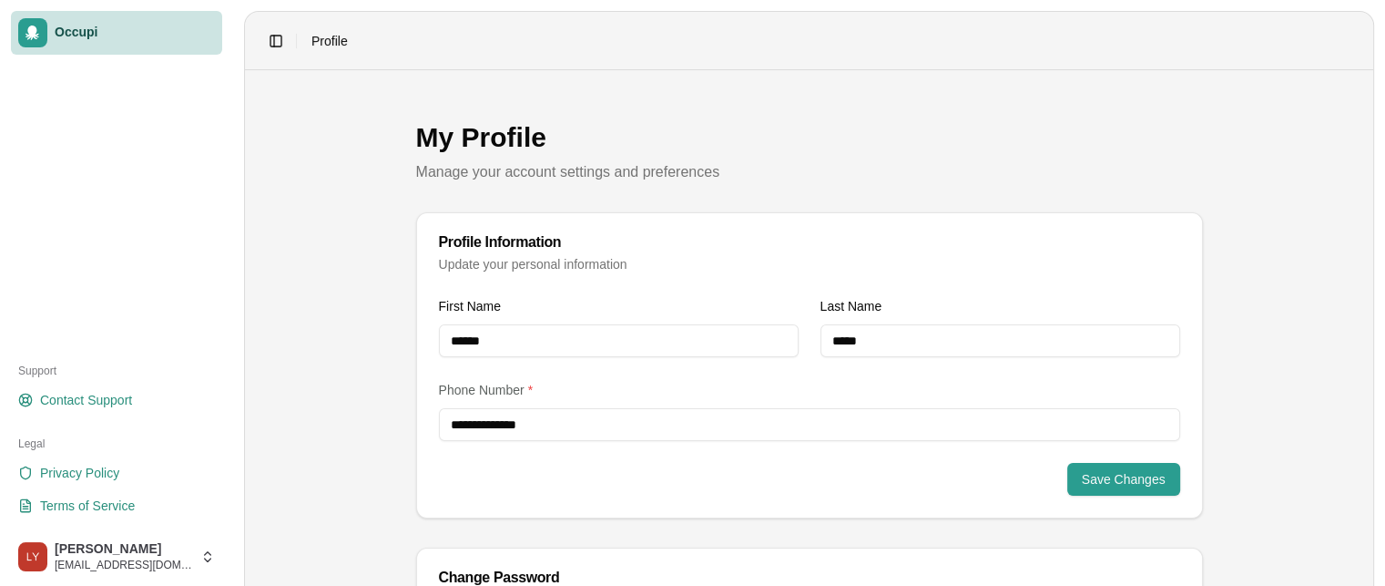
click at [40, 31] on div at bounding box center [32, 32] width 29 height 29
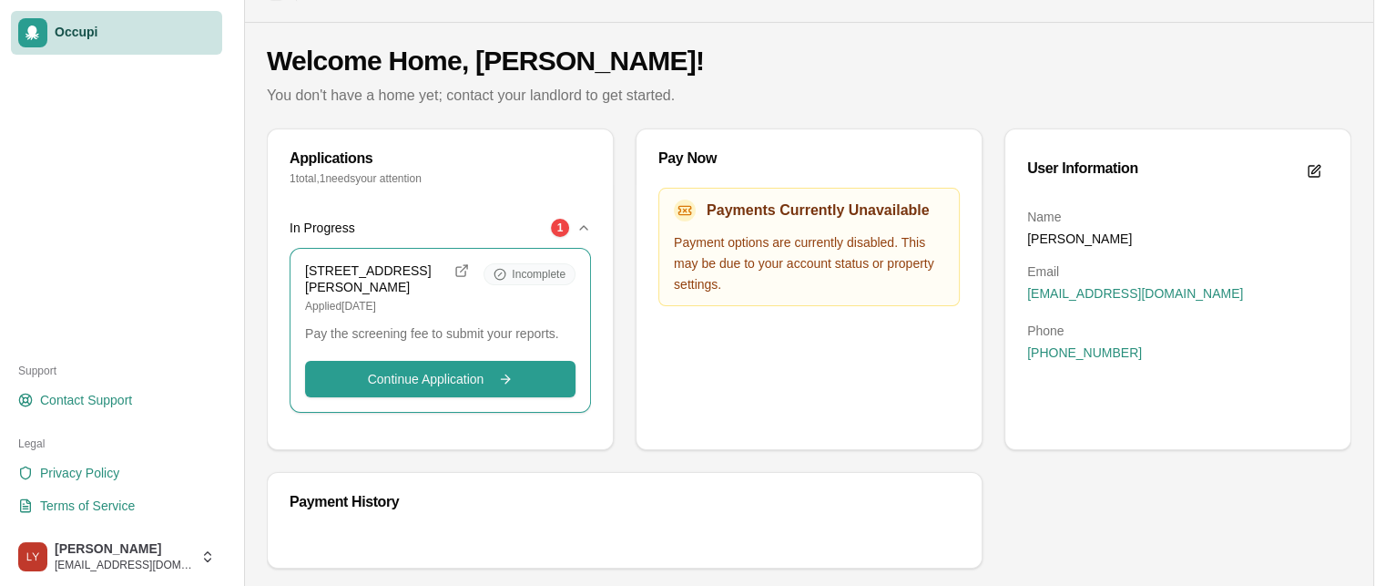
scroll to position [73, 0]
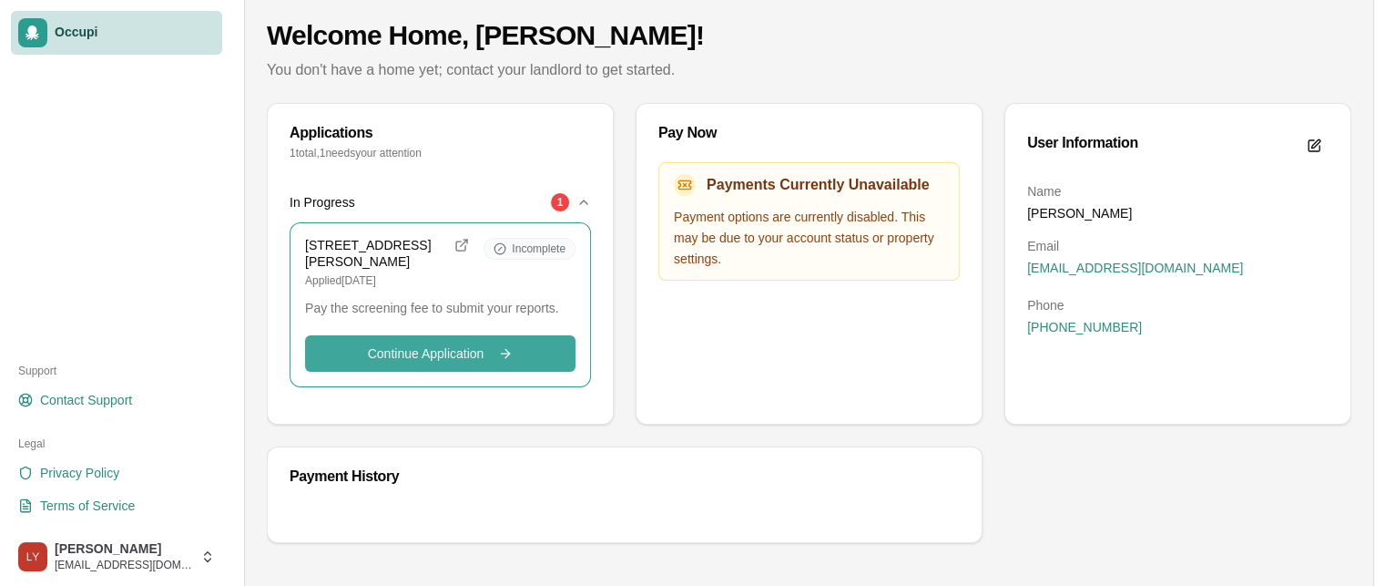
click at [430, 355] on span "Continue Application" at bounding box center [426, 353] width 117 height 18
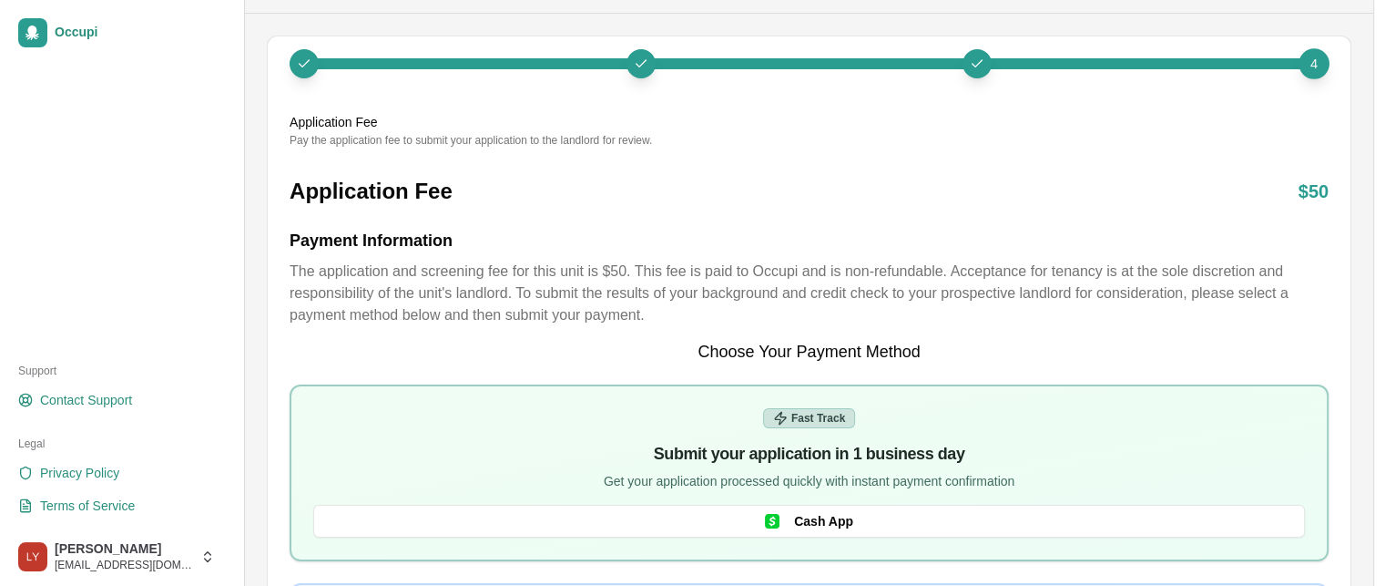
scroll to position [317, 0]
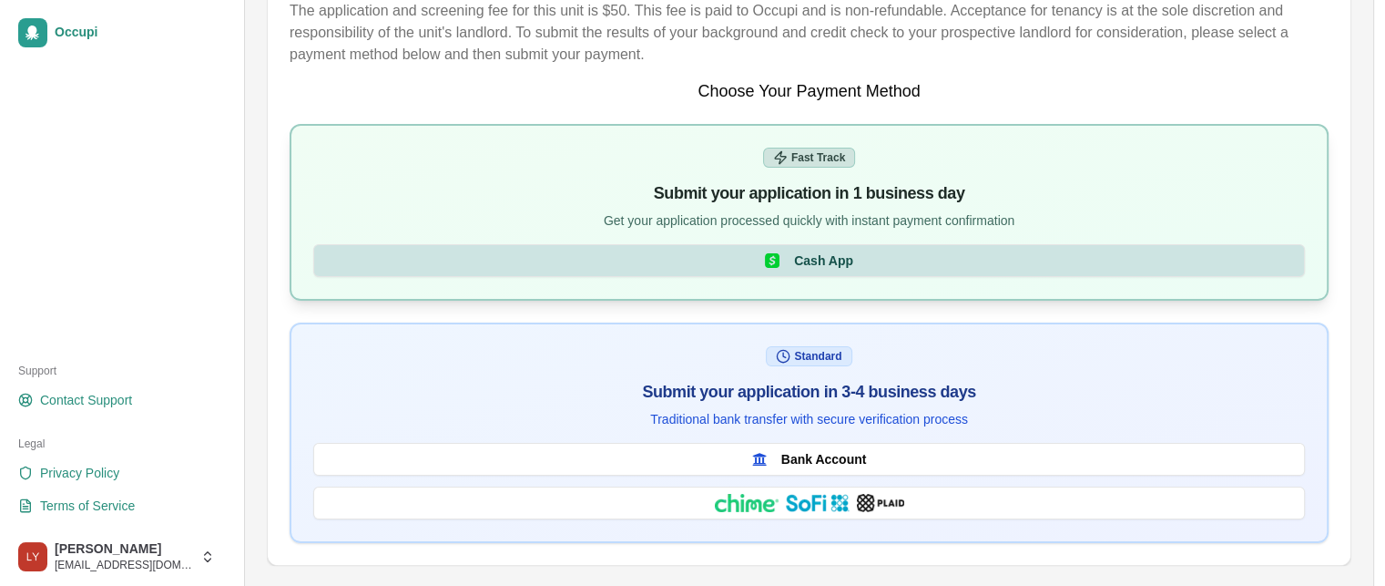
click at [760, 254] on button "Cash App" at bounding box center [809, 260] width 992 height 33
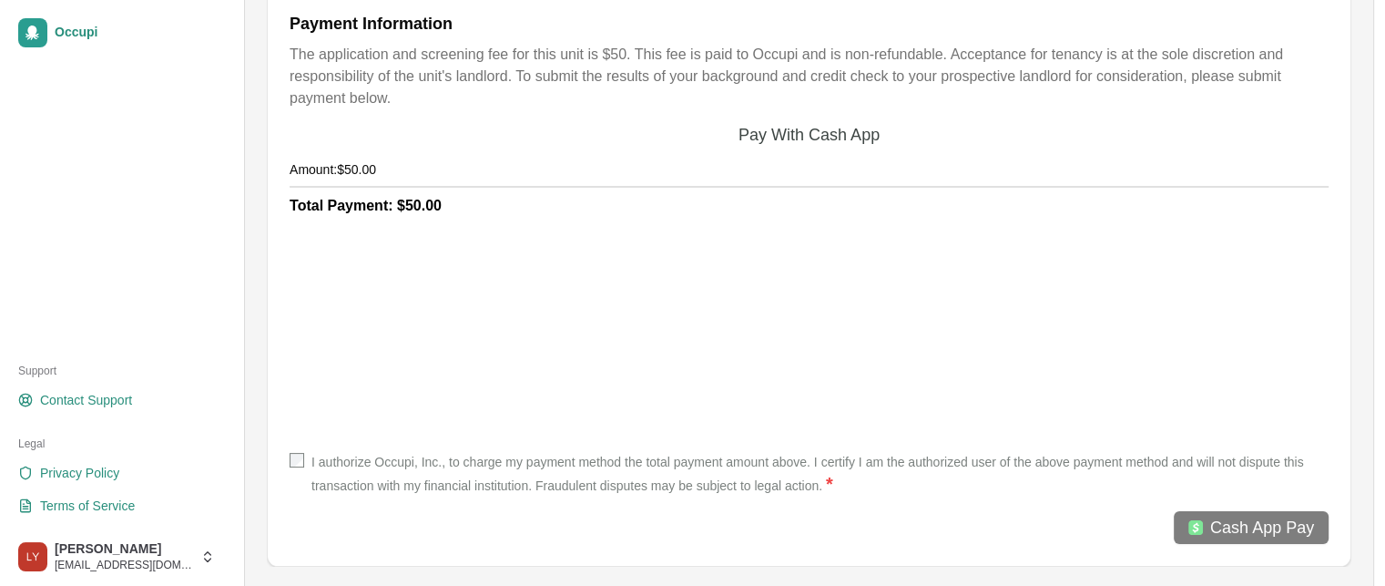
scroll to position [275, 0]
click at [1240, 525] on span "Cash App Pay" at bounding box center [1262, 525] width 104 height 25
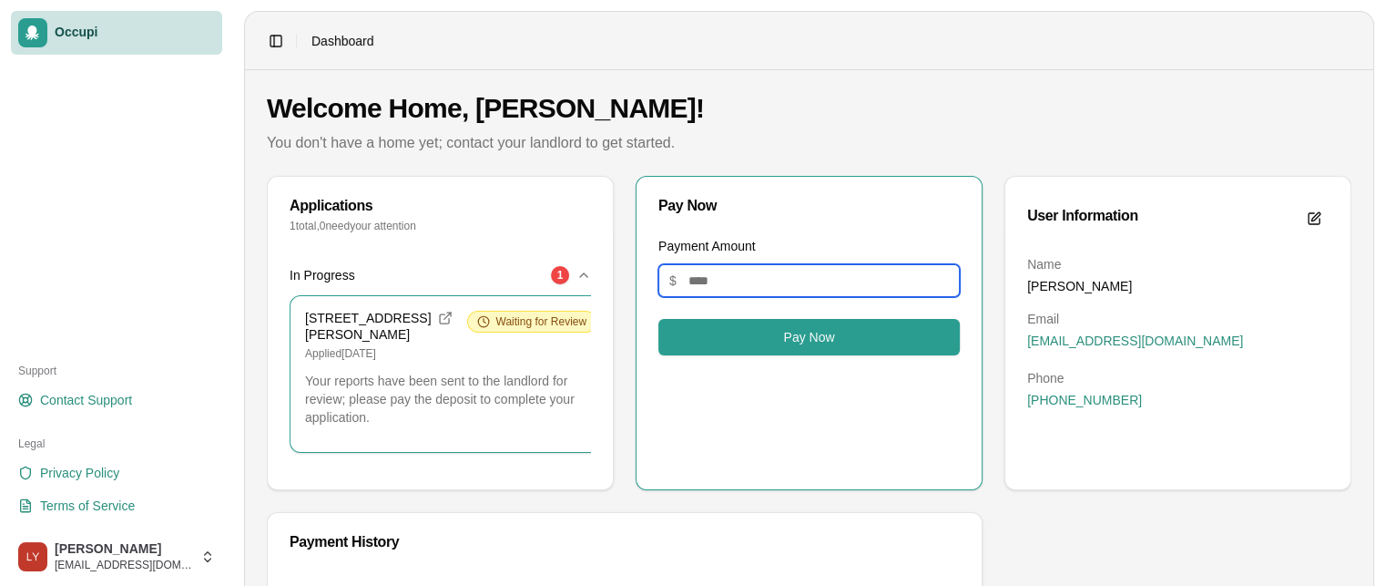
click at [704, 276] on input "Payment Amount" at bounding box center [808, 280] width 301 height 33
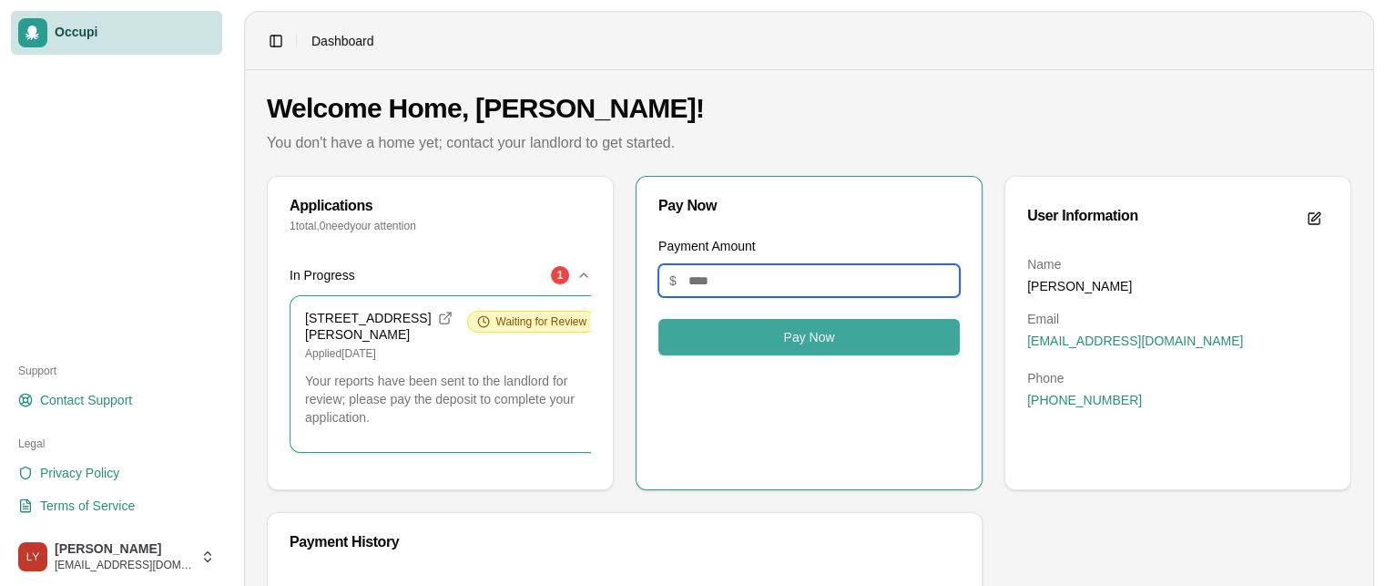
type input "*****"
click at [780, 331] on button "Pay Now" at bounding box center [808, 337] width 301 height 36
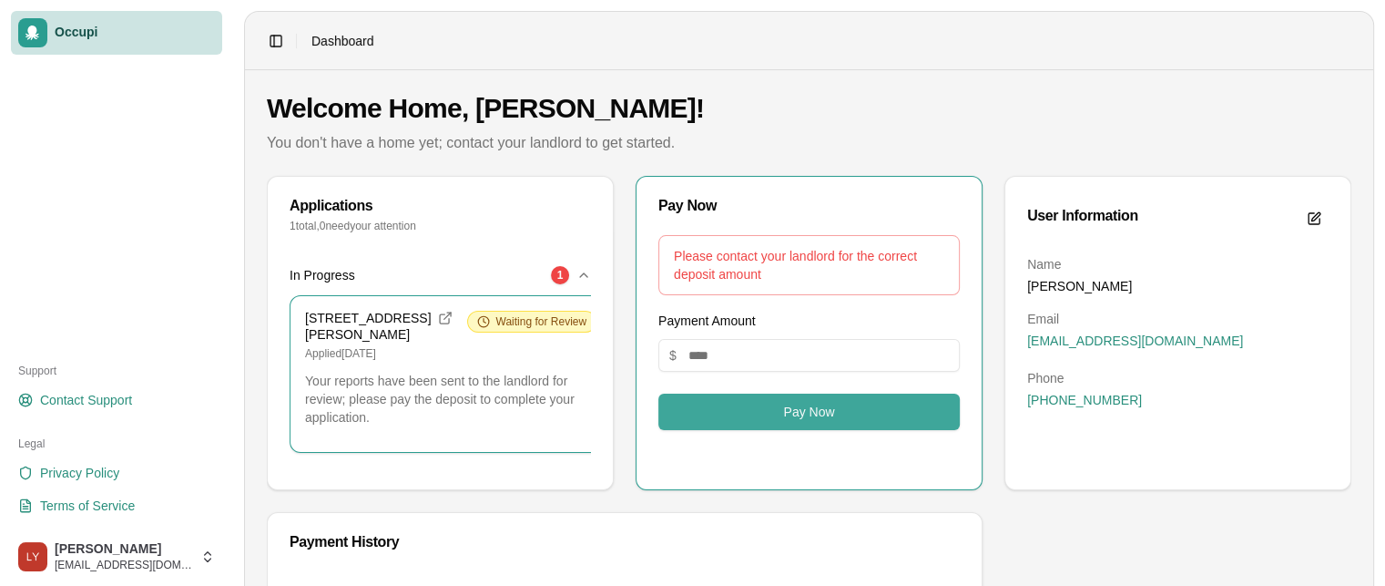
click at [770, 403] on button "Pay Now" at bounding box center [808, 411] width 301 height 36
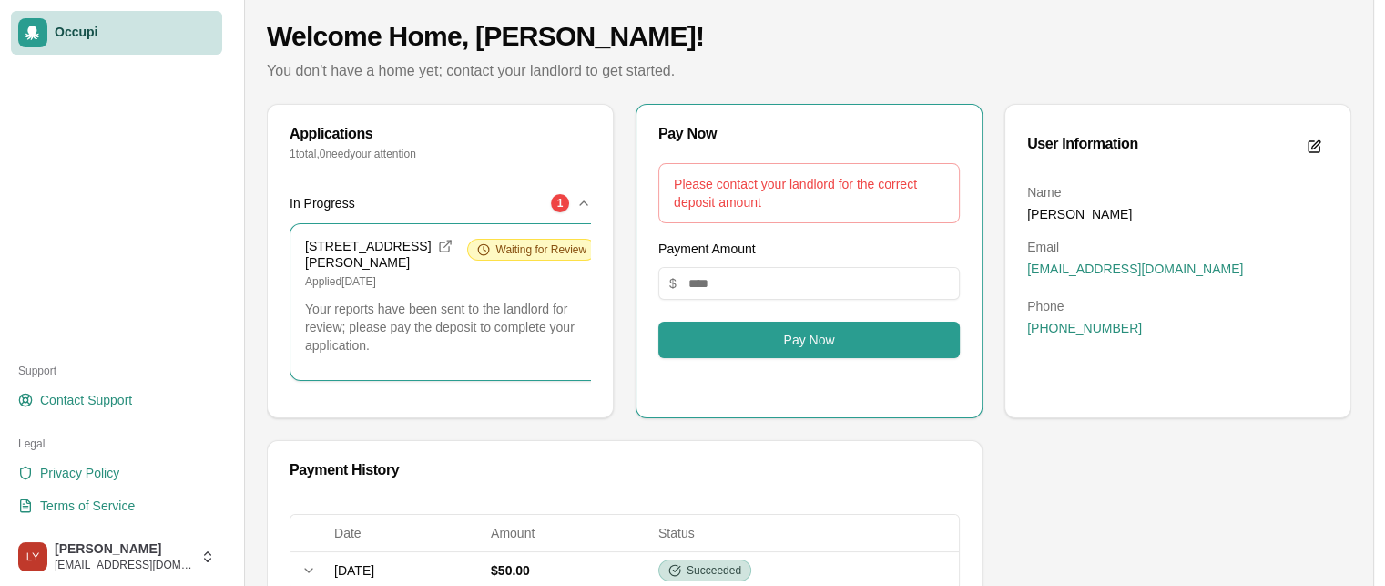
scroll to position [157, 0]
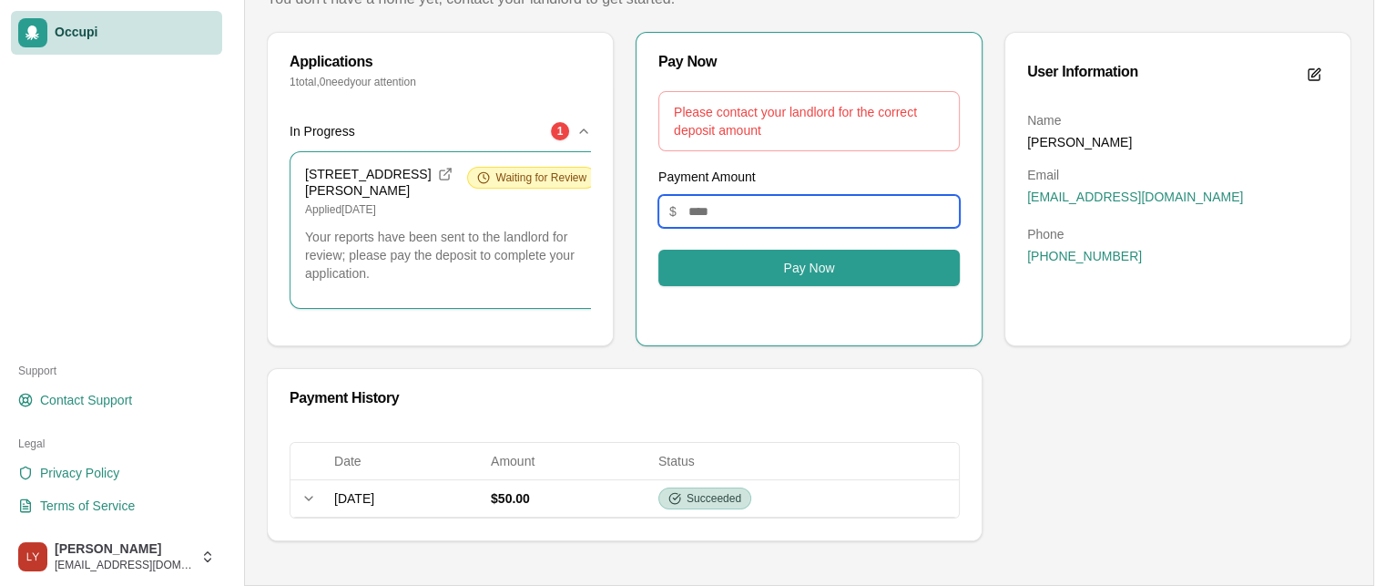
click at [725, 195] on input "*****" at bounding box center [808, 211] width 301 height 33
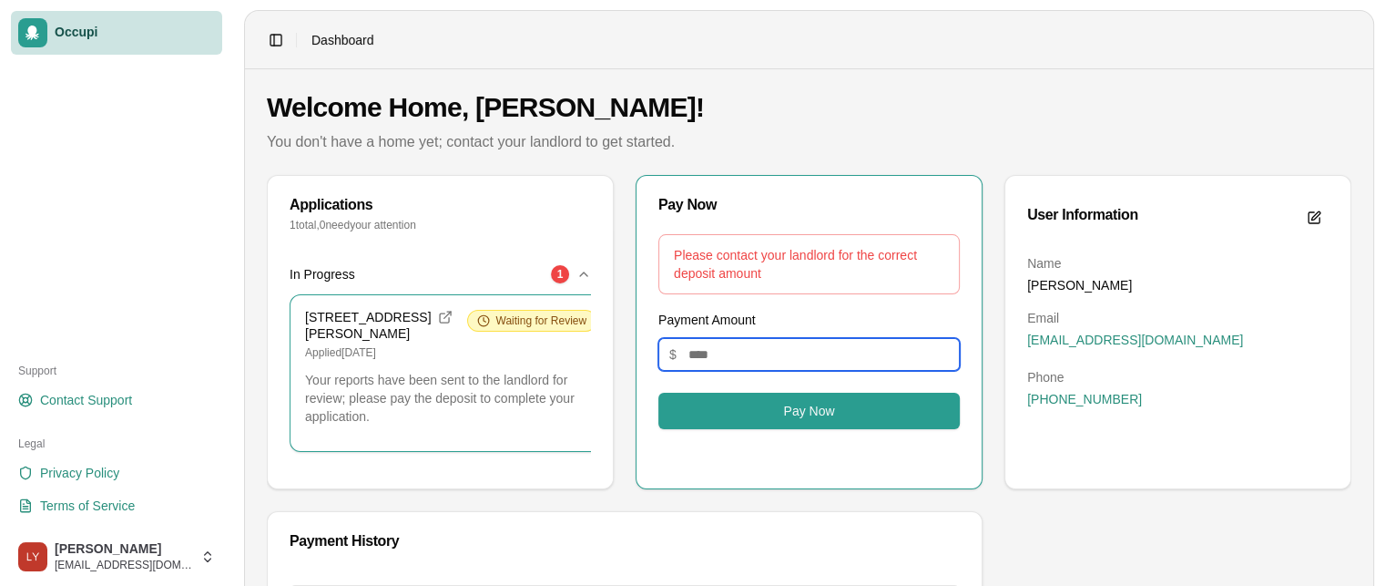
scroll to position [0, 0]
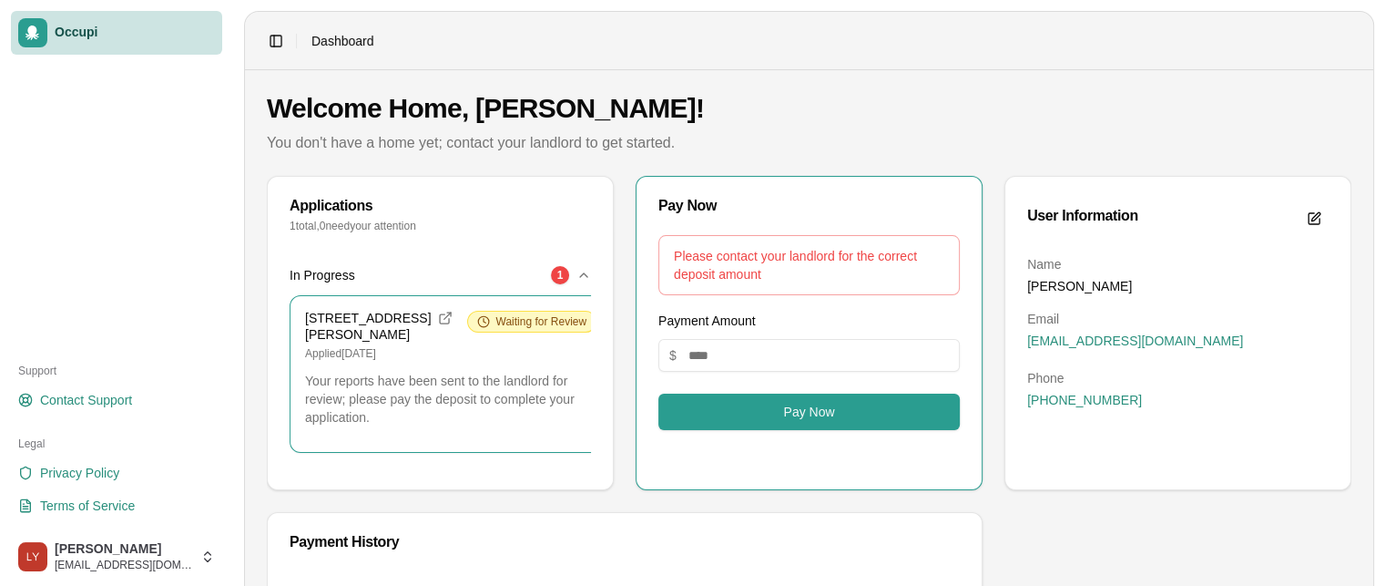
click at [470, 345] on div "[STREET_ADDRESS][PERSON_NAME] Applied [DATE] Waiting for Review" at bounding box center [450, 336] width 291 height 50
click at [467, 319] on div "Waiting for Review" at bounding box center [531, 322] width 129 height 22
click at [388, 342] on h3 "[STREET_ADDRESS][PERSON_NAME]" at bounding box center [368, 327] width 126 height 32
click at [390, 361] on p "Applied [DATE]" at bounding box center [379, 353] width 148 height 15
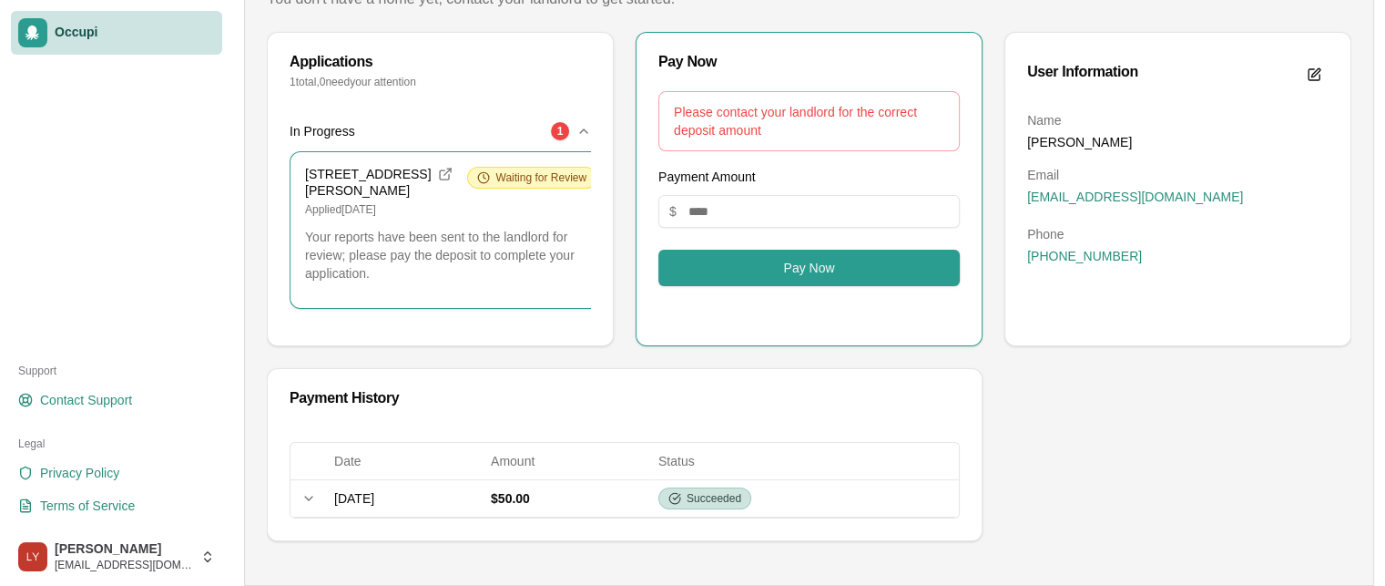
scroll to position [157, 0]
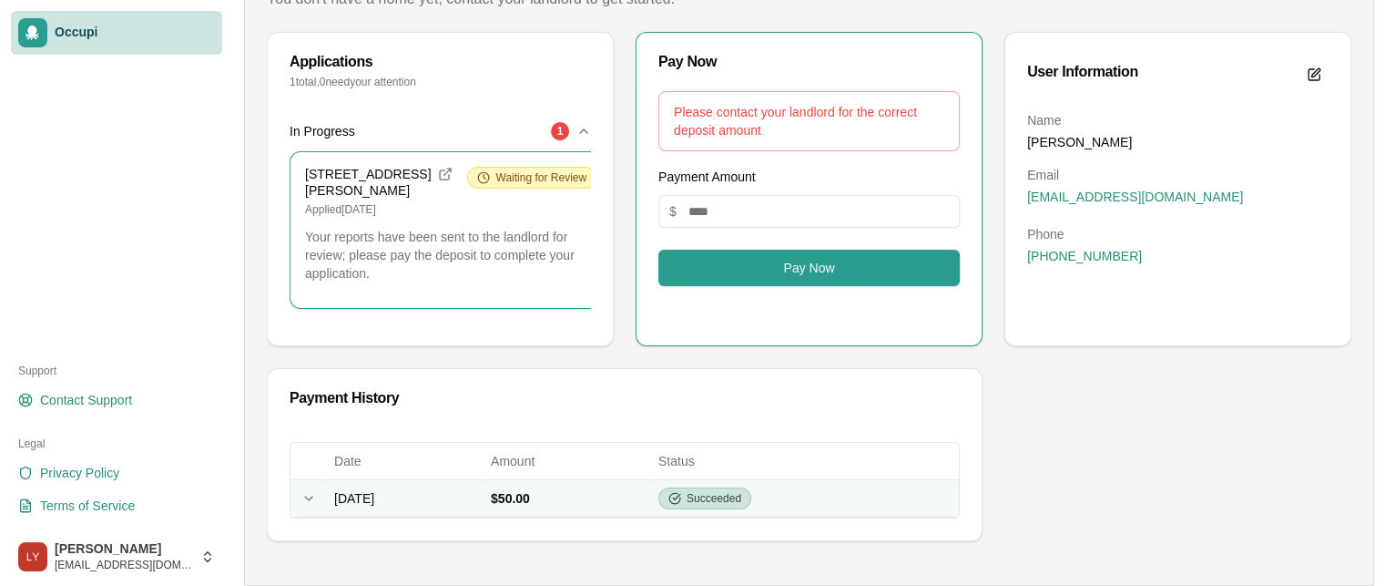
click at [594, 488] on td "$50.00" at bounding box center [568, 497] width 168 height 37
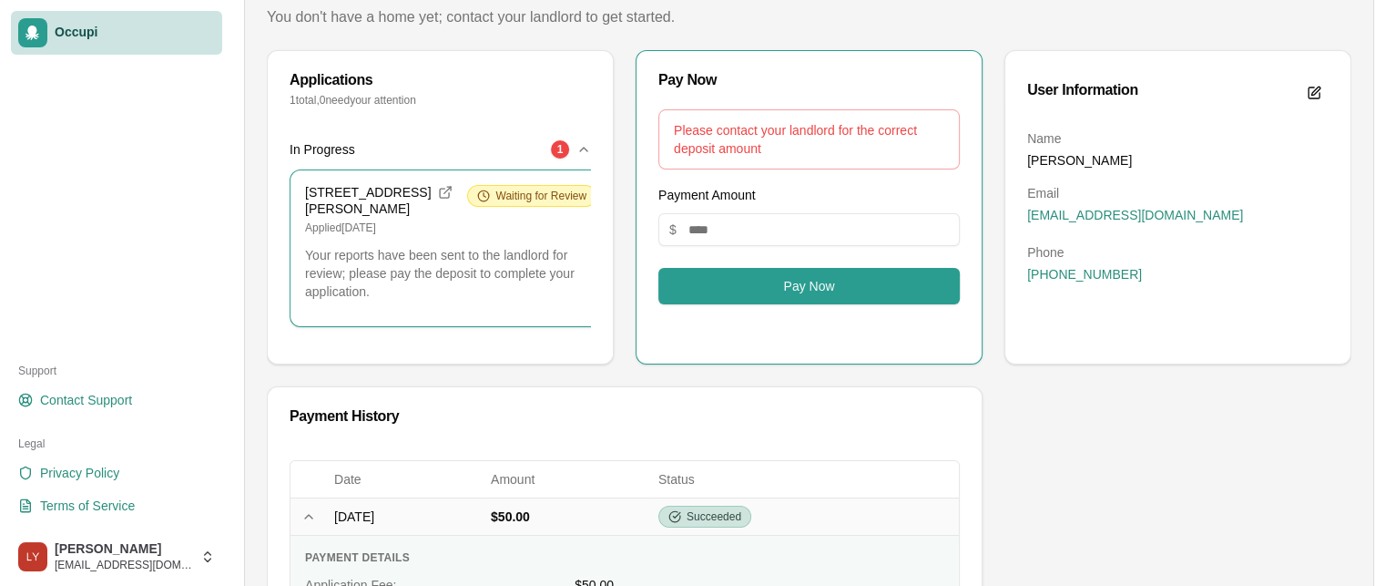
scroll to position [0, 0]
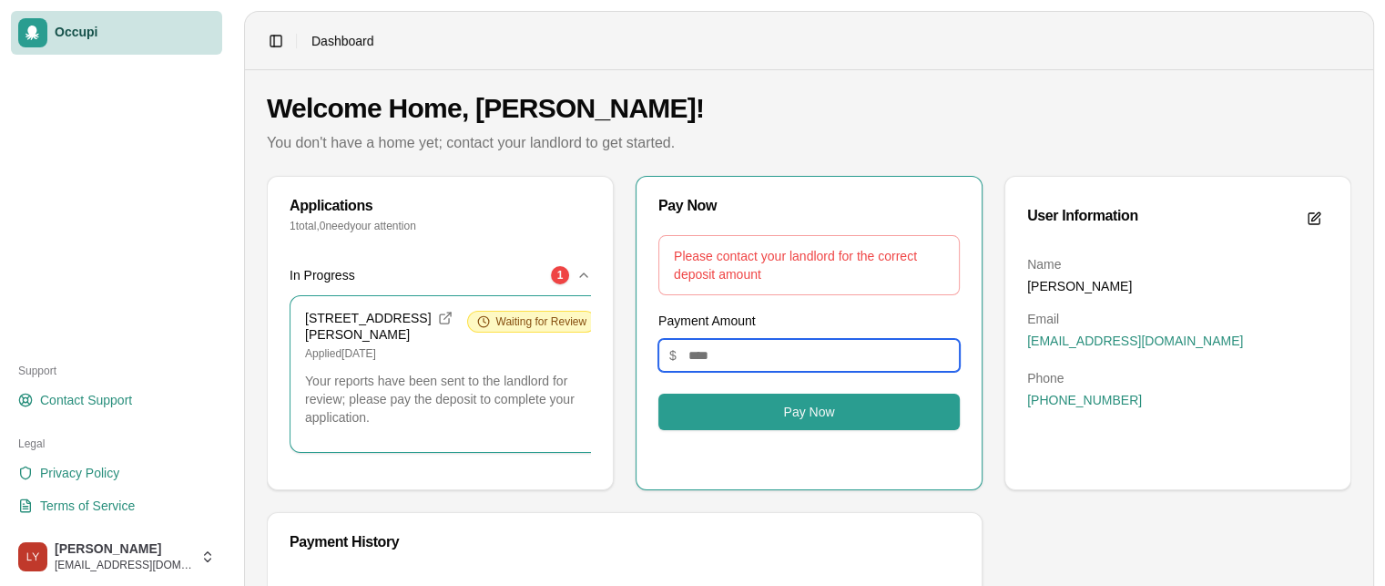
click at [707, 342] on input "*****" at bounding box center [808, 355] width 301 height 33
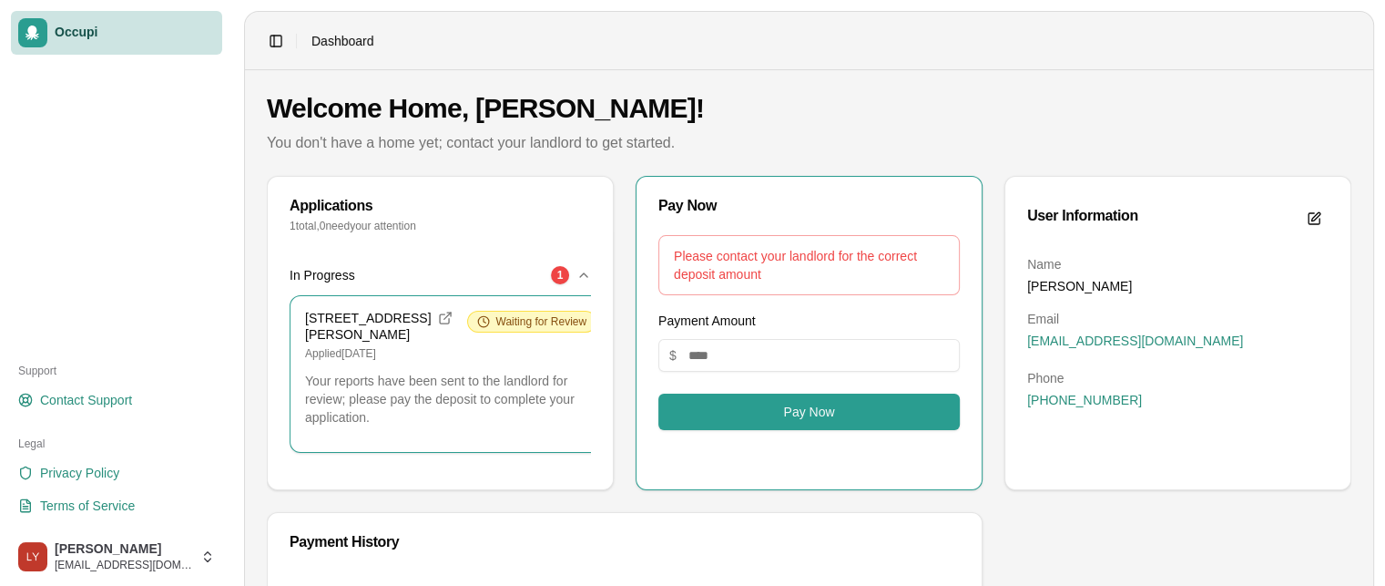
click at [731, 391] on div "Please contact your landlord for the correct deposit amount Payment Amount $ **…" at bounding box center [808, 332] width 301 height 195
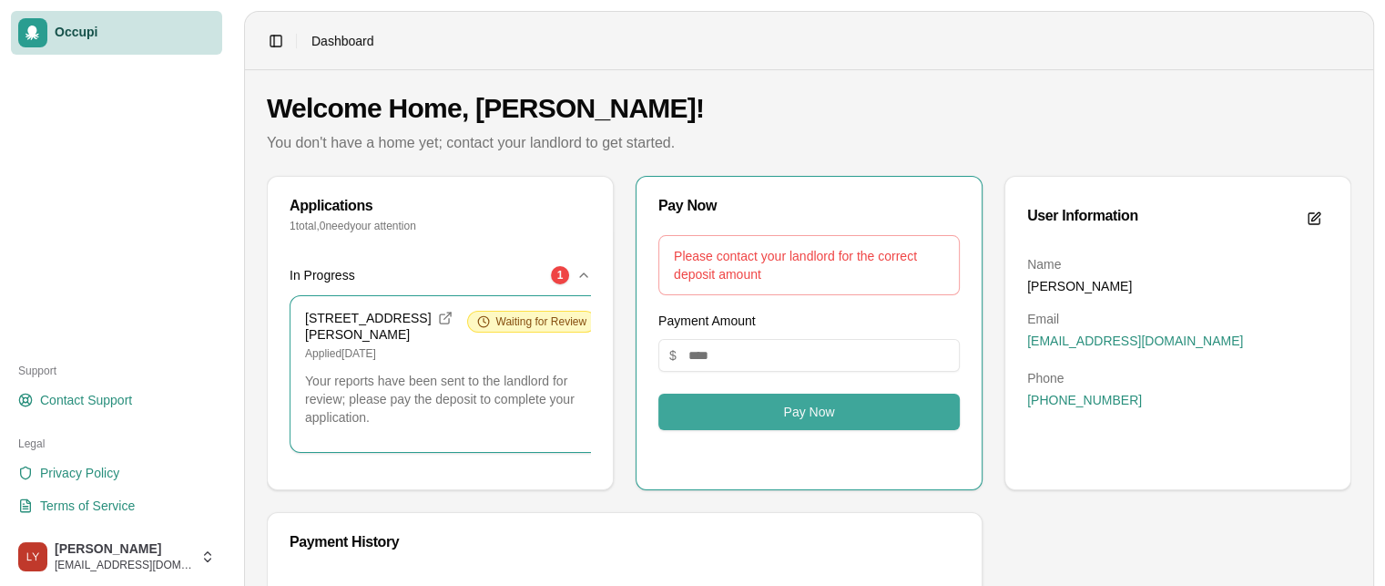
click at [729, 411] on button "Pay Now" at bounding box center [808, 411] width 301 height 36
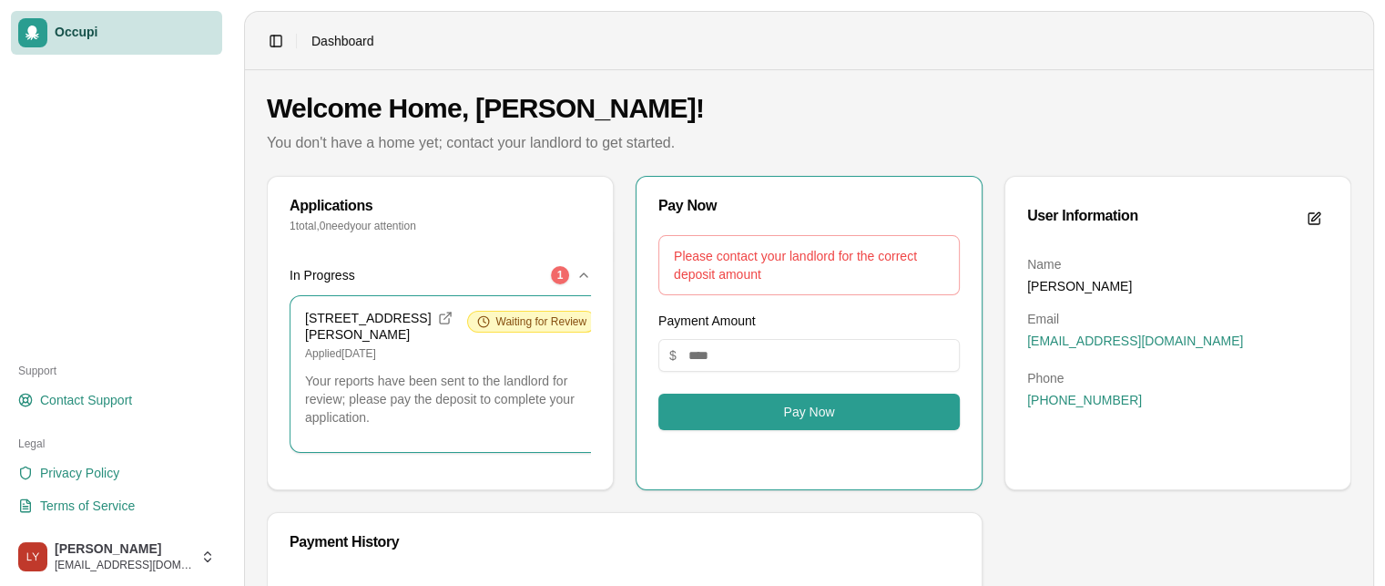
click at [557, 276] on div "1" at bounding box center [560, 275] width 18 height 18
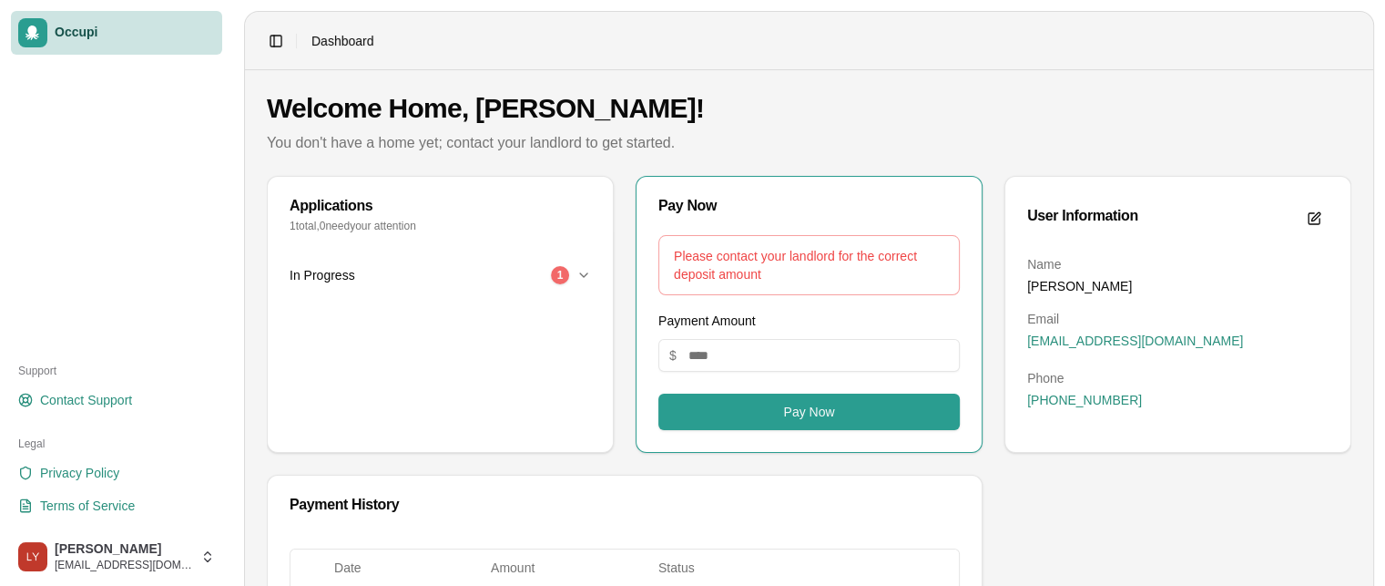
click at [557, 276] on div "1" at bounding box center [560, 275] width 18 height 18
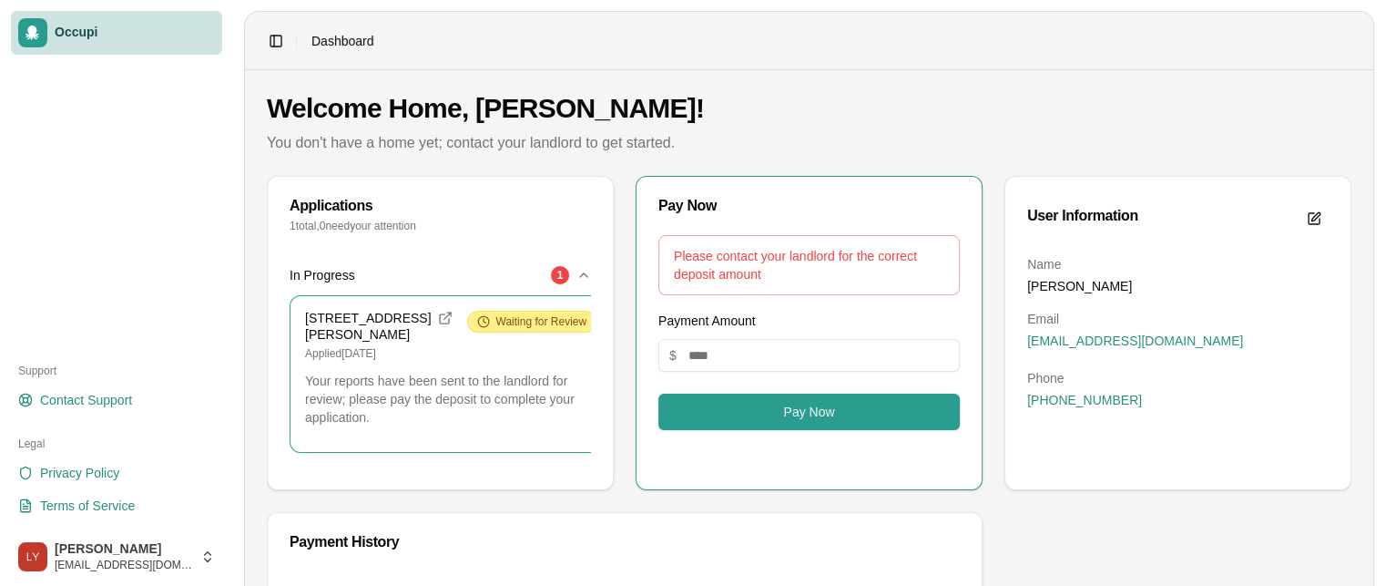
click at [495, 320] on span "Waiting for Review" at bounding box center [540, 321] width 91 height 15
click at [457, 380] on div "[STREET_ADDRESS][PERSON_NAME] Applied [DATE] Waiting for Review Your reports ha…" at bounding box center [451, 374] width 321 height 156
click at [590, 275] on div "In Progress 1 [STREET_ADDRESS][PERSON_NAME] Applied [DATE] Waiting for Review Y…" at bounding box center [440, 372] width 345 height 234
click at [579, 277] on icon "button" at bounding box center [583, 275] width 15 height 15
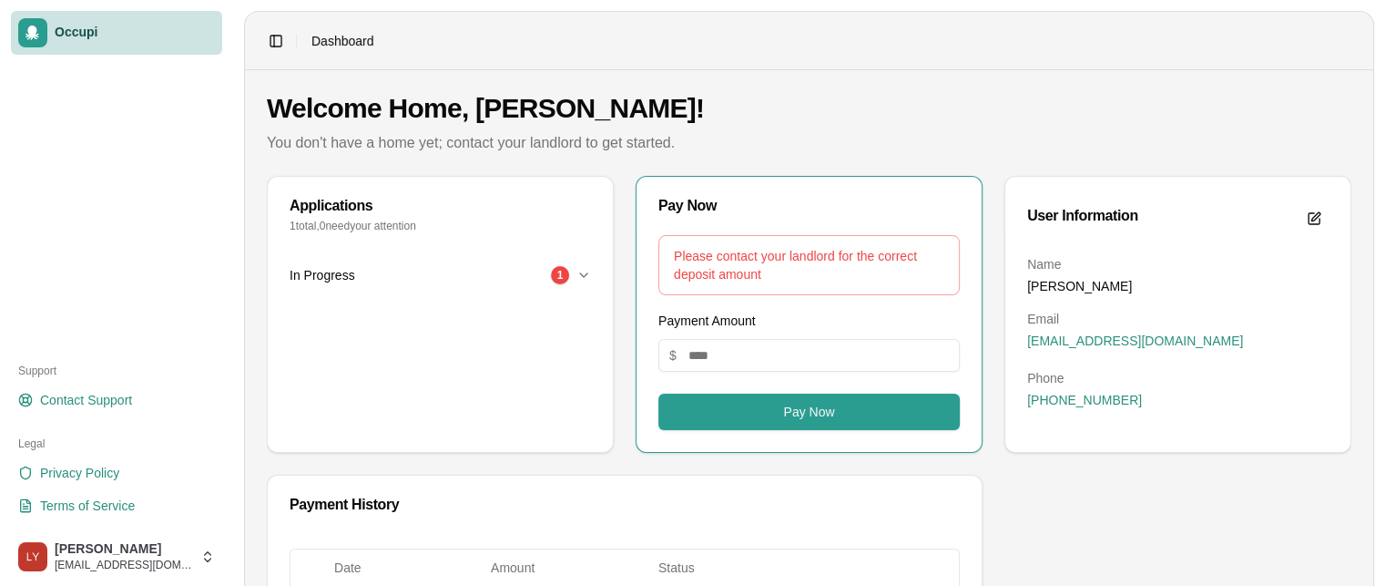
click at [572, 275] on div "In Progress 1" at bounding box center [433, 275] width 287 height 18
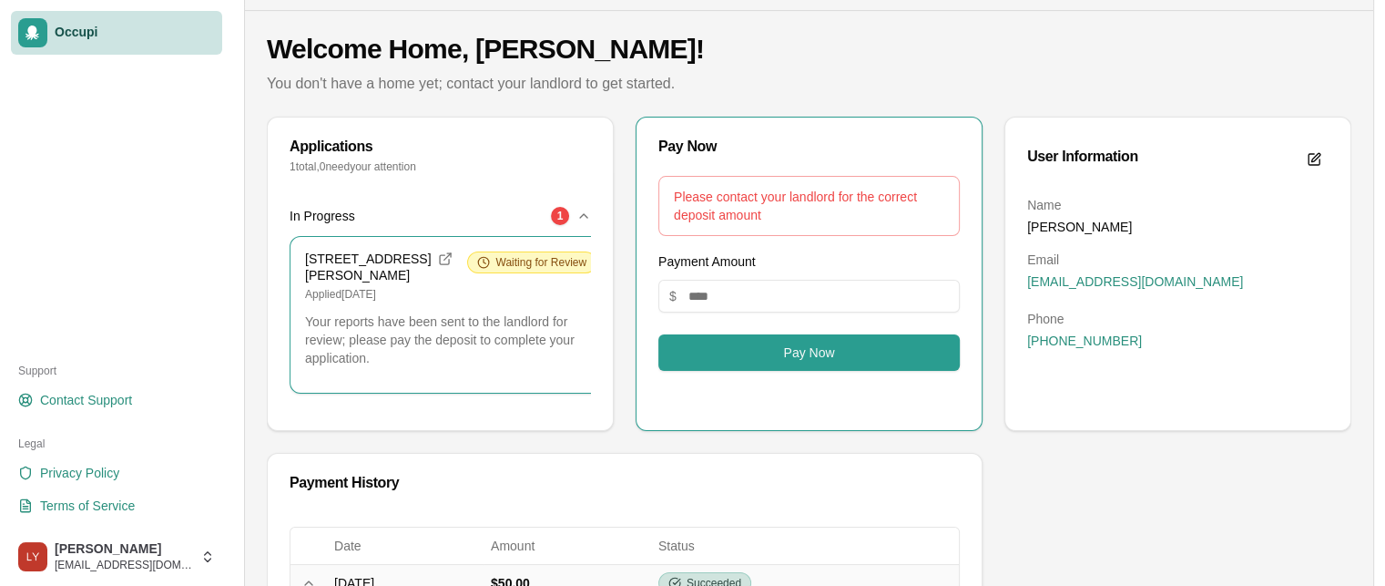
scroll to position [182, 0]
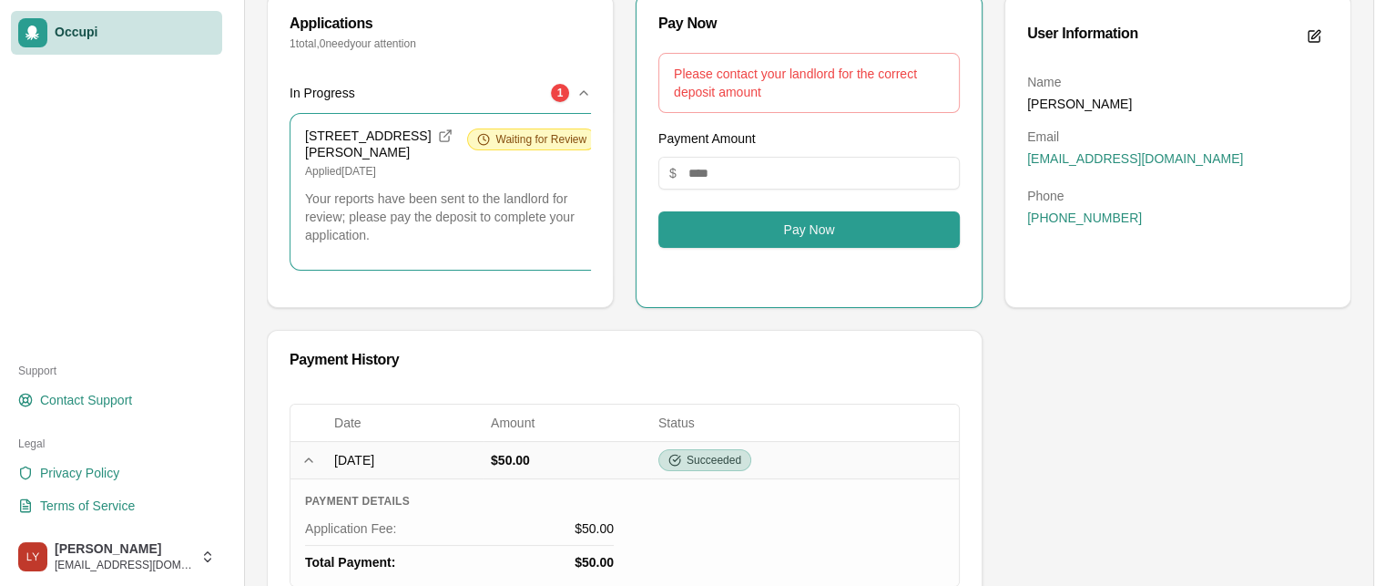
click at [444, 233] on p "Your reports have been sent to the landlord for review; please pay the deposit …" at bounding box center [450, 216] width 291 height 55
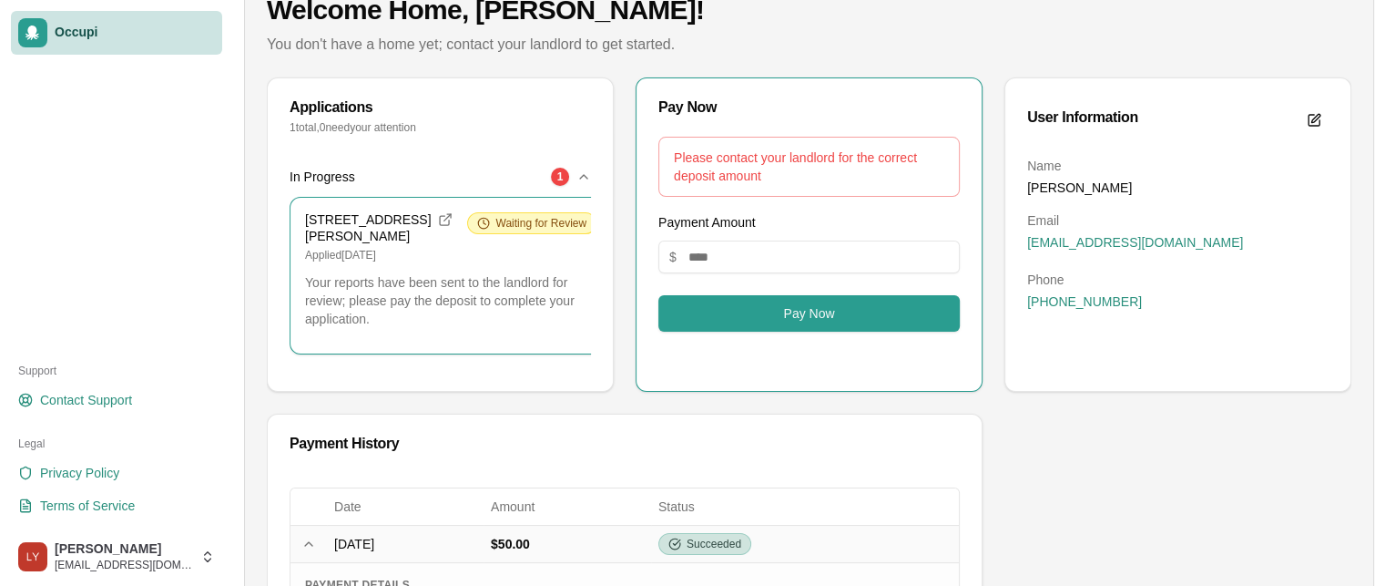
scroll to position [0, 0]
